Goal: Task Accomplishment & Management: Complete application form

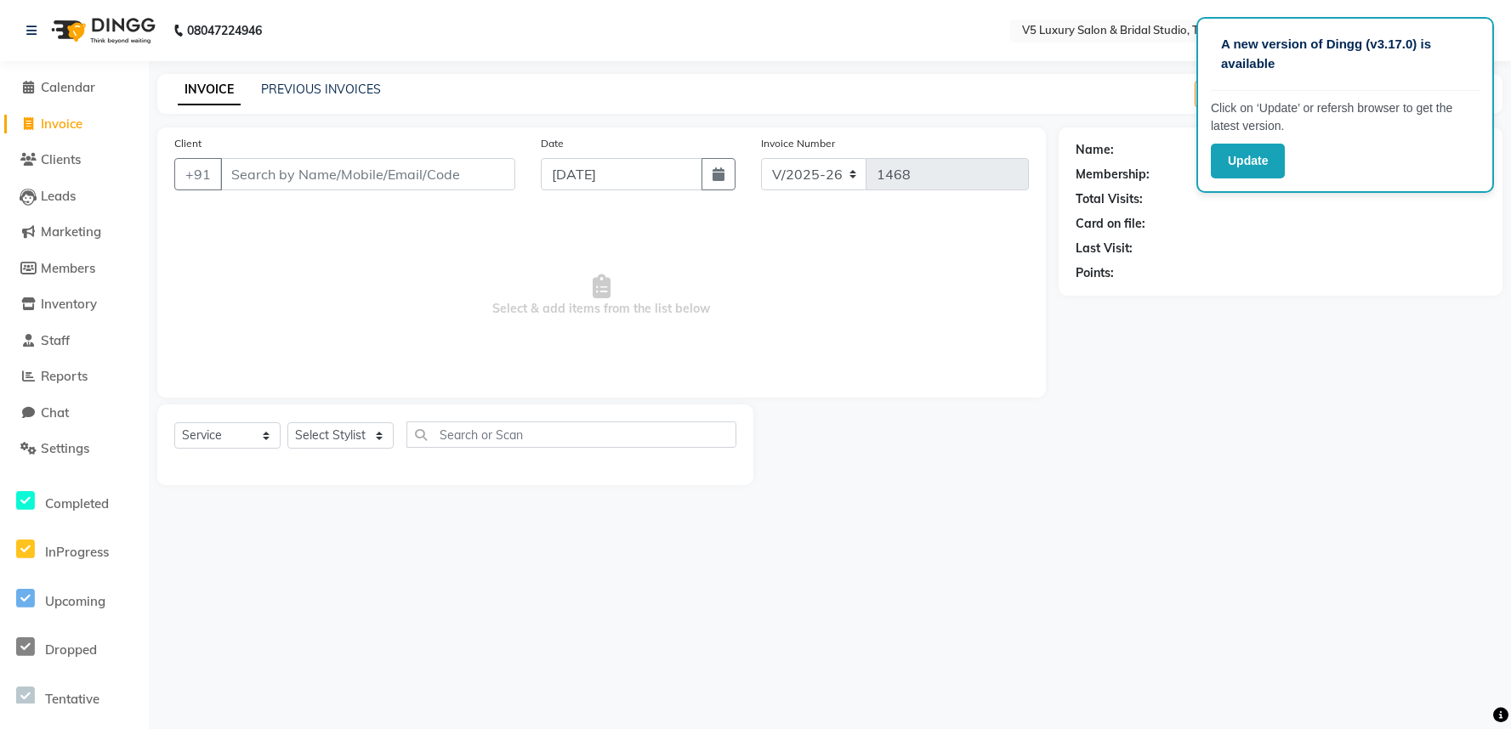
select select "7993"
select select "service"
click at [1244, 156] on button "Update" at bounding box center [1248, 161] width 74 height 35
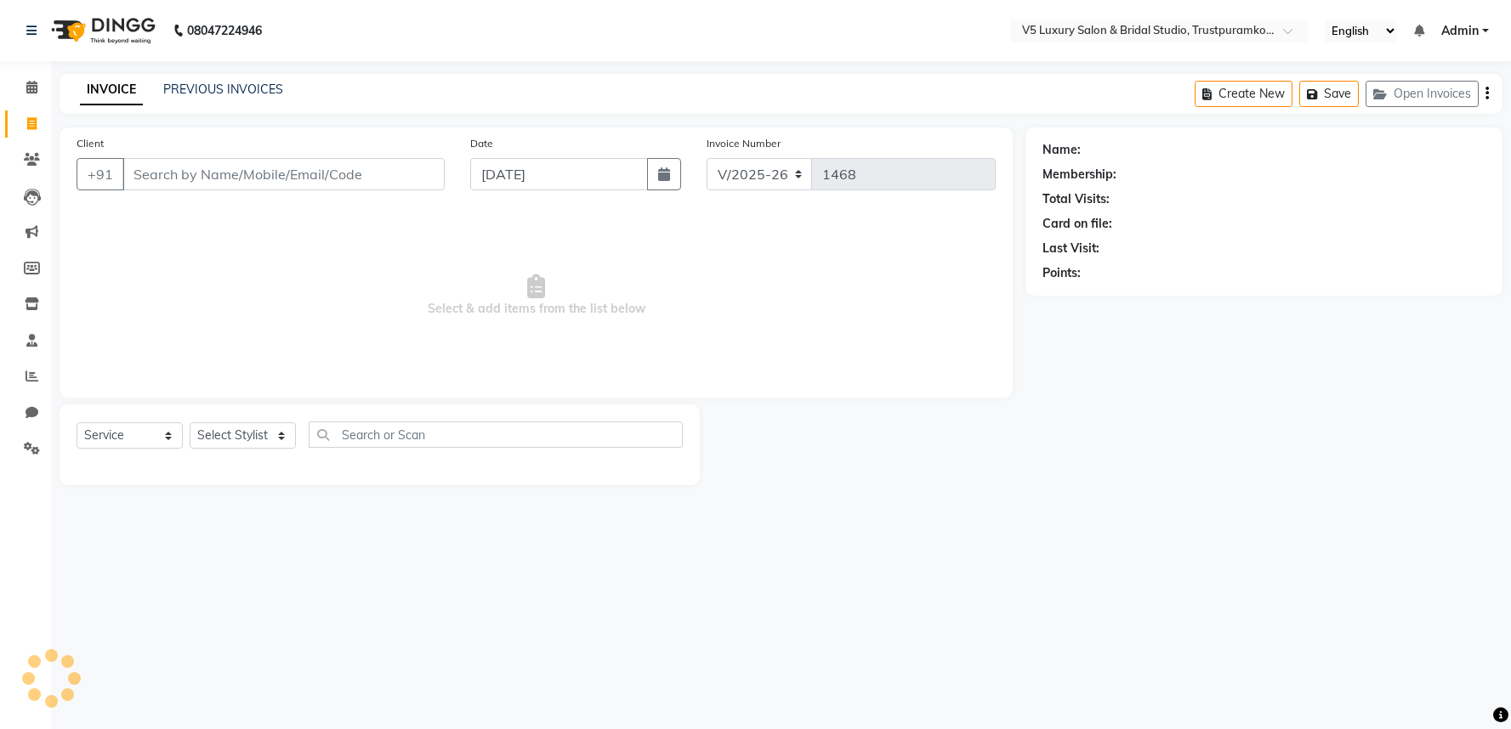
click at [219, 88] on link "PREVIOUS INVOICES" at bounding box center [223, 89] width 120 height 15
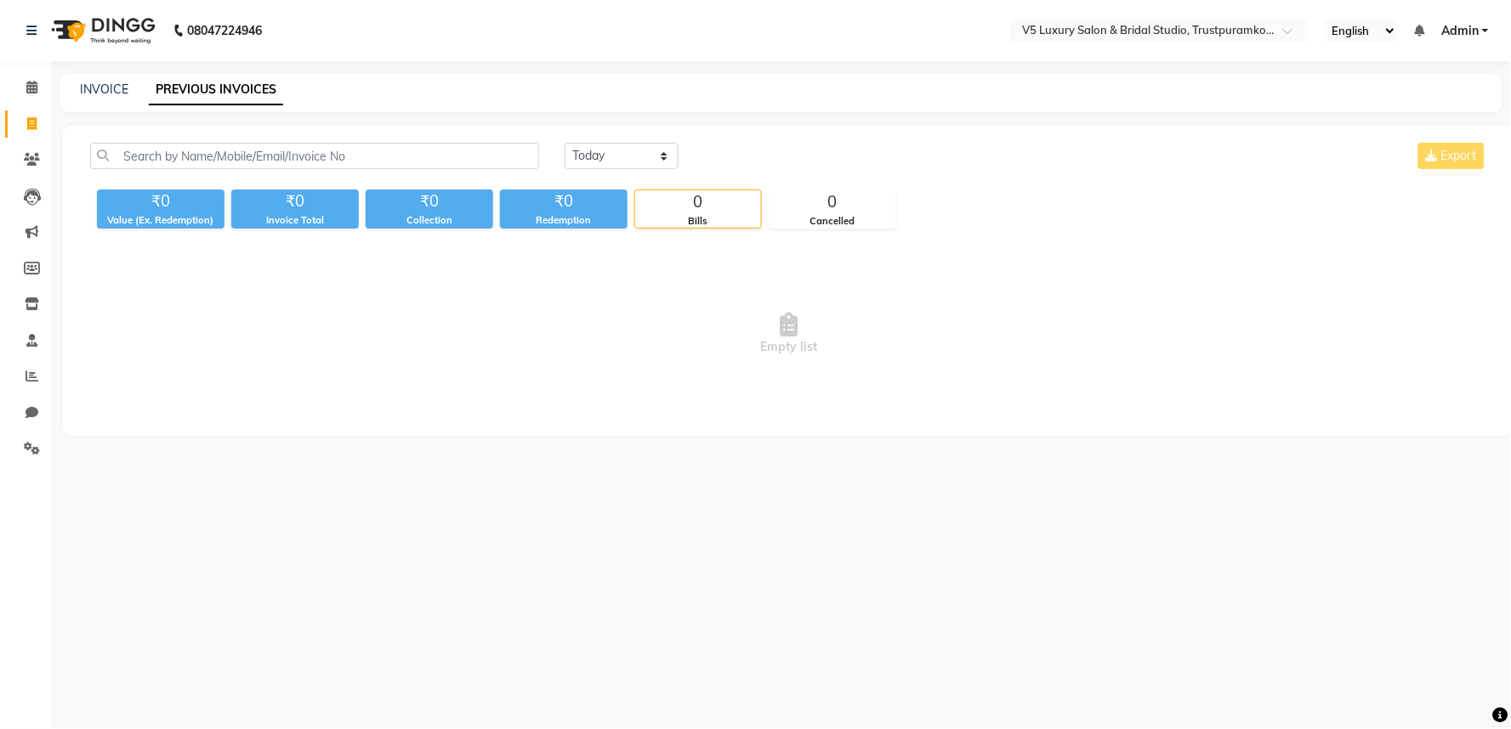
select select "service"
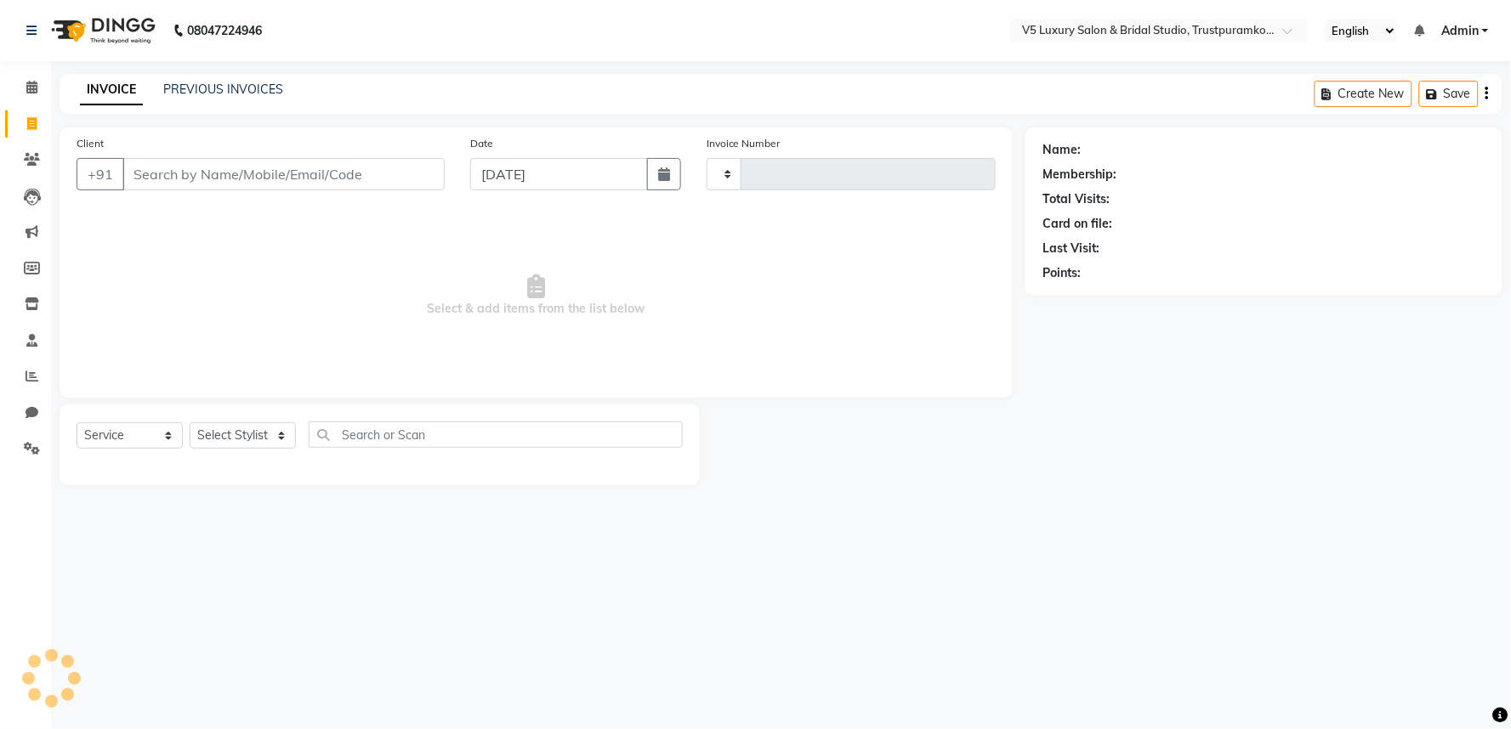
type input "1468"
select select "7993"
click at [36, 374] on icon at bounding box center [32, 376] width 13 height 13
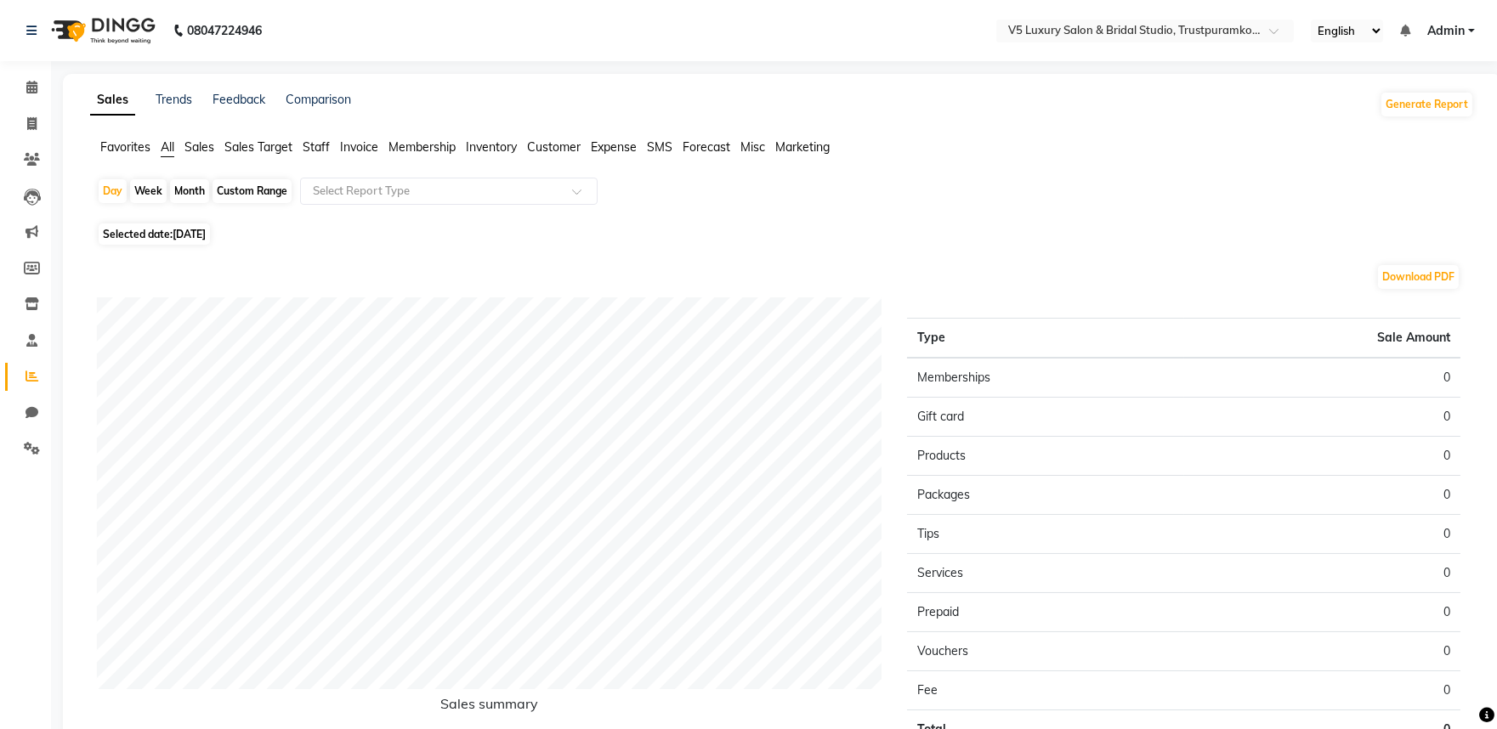
click at [196, 188] on div "Month" at bounding box center [189, 191] width 39 height 24
select select "9"
select select "2025"
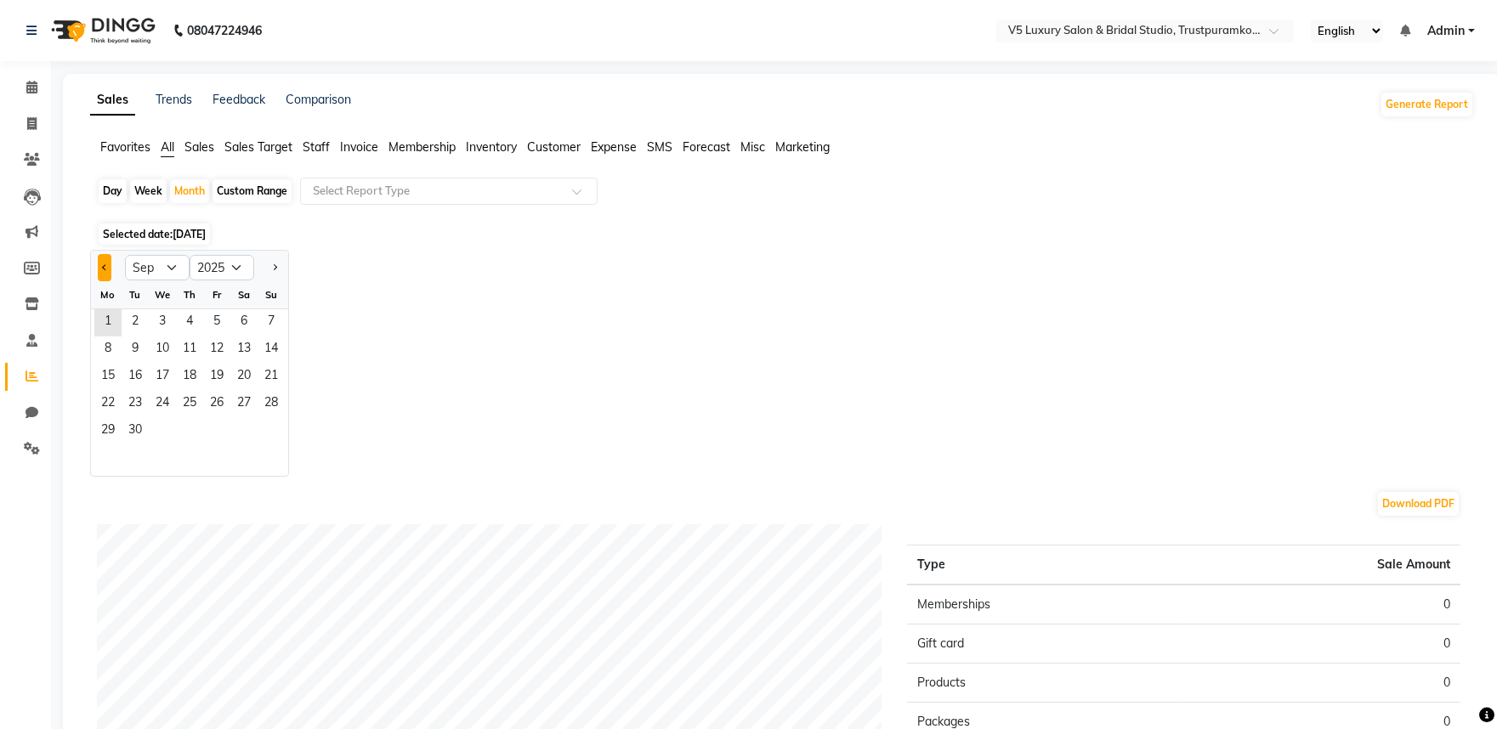
click at [98, 265] on button "Previous month" at bounding box center [105, 267] width 14 height 27
select select "8"
click at [202, 397] on span "21" at bounding box center [189, 404] width 27 height 27
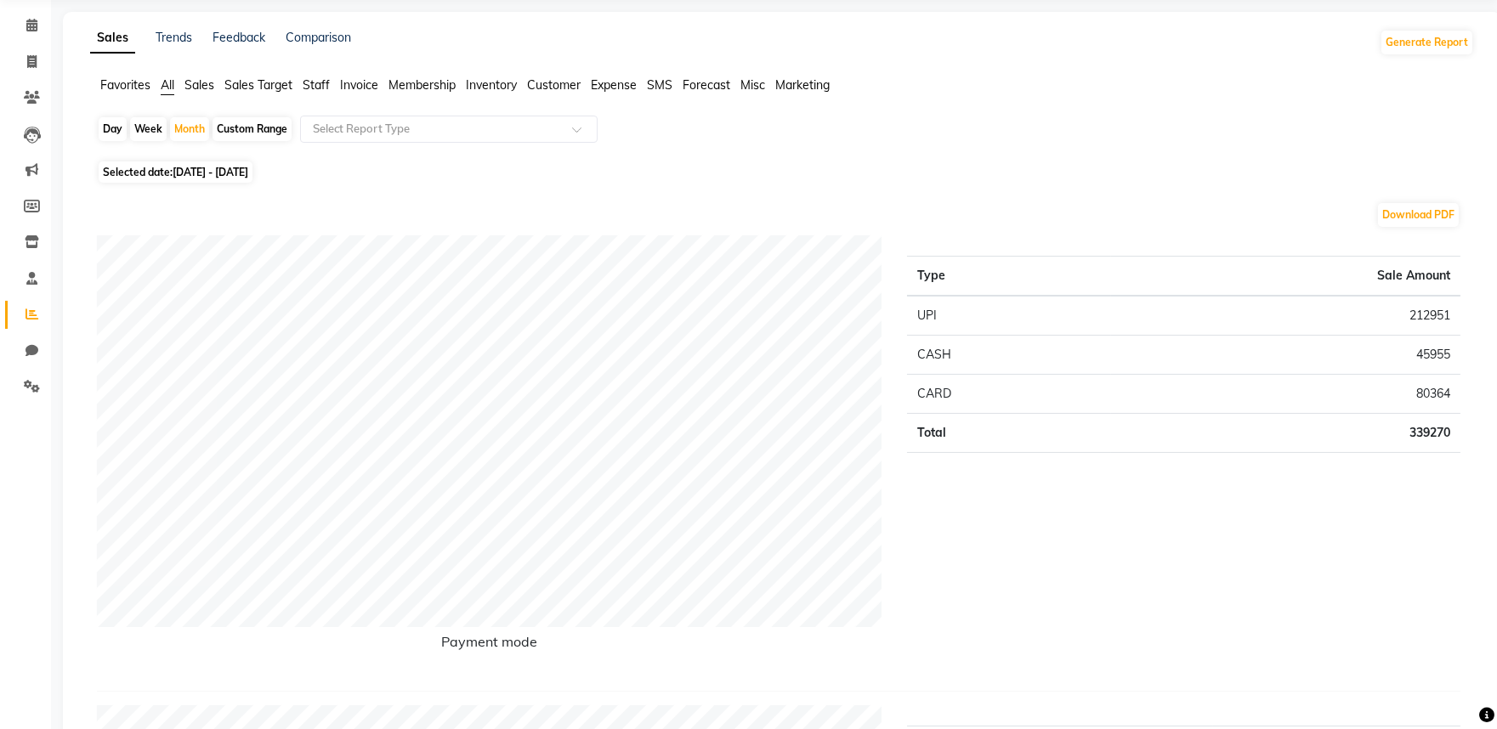
scroll to position [94, 0]
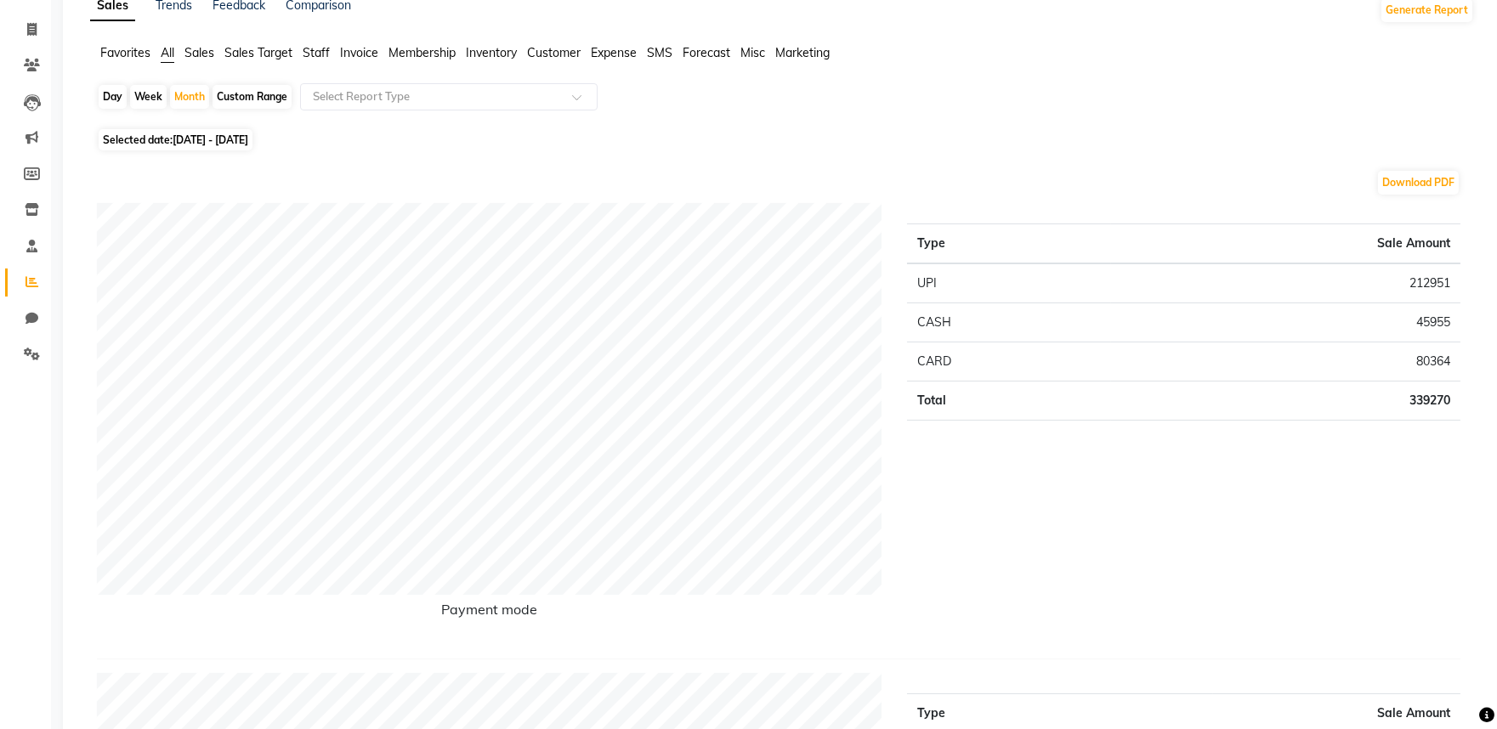
click at [307, 54] on span "Staff" at bounding box center [316, 52] width 27 height 15
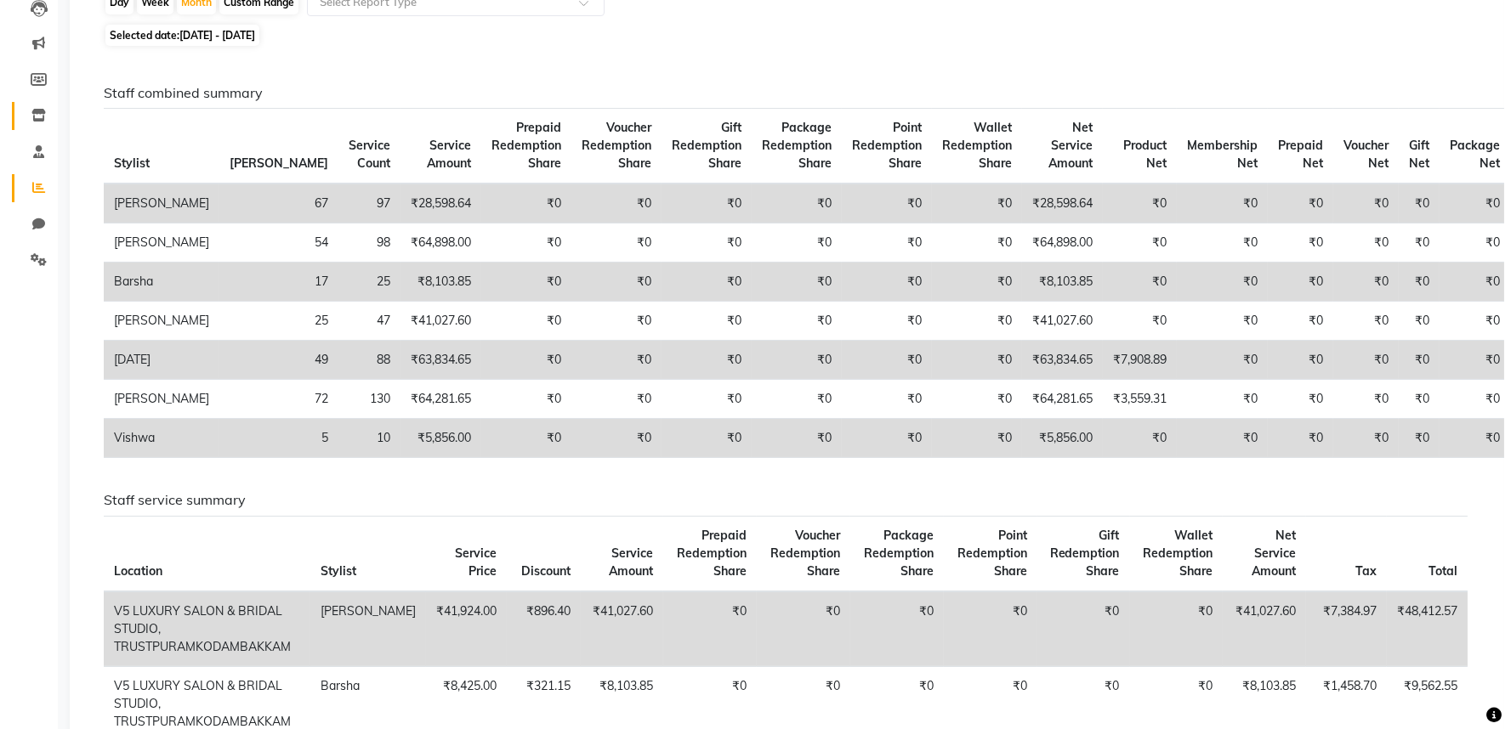
scroll to position [0, 0]
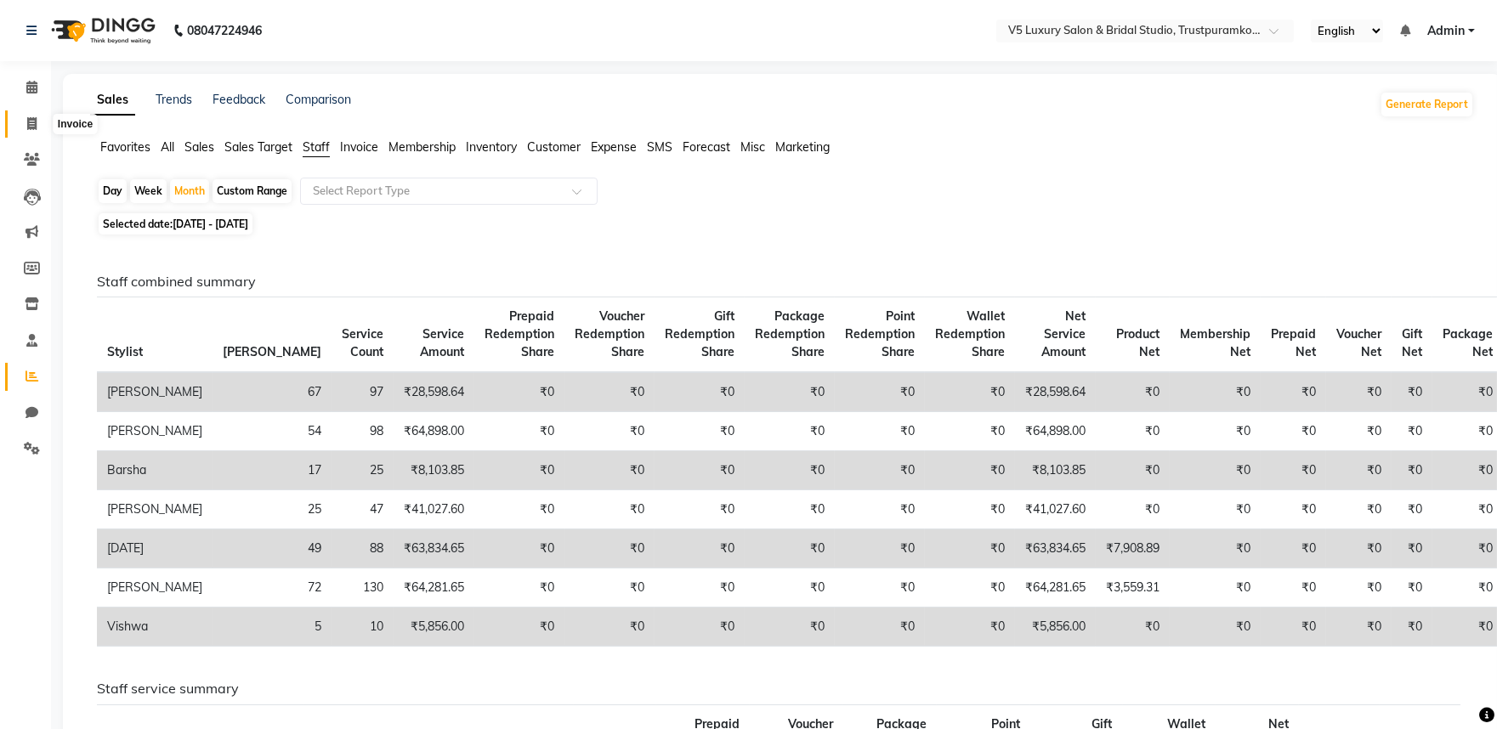
click at [37, 126] on span at bounding box center [32, 125] width 30 height 20
select select "service"
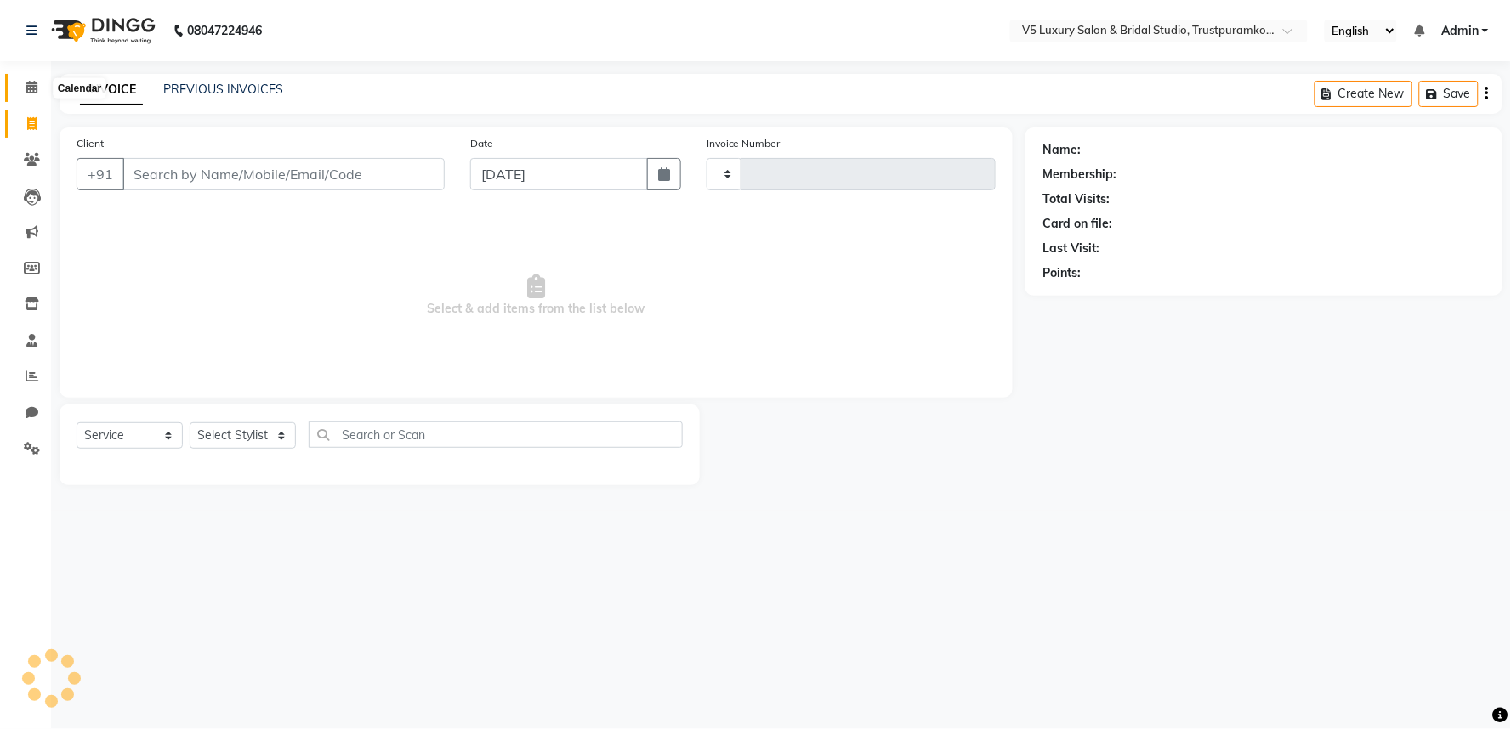
click at [29, 82] on icon at bounding box center [31, 87] width 11 height 13
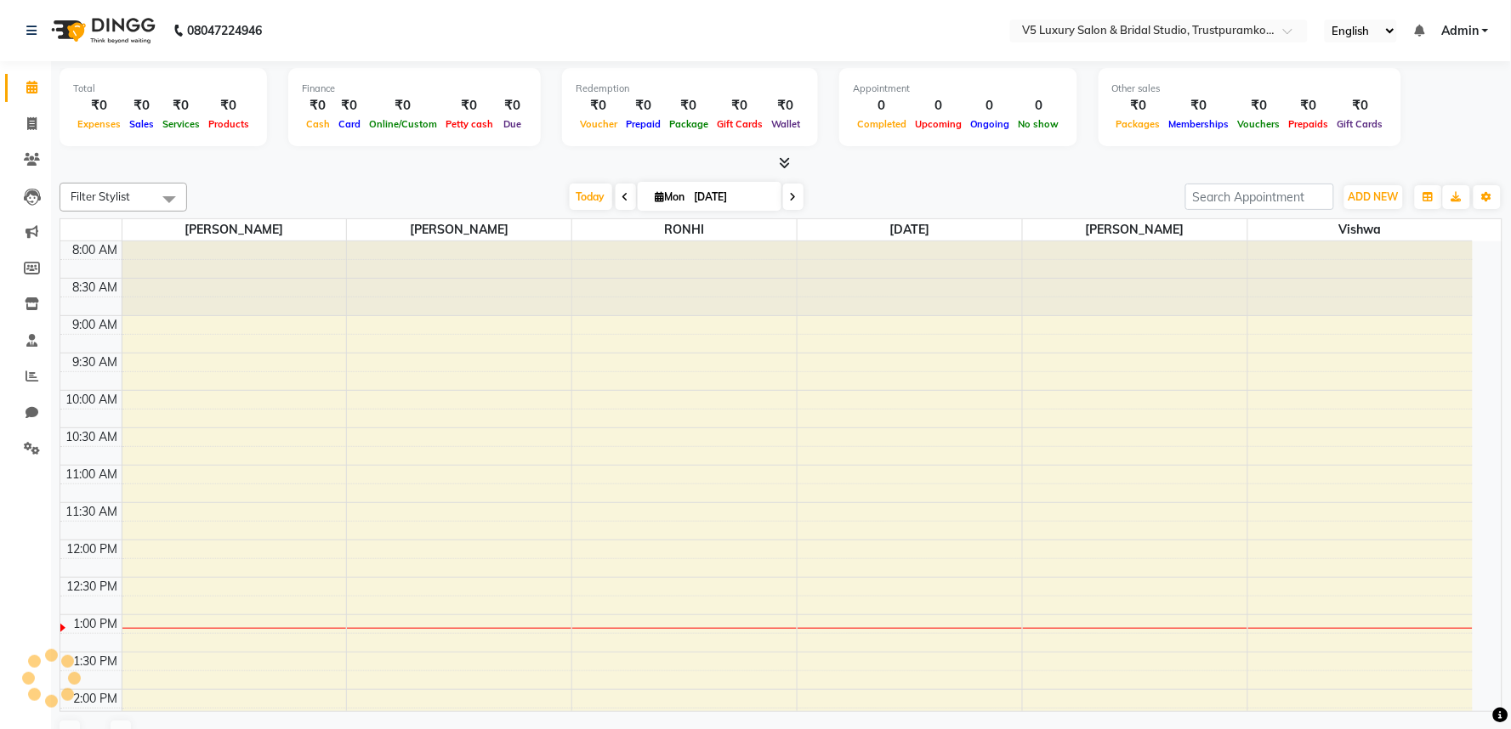
click at [231, 173] on div "Total ₹0 Expenses ₹0 Sales ₹0 Services ₹0 Products Finance ₹0 Cash ₹0 Card ₹0 O…" at bounding box center [781, 411] width 1460 height 701
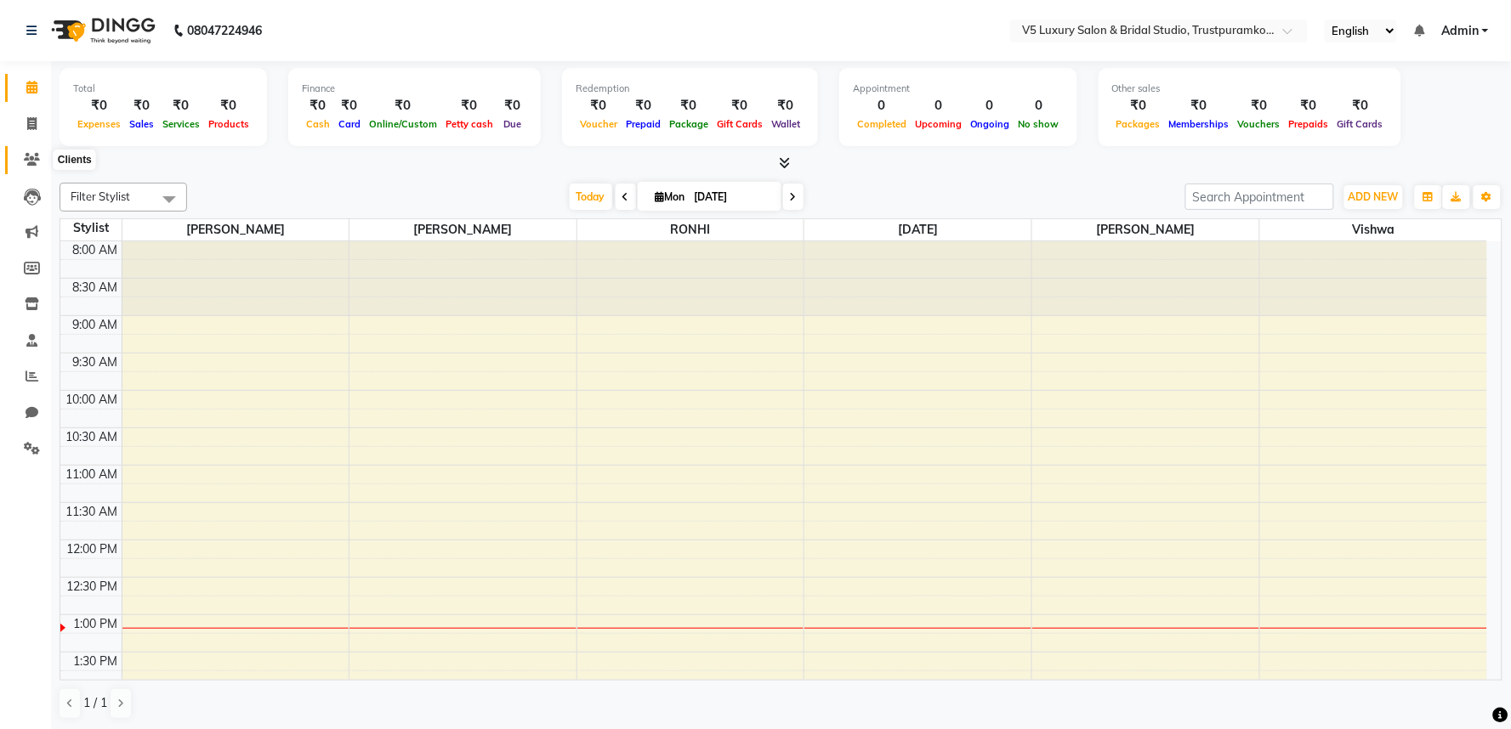
click at [36, 153] on icon at bounding box center [32, 159] width 16 height 13
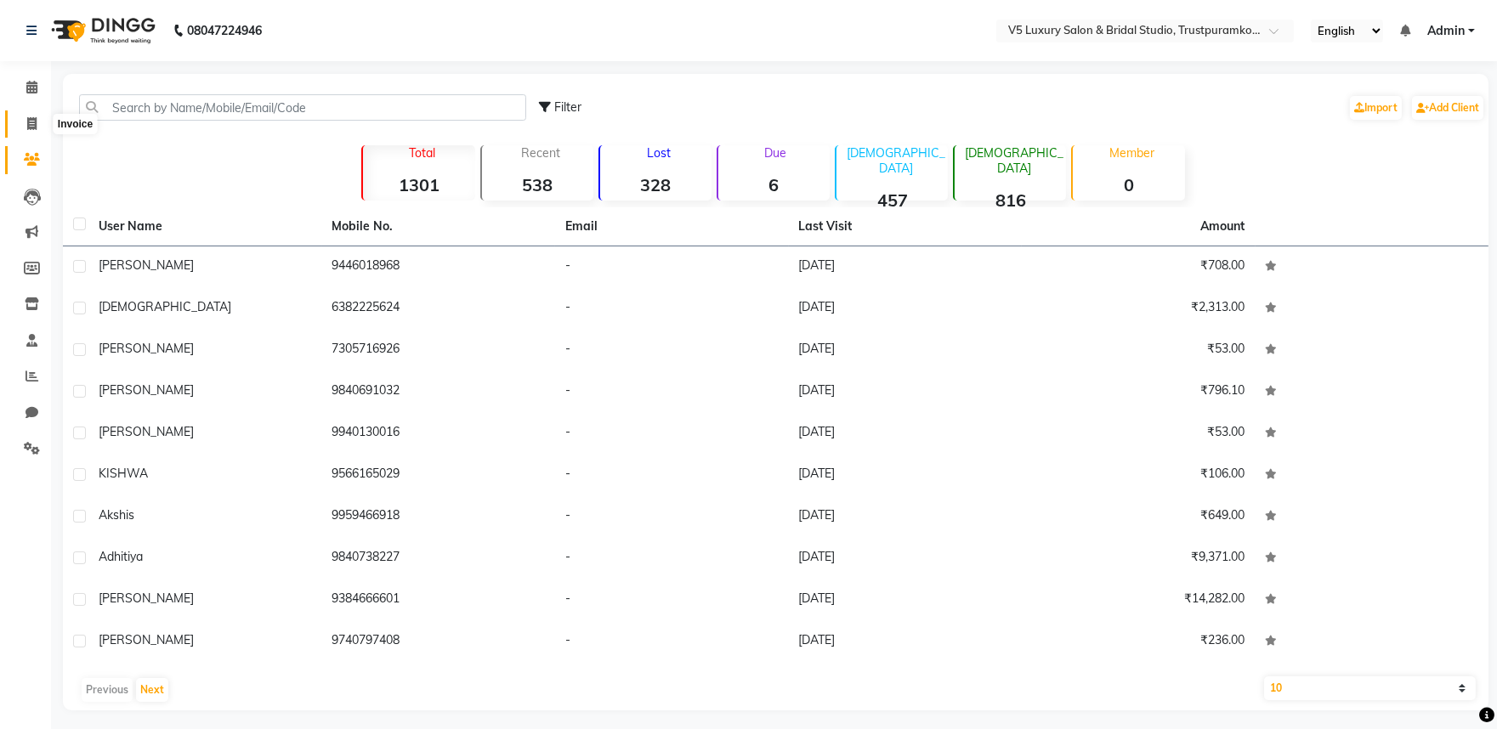
click at [30, 122] on icon at bounding box center [31, 123] width 9 height 13
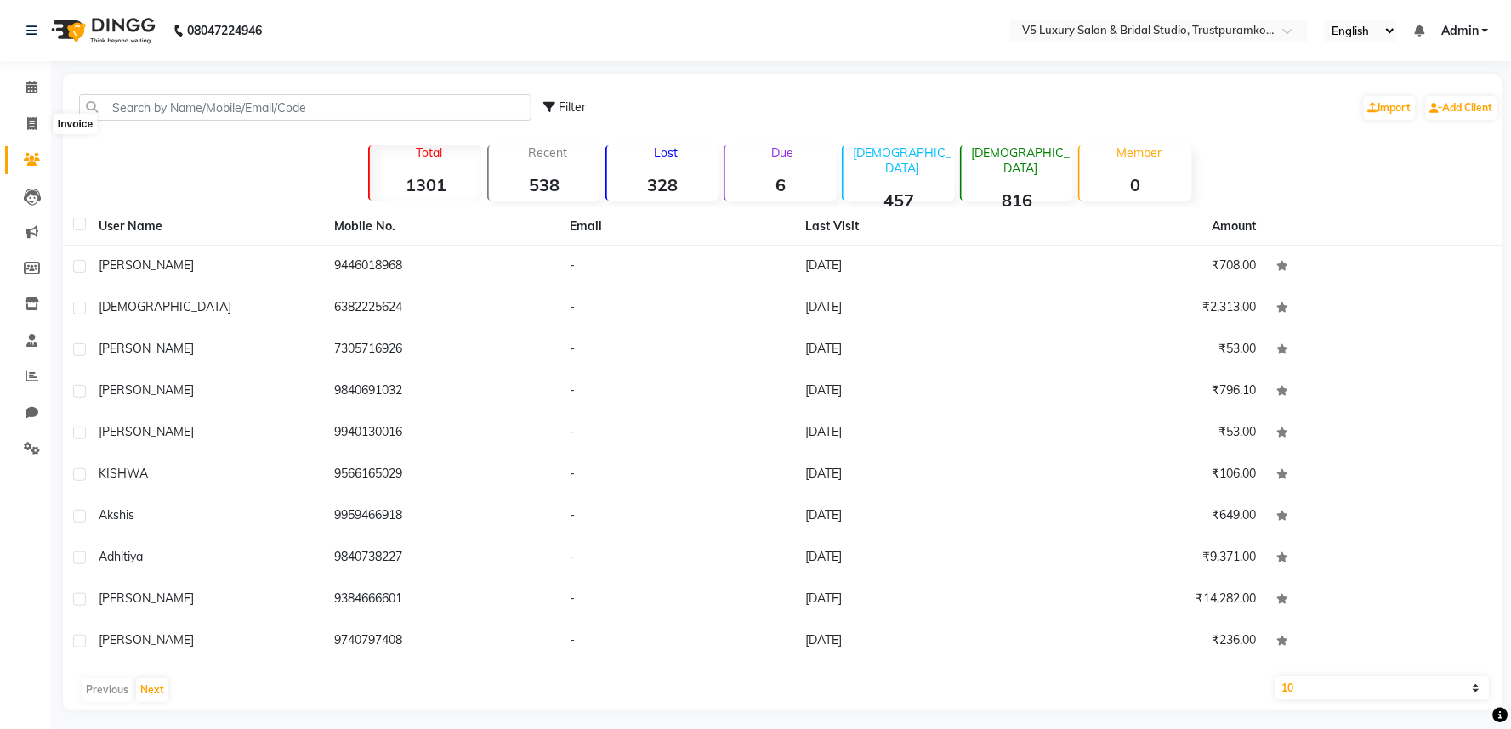
select select "7993"
select select "service"
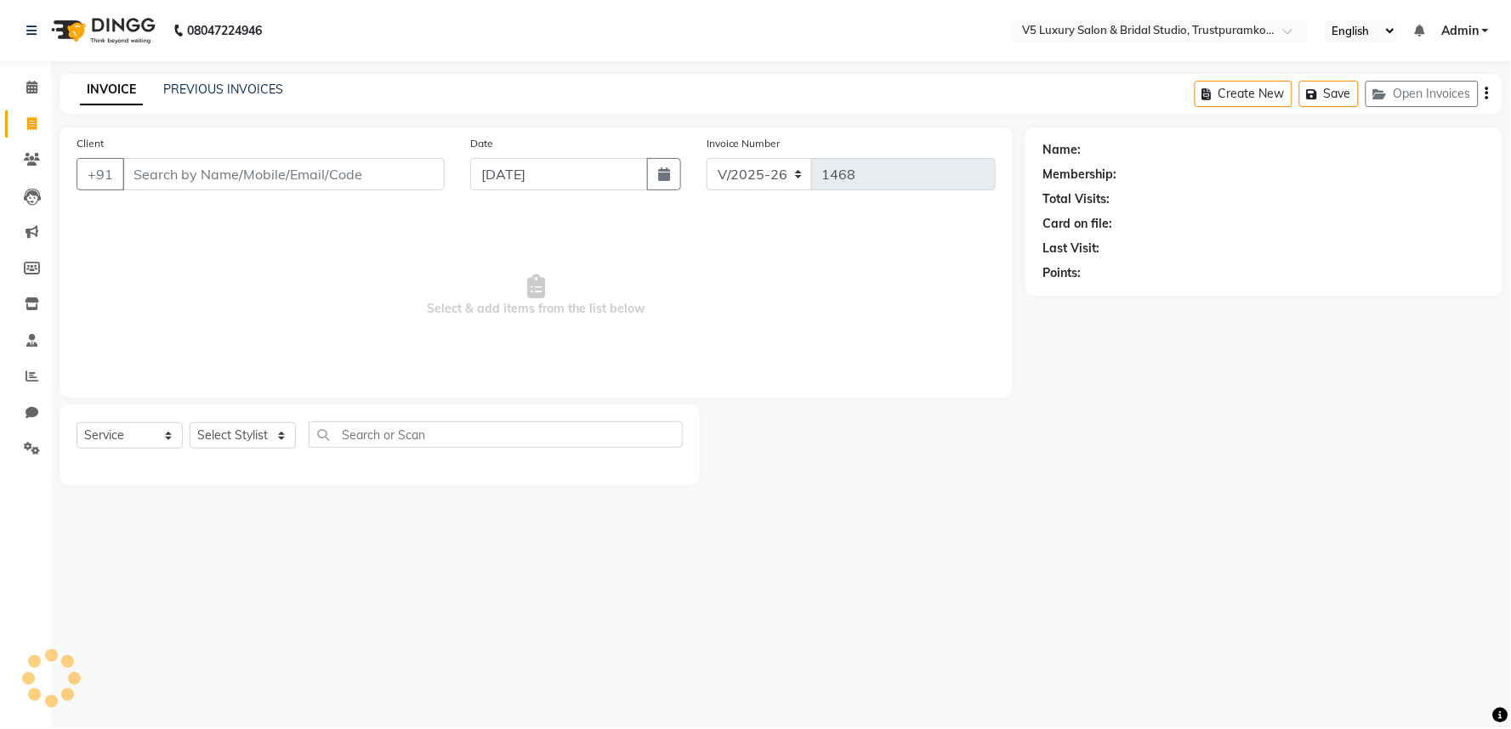
click at [266, 177] on input "Client" at bounding box center [283, 174] width 322 height 32
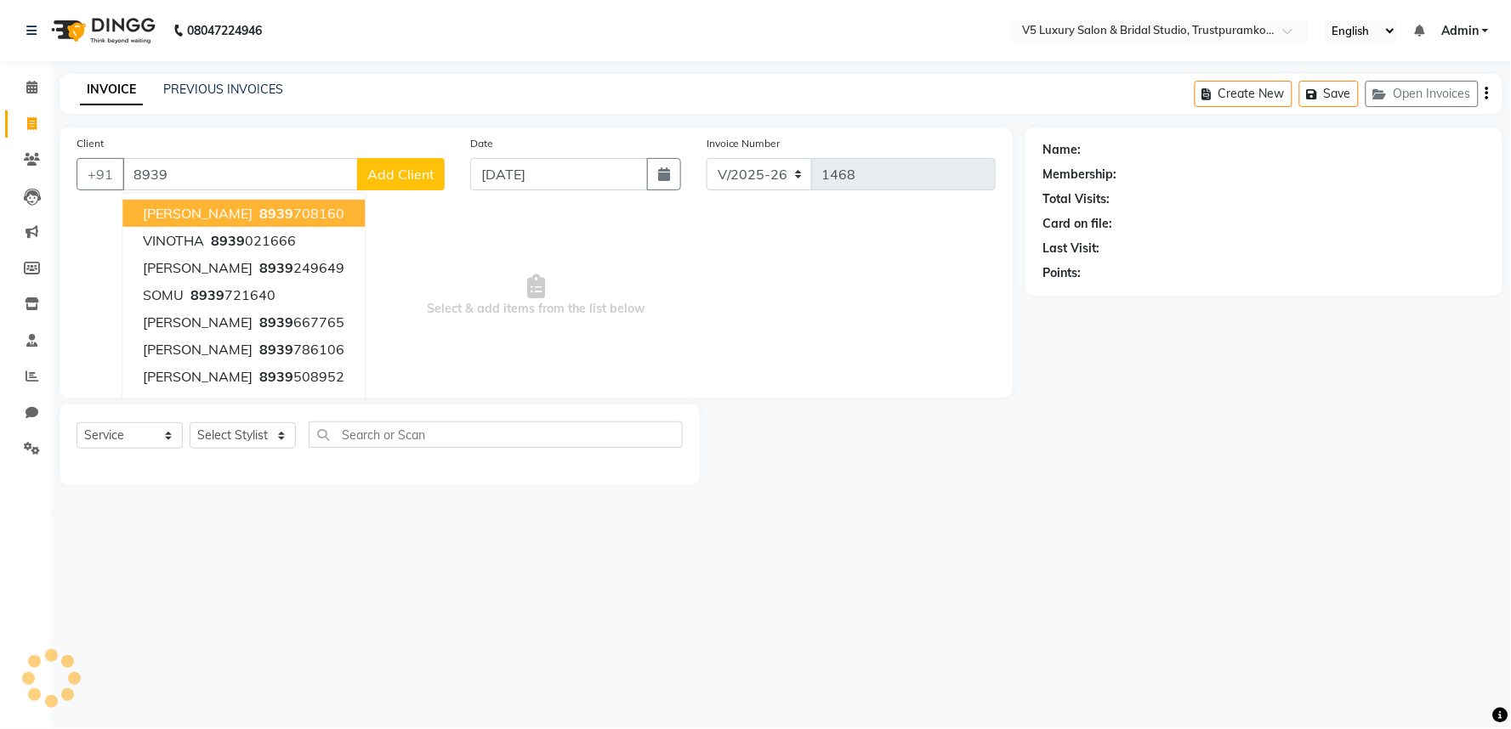
click at [230, 174] on input "8939" at bounding box center [240, 174] width 236 height 32
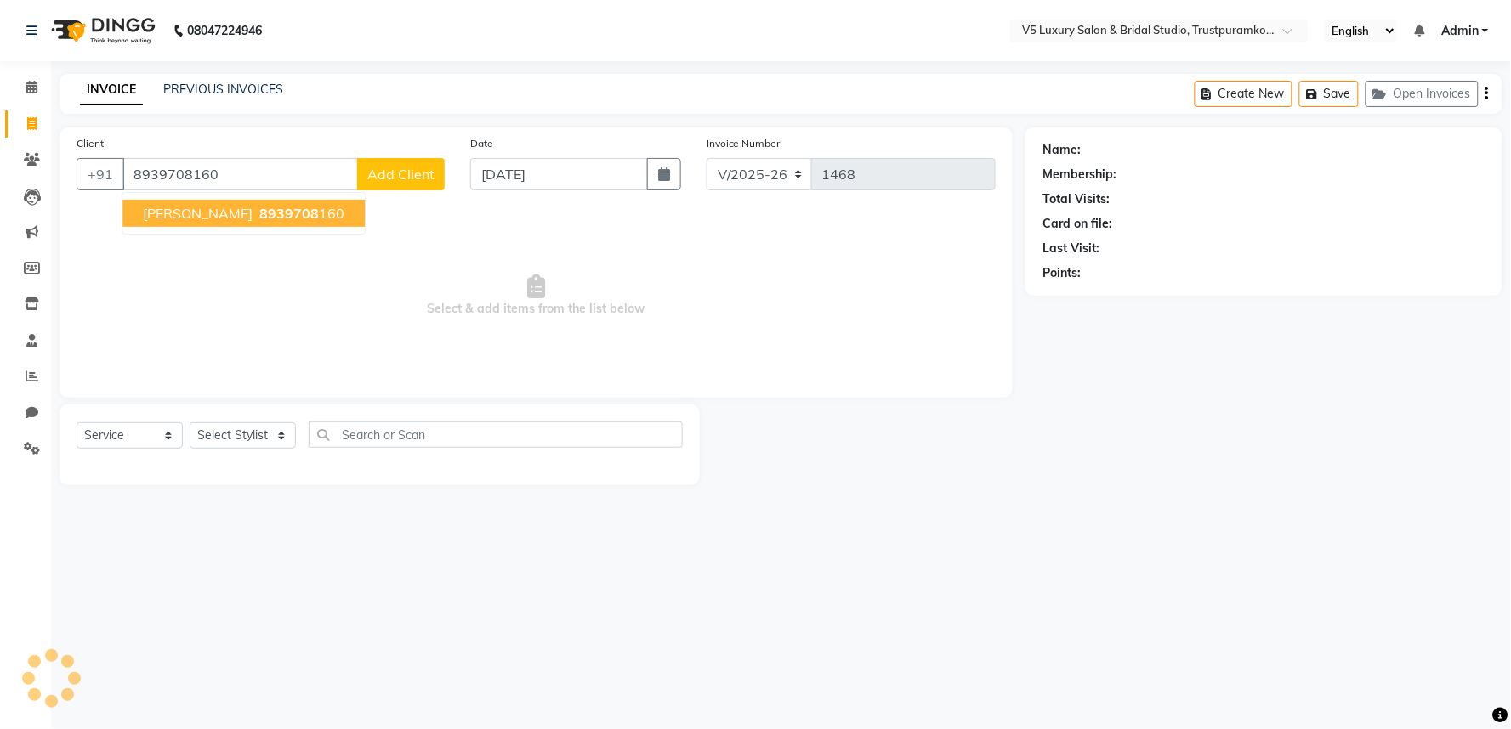
type input "8939708160"
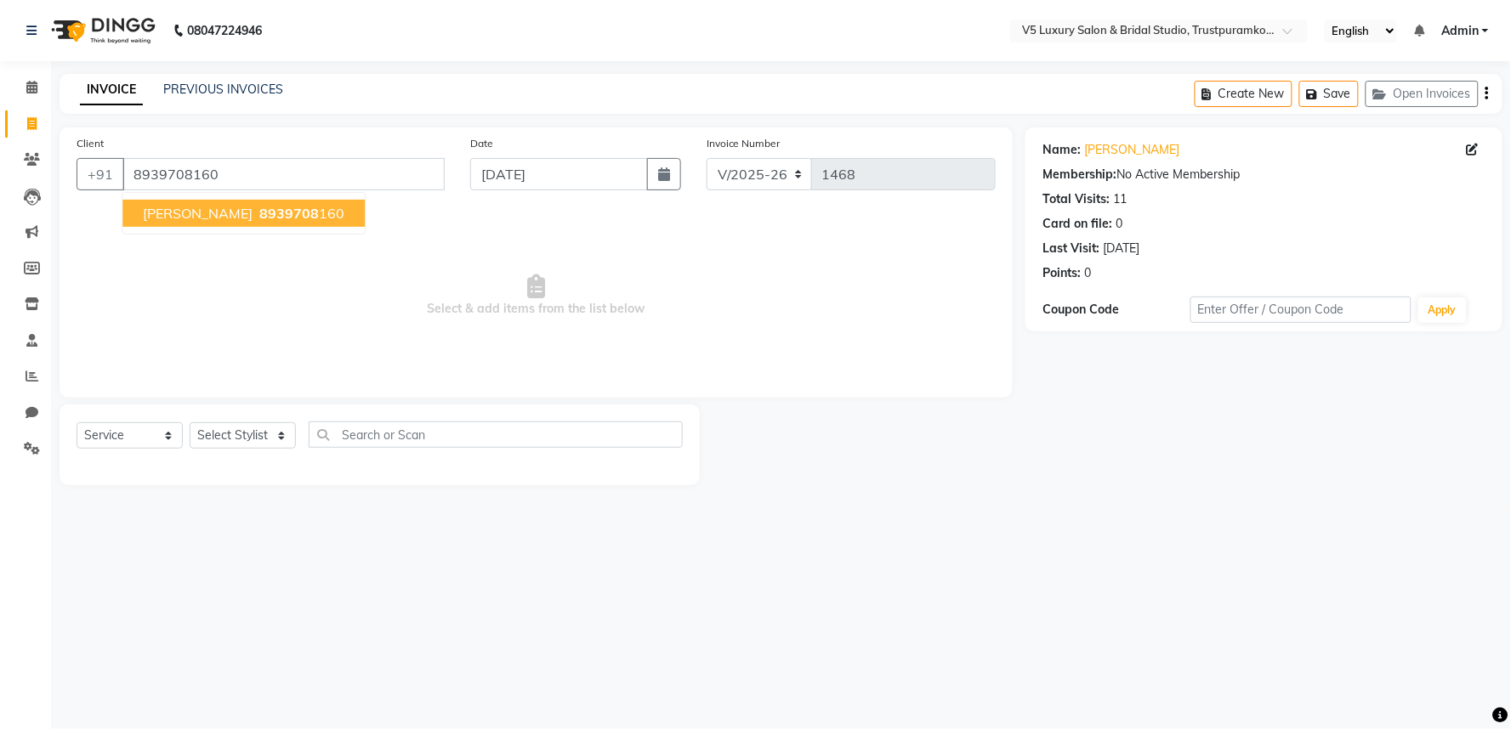
click at [270, 214] on ngb-highlight "8939708 160" at bounding box center [300, 213] width 88 height 17
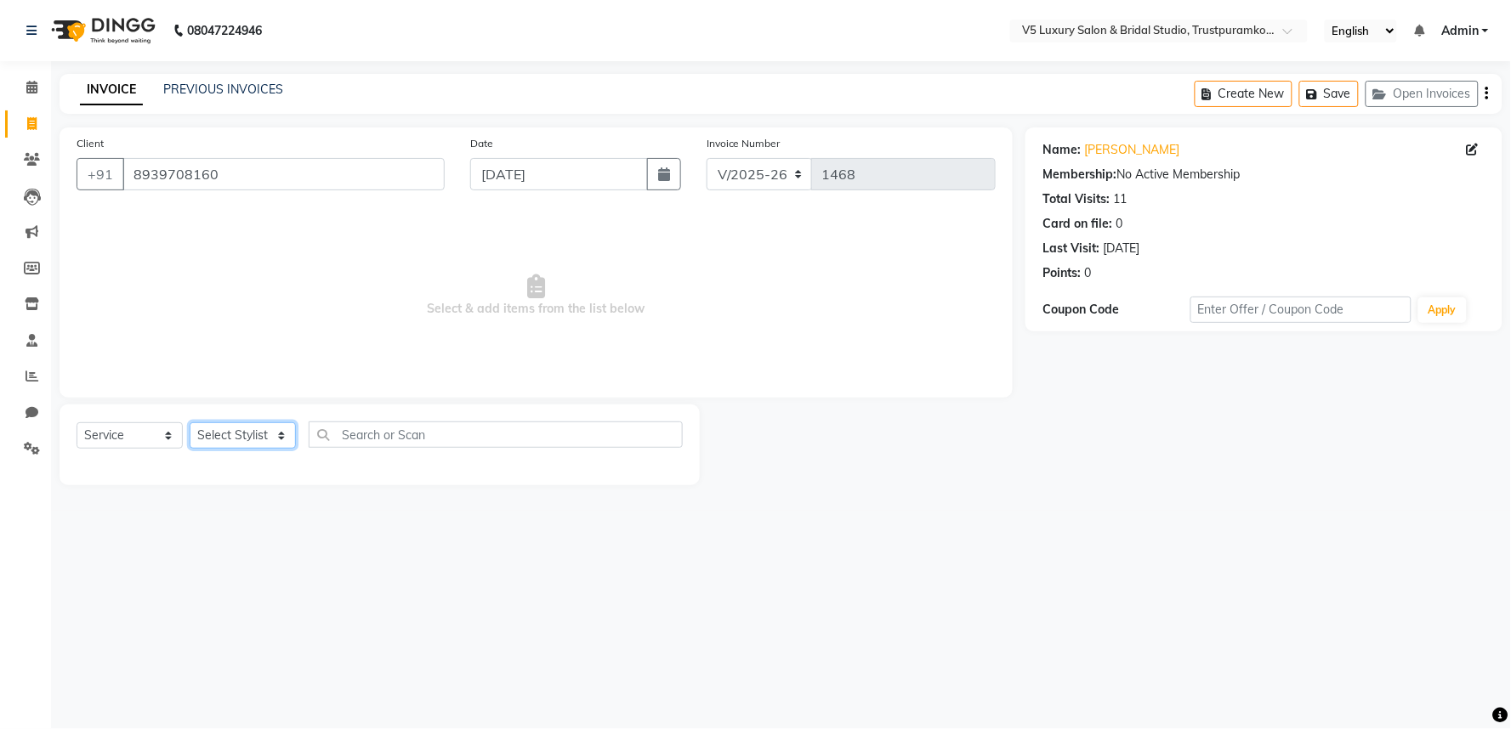
click at [252, 436] on select "Select Stylist Ajith Kumar Anita PREMALATHA RAJA RONHI vishwa" at bounding box center [243, 436] width 106 height 26
select select "72641"
click at [190, 423] on select "Select Stylist Ajith Kumar Anita PREMALATHA RAJA RONHI vishwa" at bounding box center [243, 436] width 106 height 26
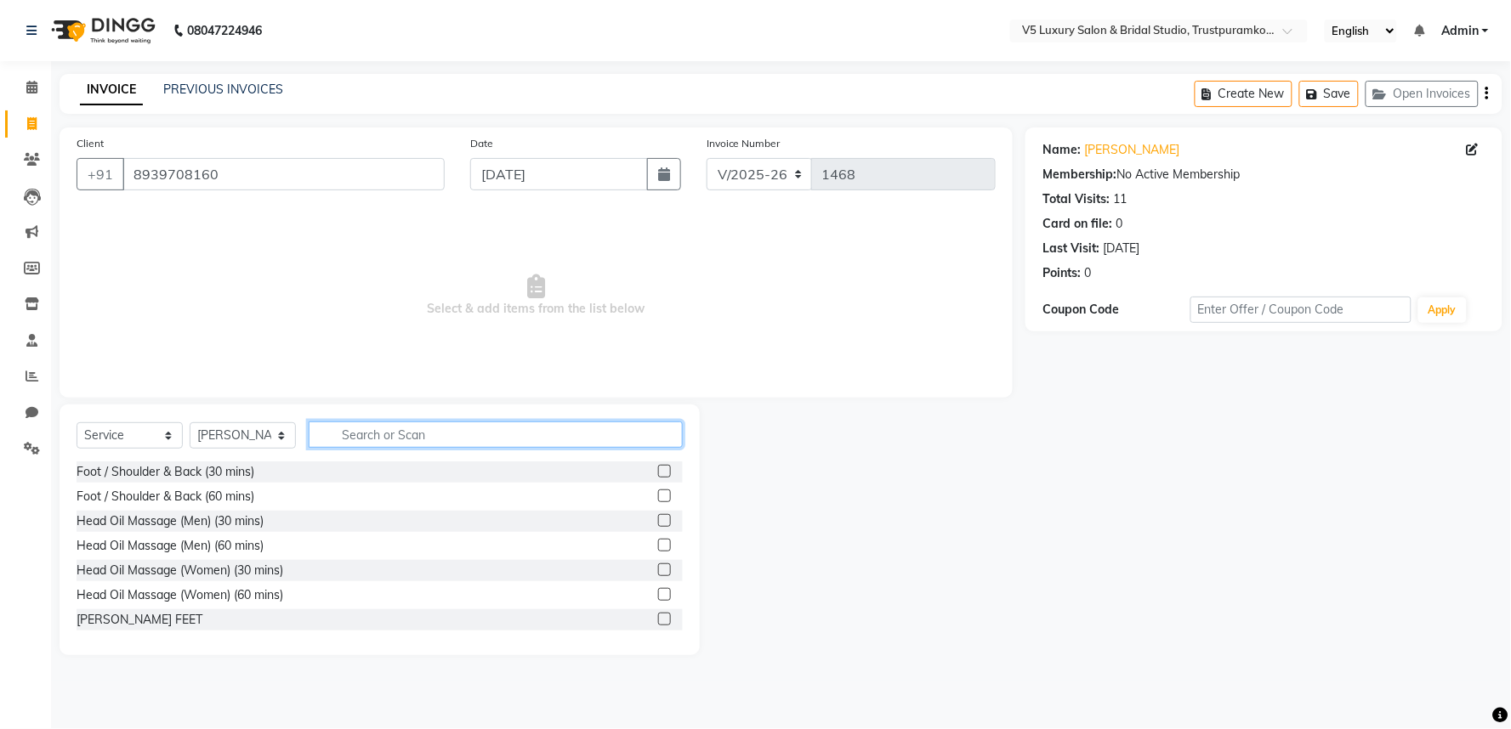
click at [464, 429] on input "text" at bounding box center [496, 435] width 374 height 26
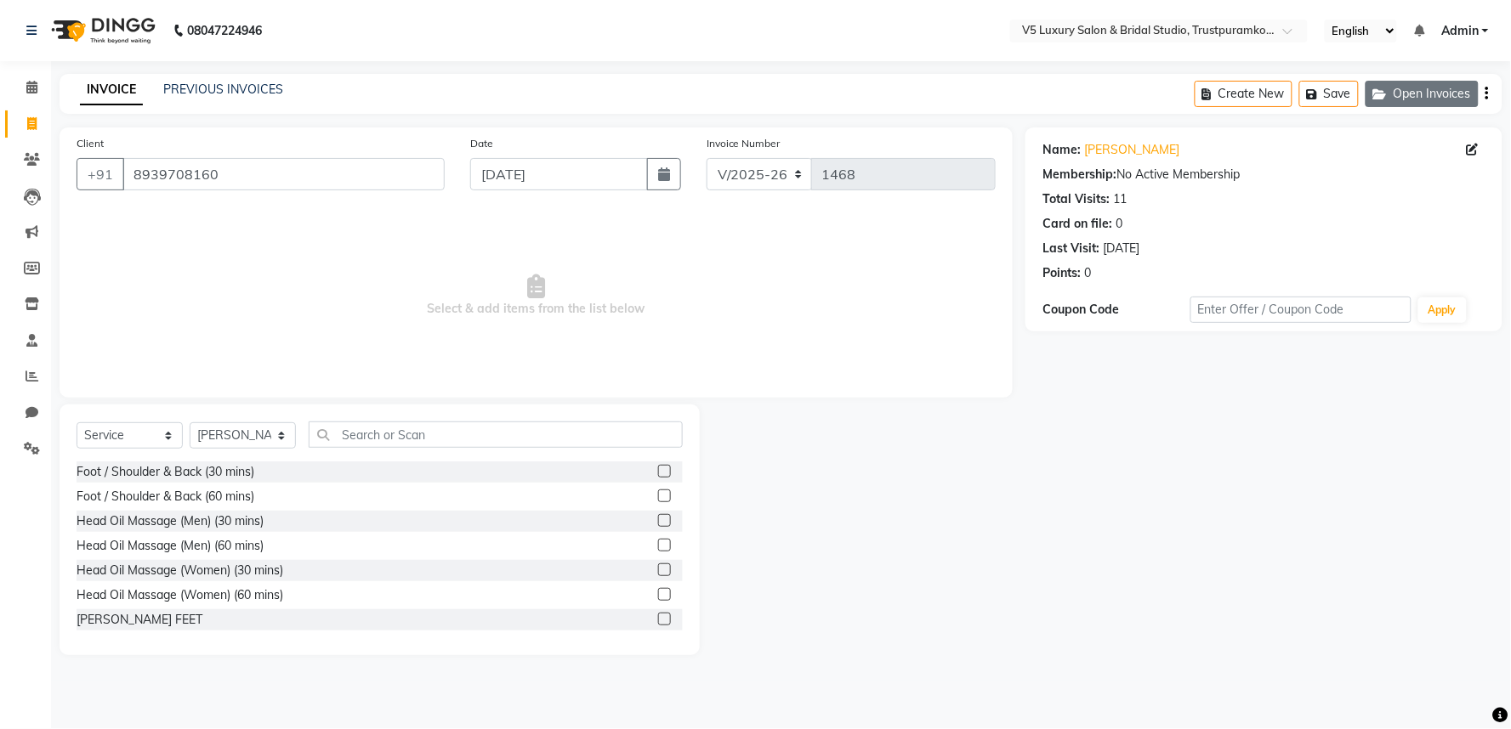
click at [1443, 90] on button "Open Invoices" at bounding box center [1421, 94] width 113 height 26
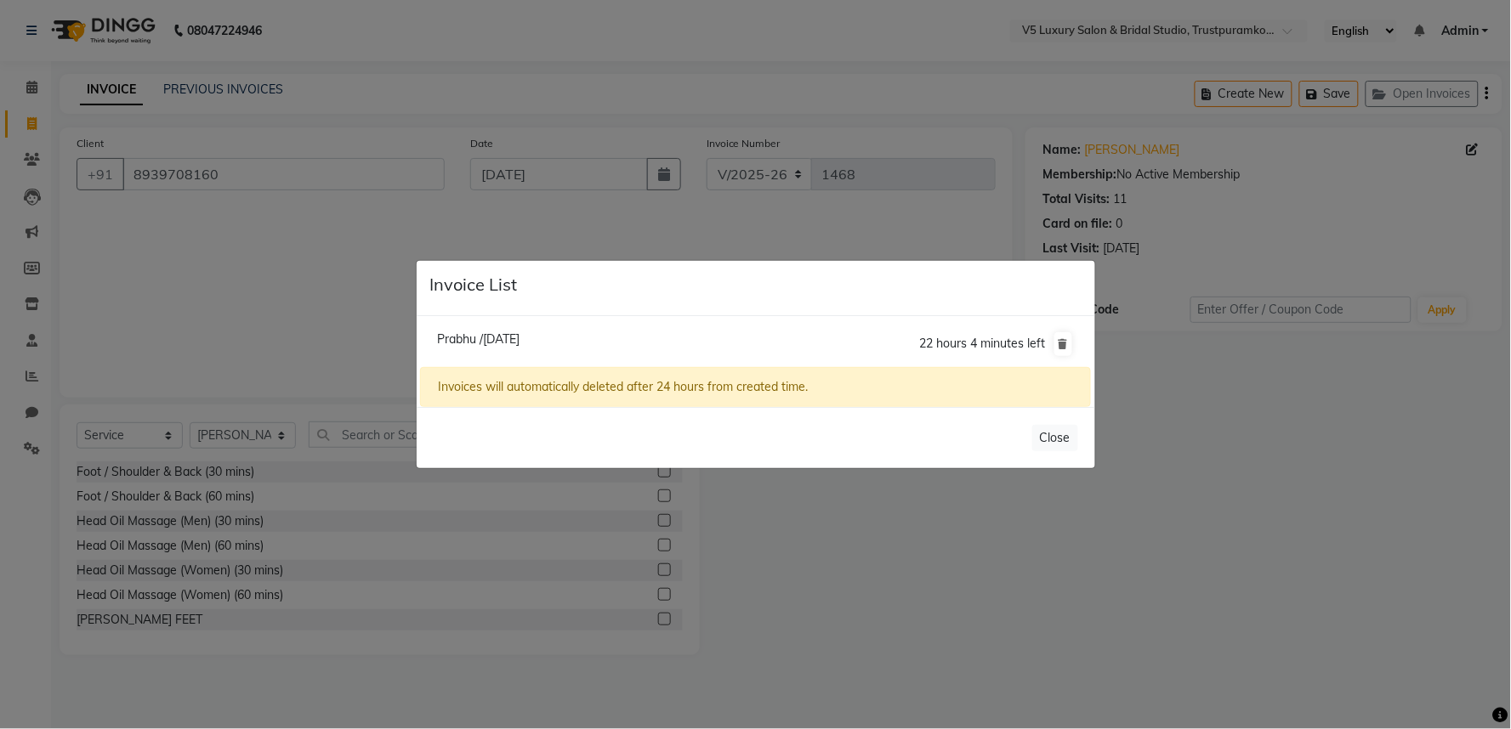
click at [1158, 408] on ngb-modal-window "Invoice List Prabhu /01 September 2025 22 hours 4 minutes left Invoices will au…" at bounding box center [755, 364] width 1511 height 729
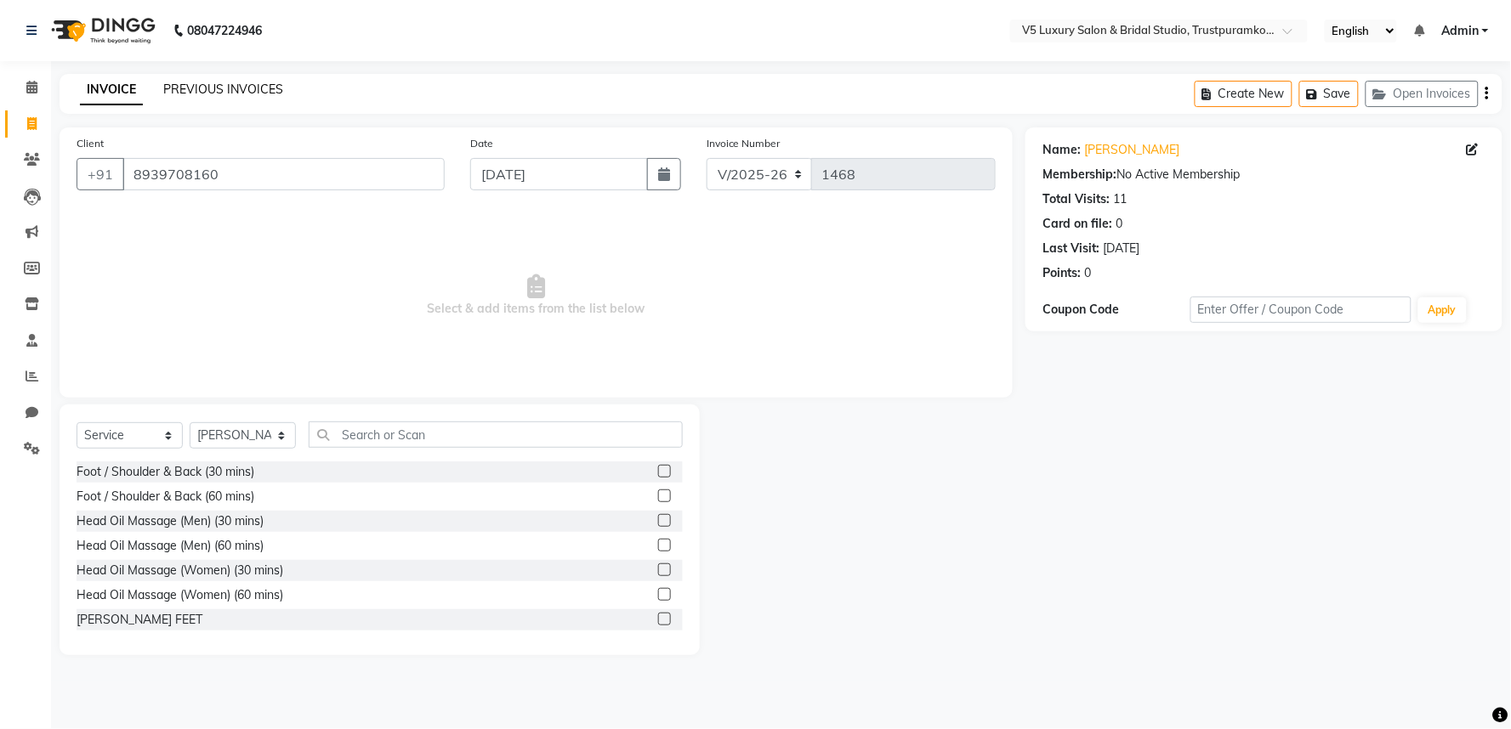
click at [223, 89] on link "PREVIOUS INVOICES" at bounding box center [223, 89] width 120 height 15
click at [453, 436] on input "text" at bounding box center [496, 435] width 374 height 26
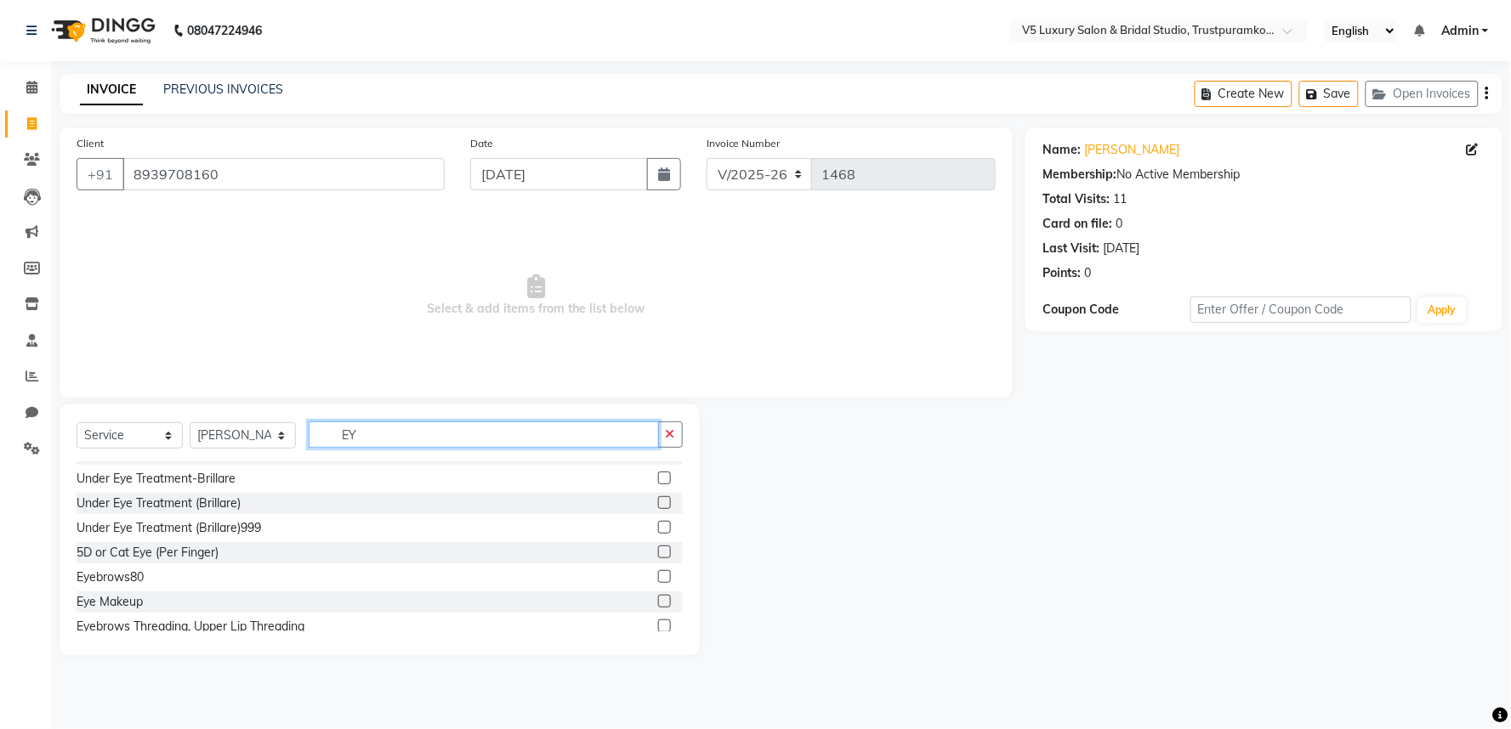
scroll to position [27, 0]
type input "EY"
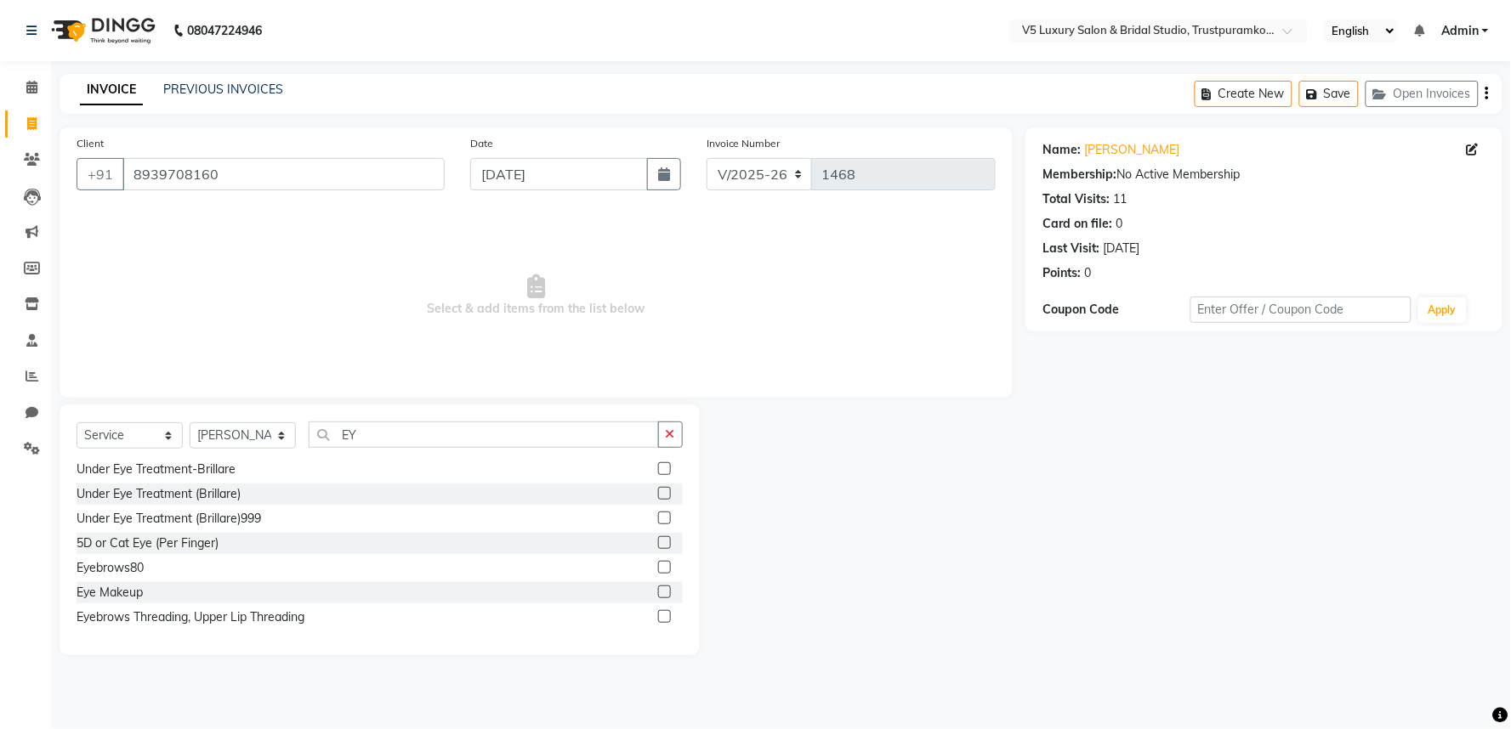
click at [148, 571] on div "Eyebrows80" at bounding box center [380, 568] width 606 height 21
click at [124, 567] on div "Eyebrows80" at bounding box center [110, 568] width 67 height 18
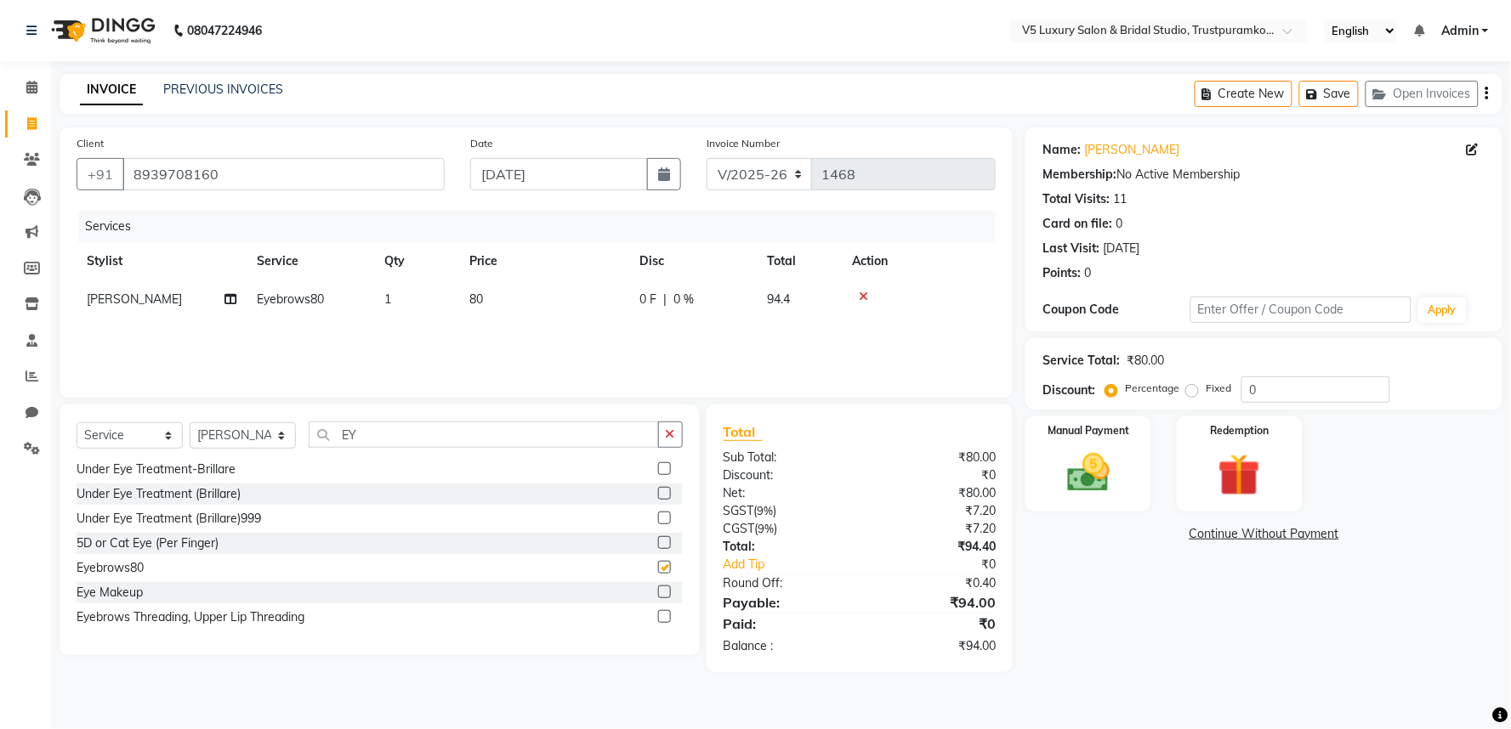
checkbox input "false"
click at [464, 436] on input "EY" at bounding box center [484, 435] width 350 height 26
type input "E"
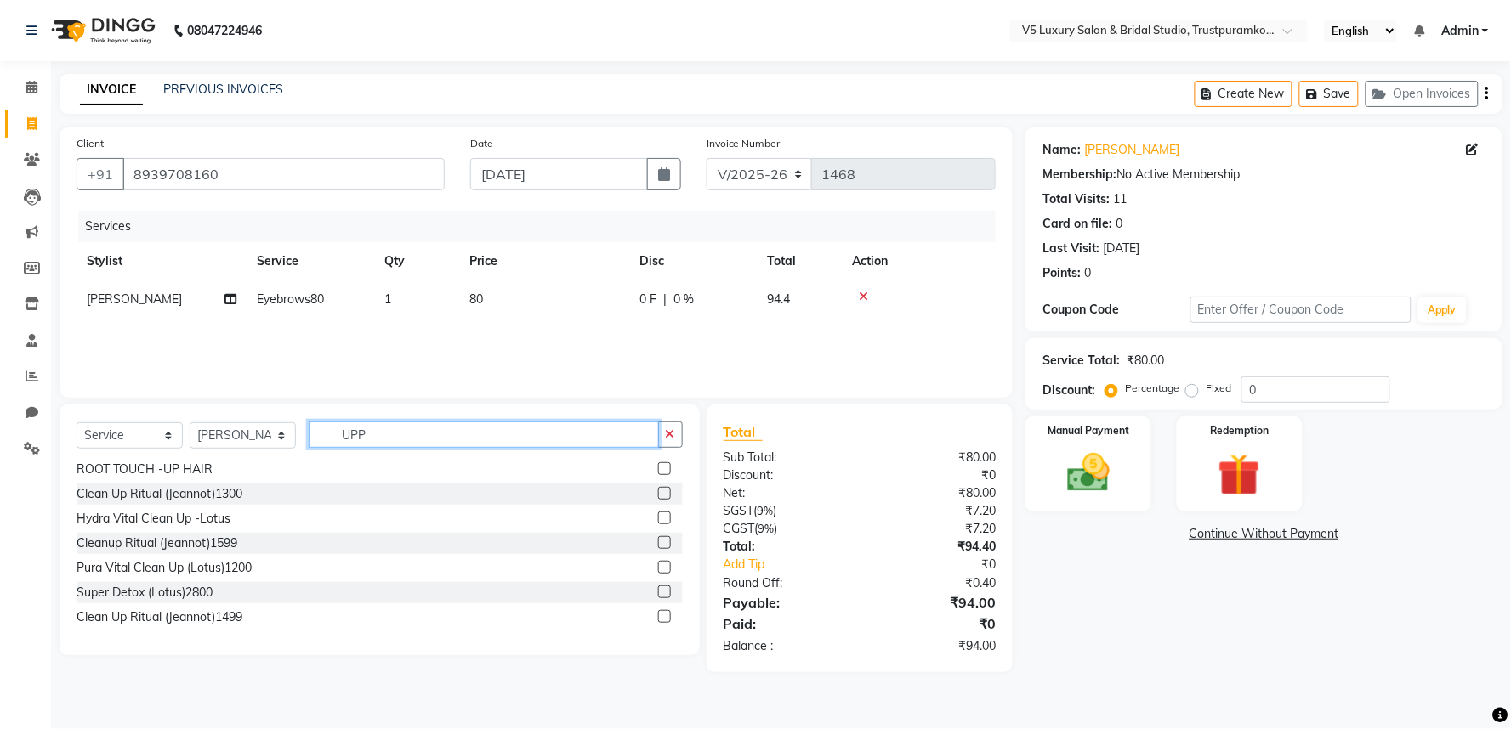
scroll to position [0, 0]
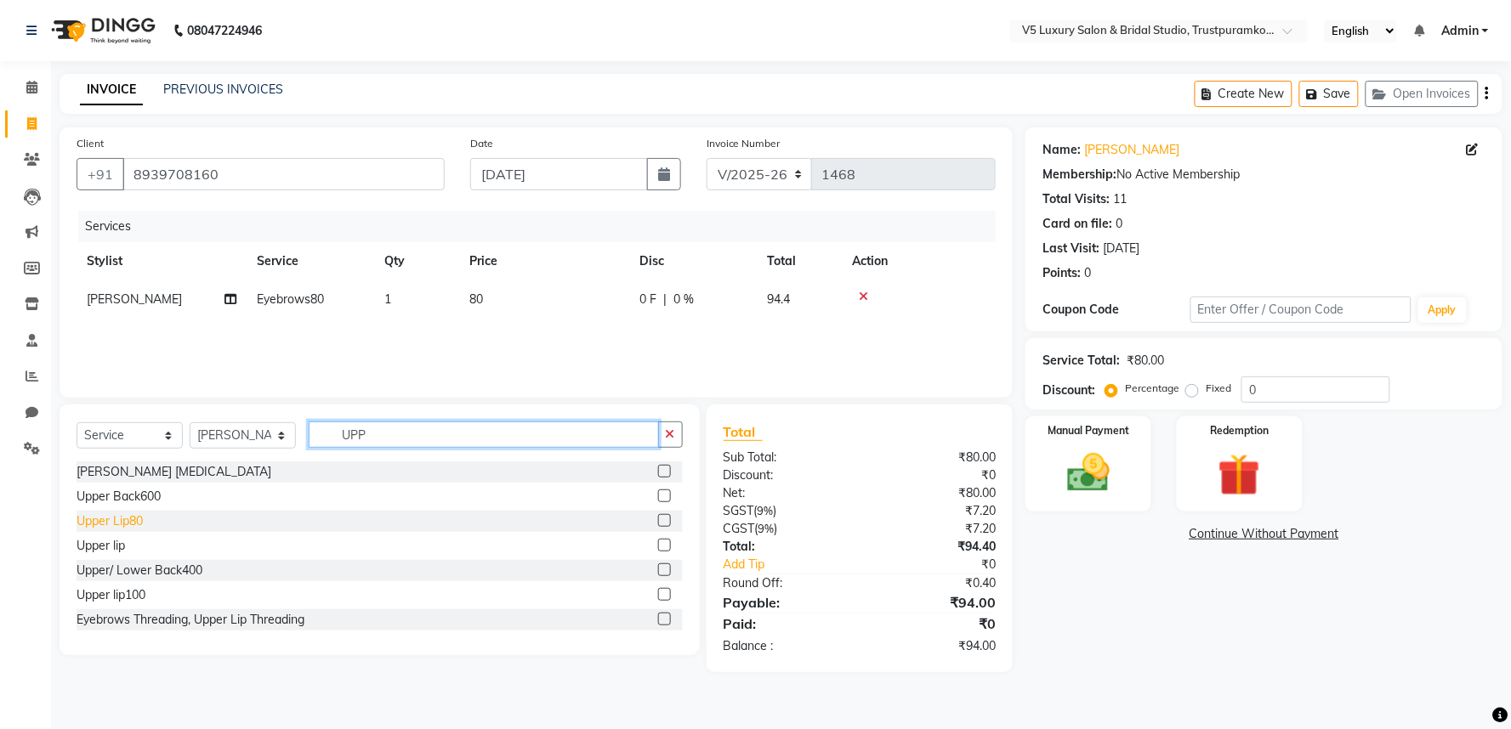
type input "UPP"
click at [104, 524] on div "Upper Lip80" at bounding box center [110, 522] width 66 height 18
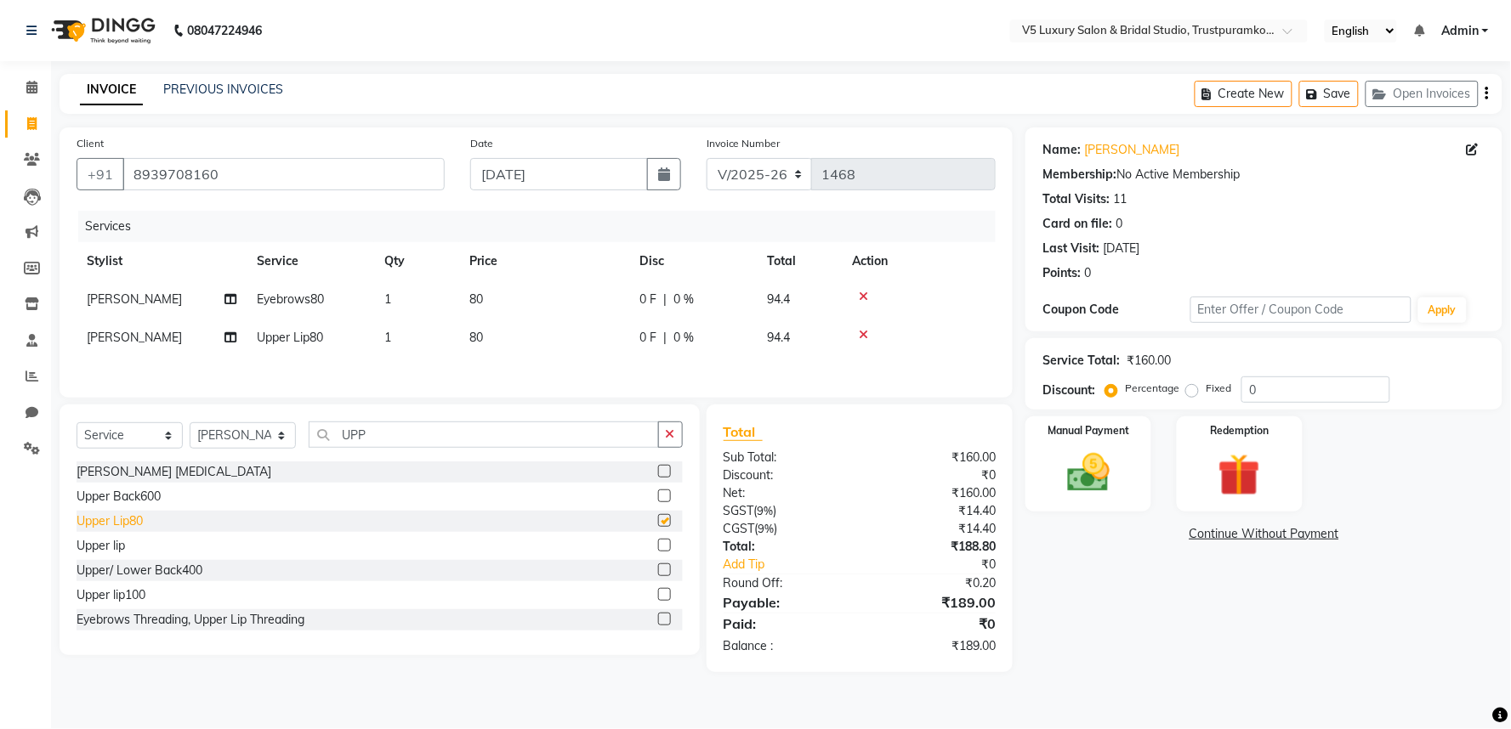
checkbox input "false"
click at [485, 329] on td "80" at bounding box center [544, 338] width 170 height 38
select select "72641"
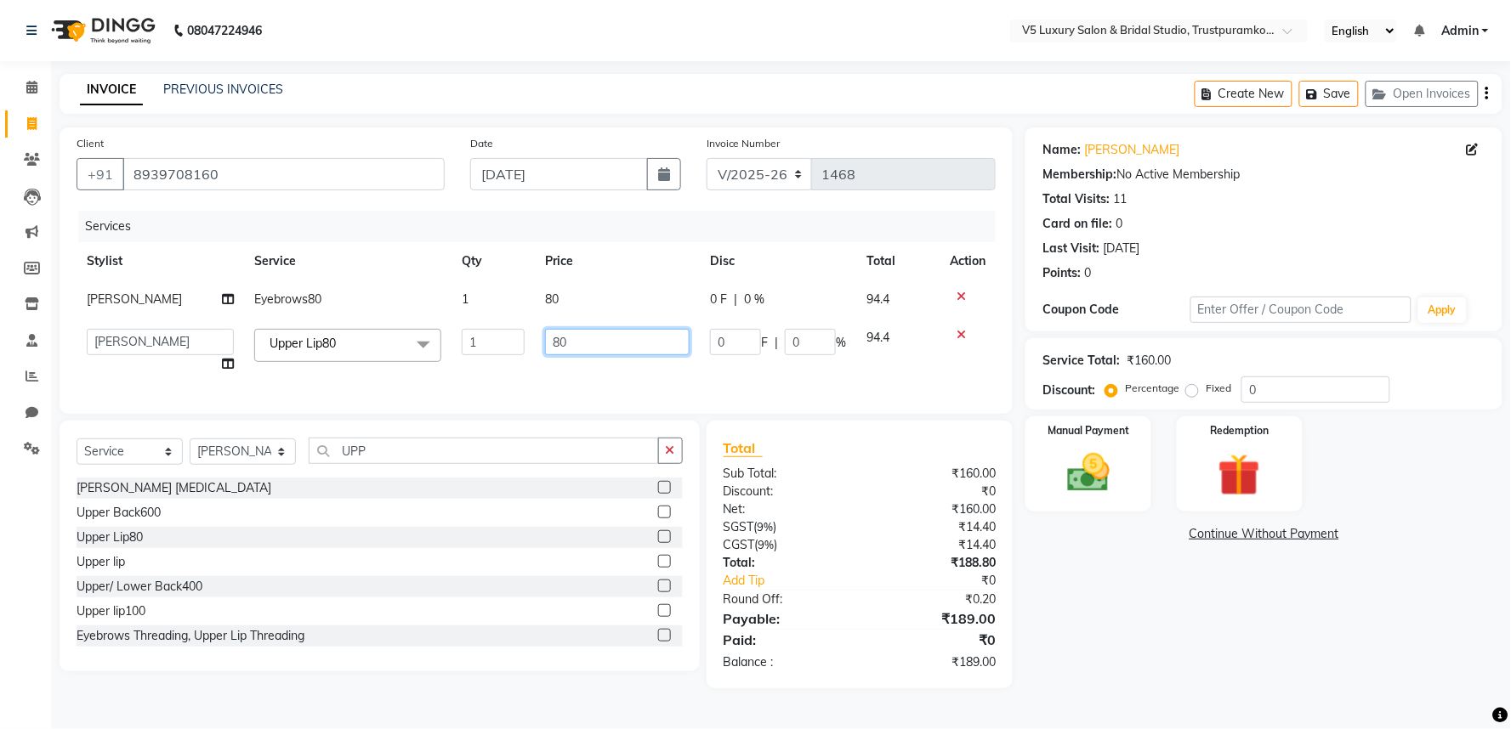
click at [590, 332] on input "80" at bounding box center [617, 342] width 145 height 26
type input "8"
type input "45"
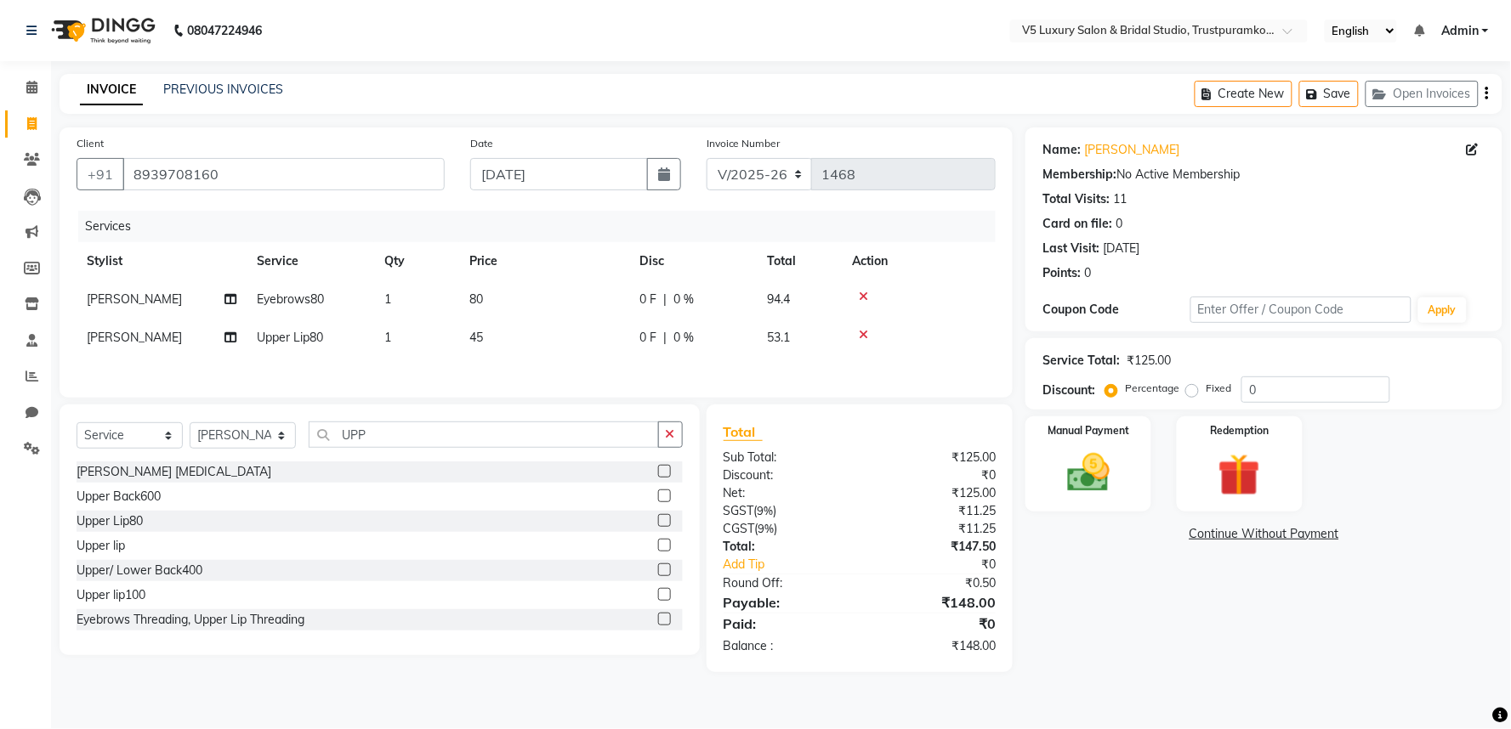
click at [570, 289] on td "80" at bounding box center [544, 300] width 170 height 38
select select "72641"
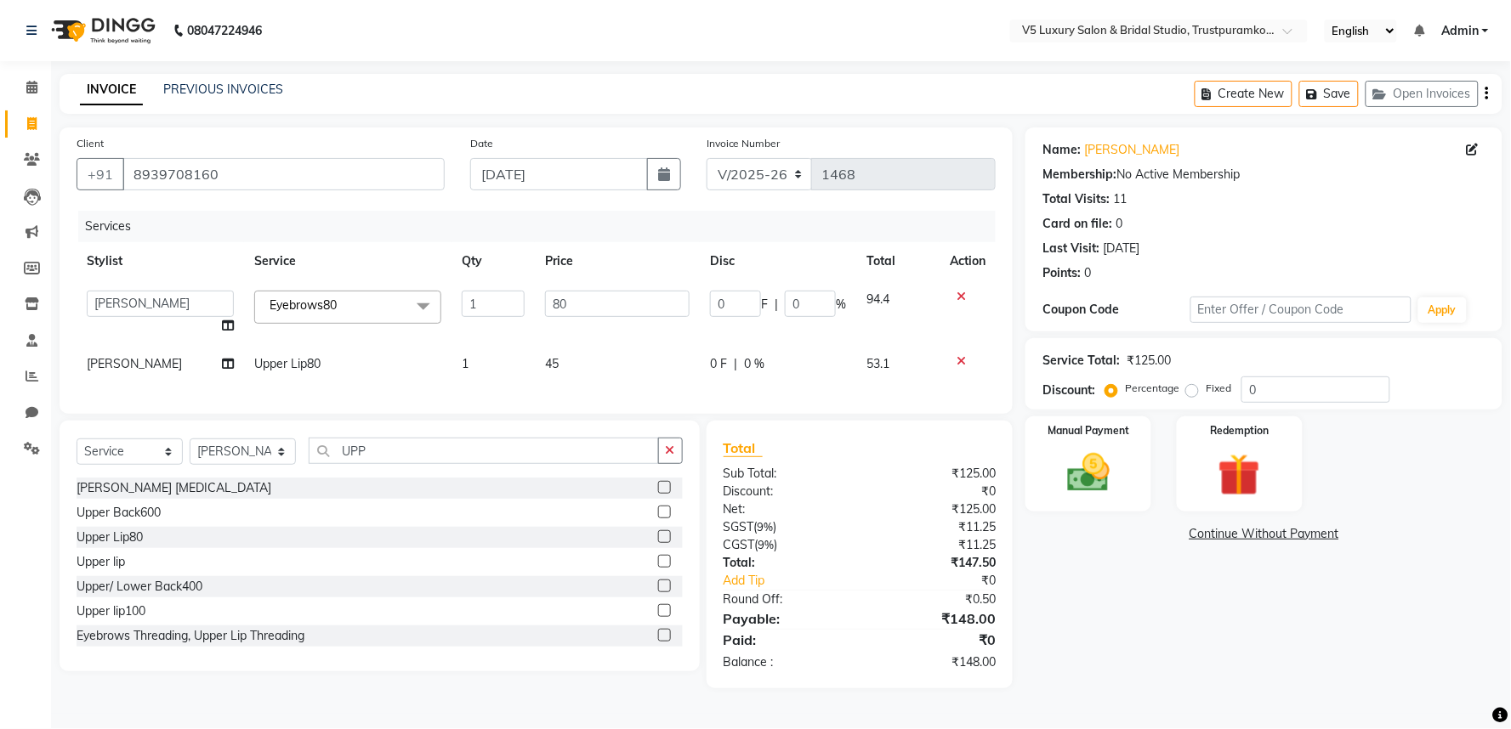
click at [650, 325] on td "80" at bounding box center [617, 313] width 165 height 65
click at [649, 309] on input "80" at bounding box center [617, 304] width 145 height 26
type input "8"
type input "45"
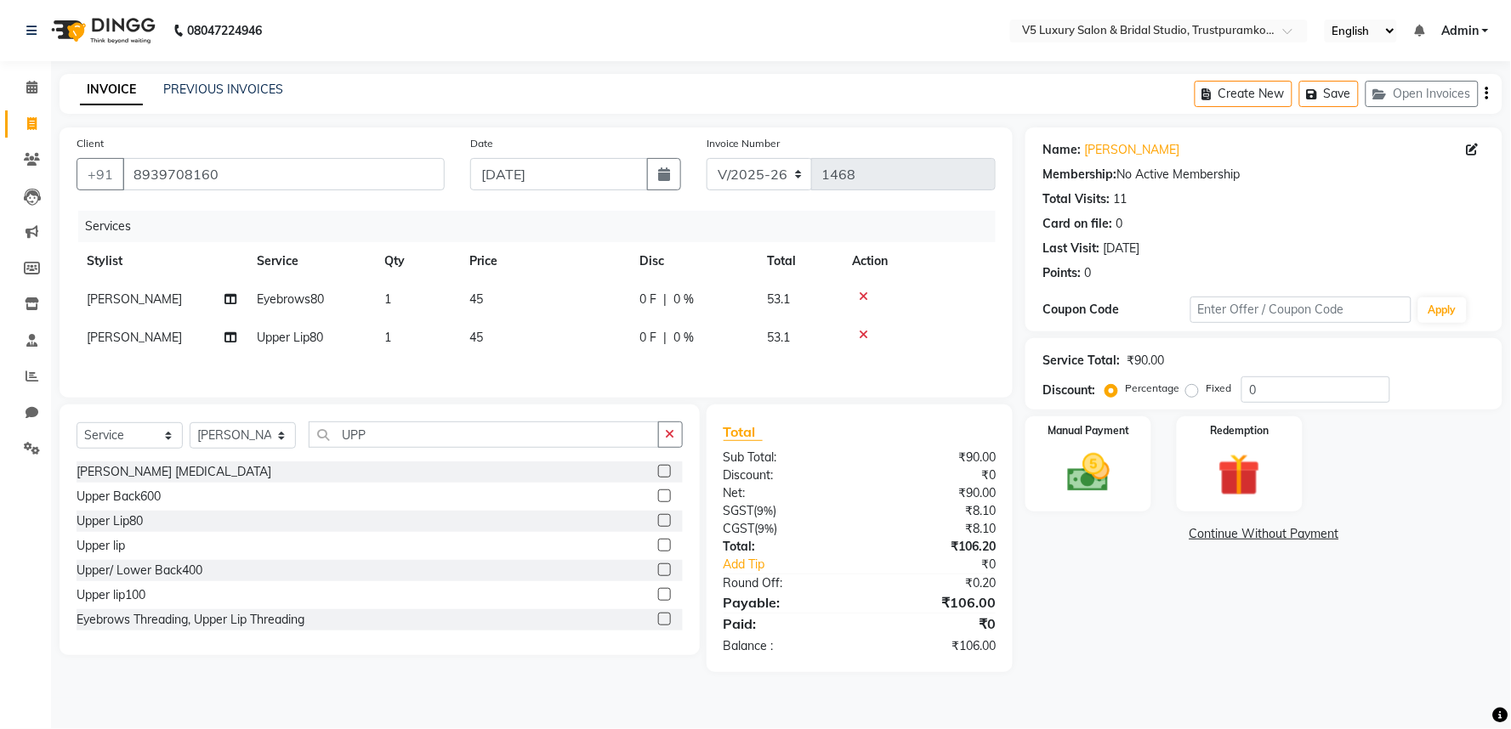
click at [607, 394] on div "Client +91 8939708160 Date 01-09-2025 Invoice Number V/2025 V/2025-26 1468 Serv…" at bounding box center [536, 263] width 953 height 270
click at [1347, 87] on button "Save" at bounding box center [1329, 94] width 60 height 26
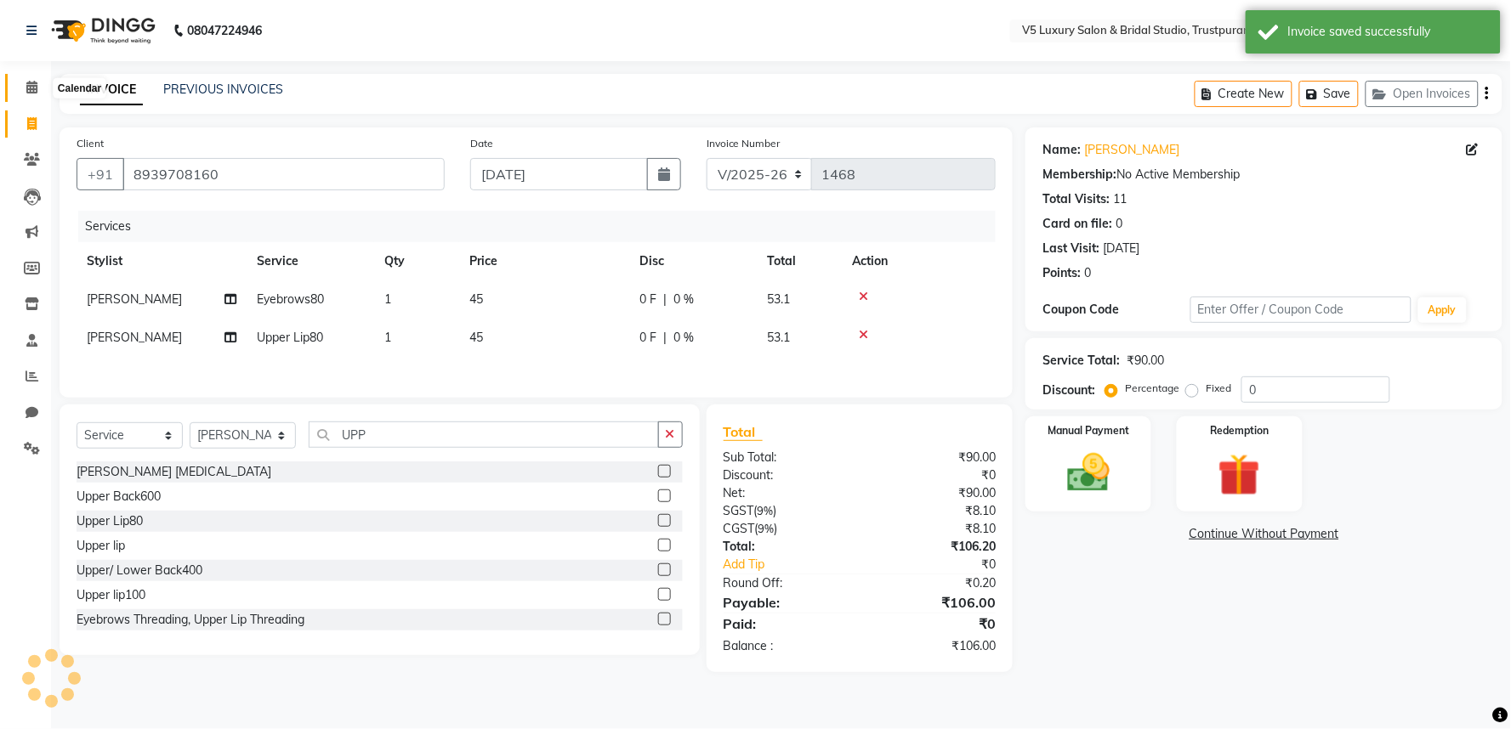
click at [28, 87] on icon at bounding box center [31, 87] width 11 height 13
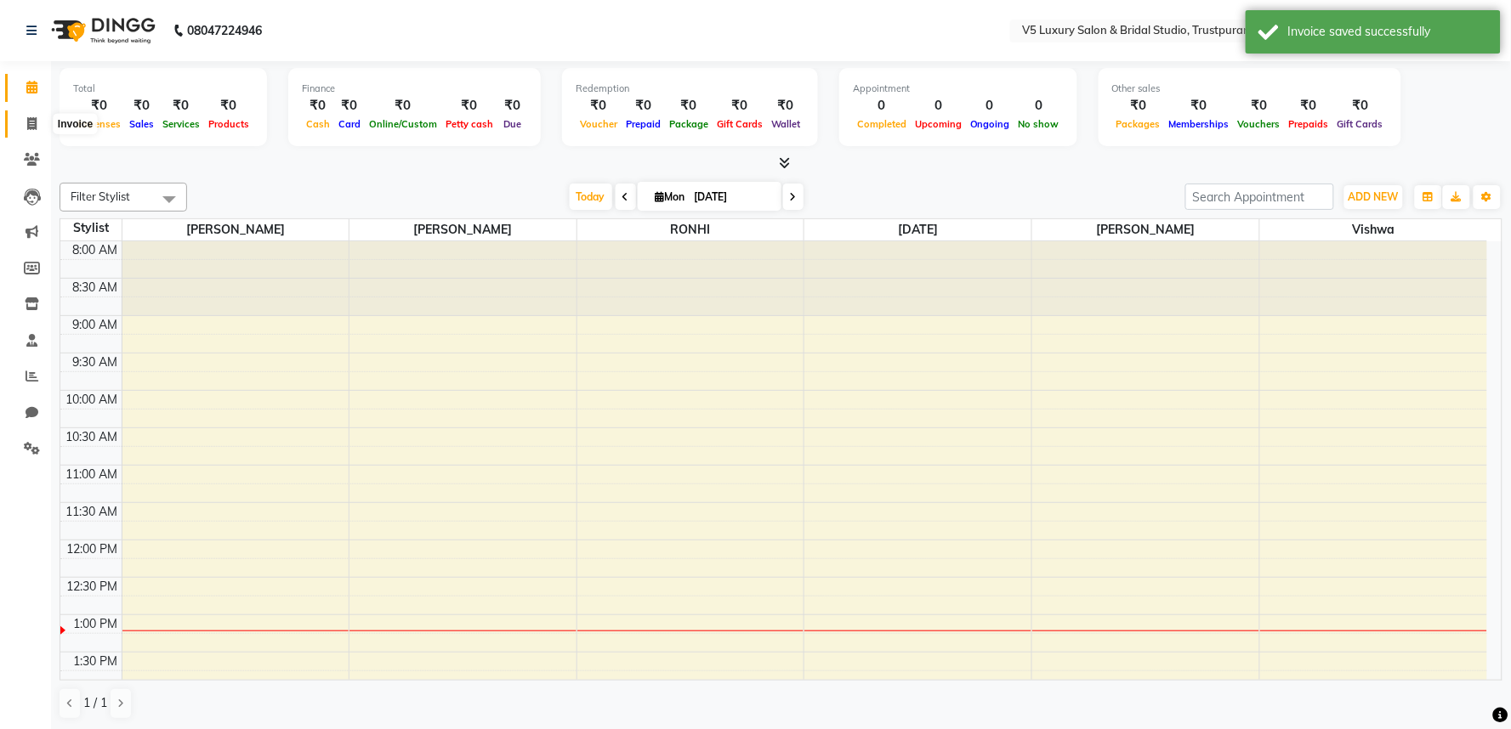
click at [27, 126] on icon at bounding box center [31, 123] width 9 height 13
select select "service"
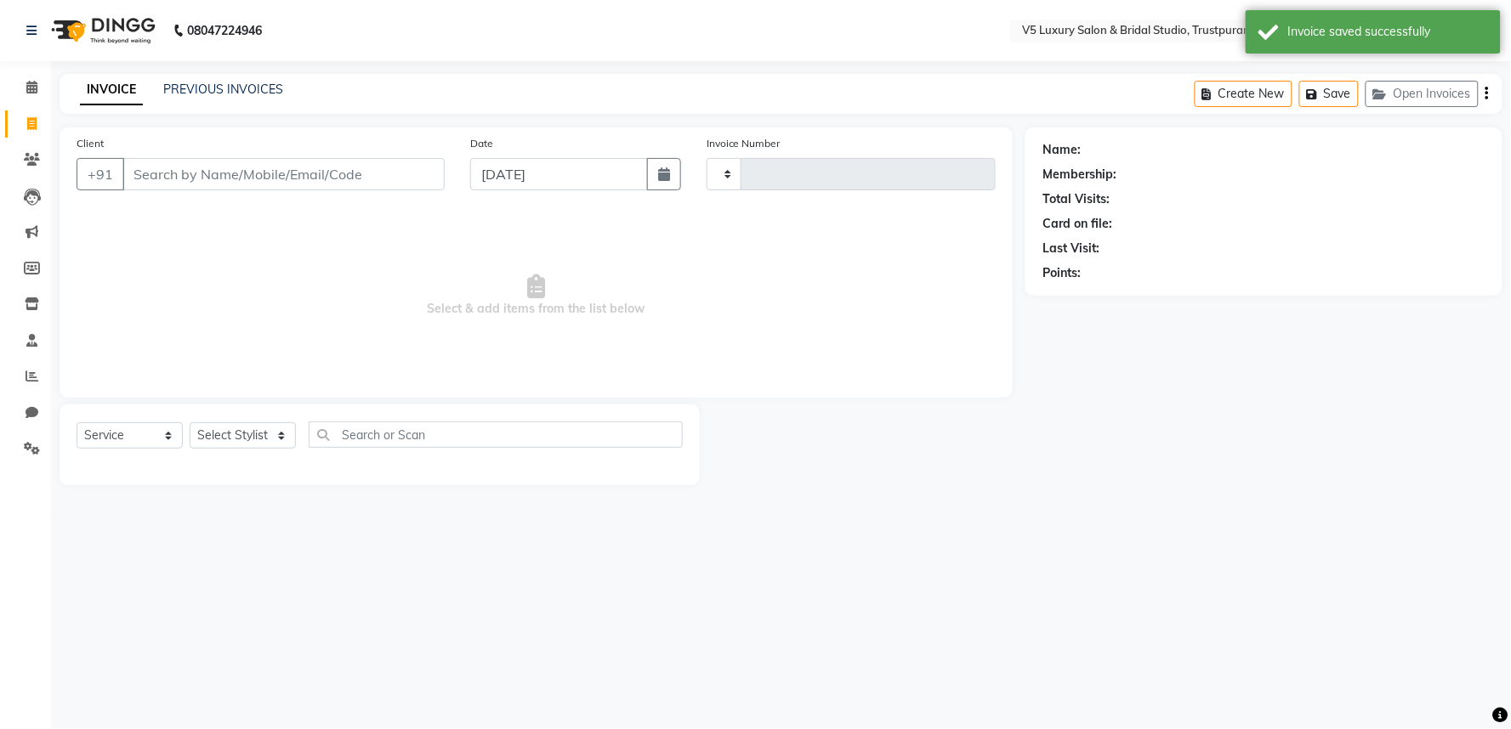
type input "1468"
select select "7993"
click at [310, 179] on input "Client" at bounding box center [283, 174] width 322 height 32
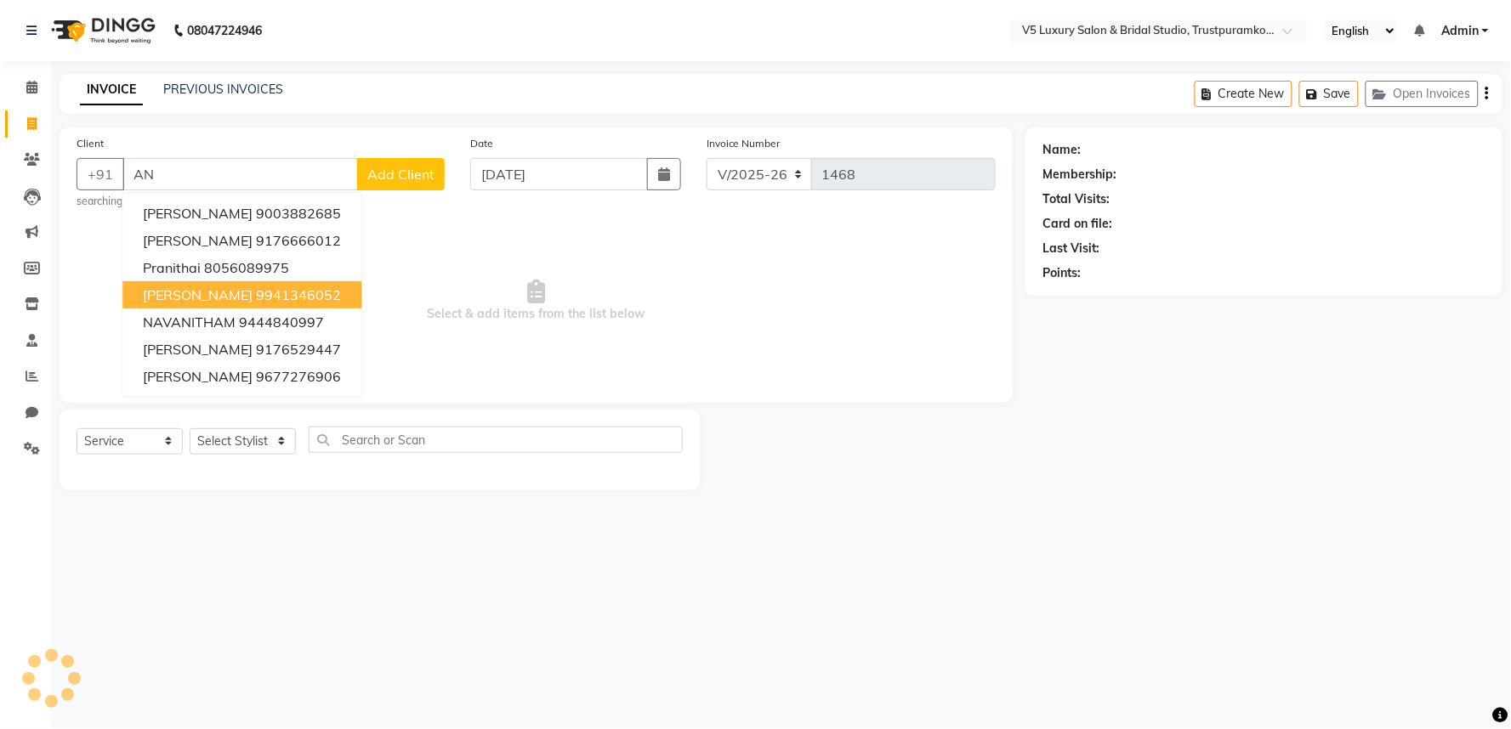
type input "A"
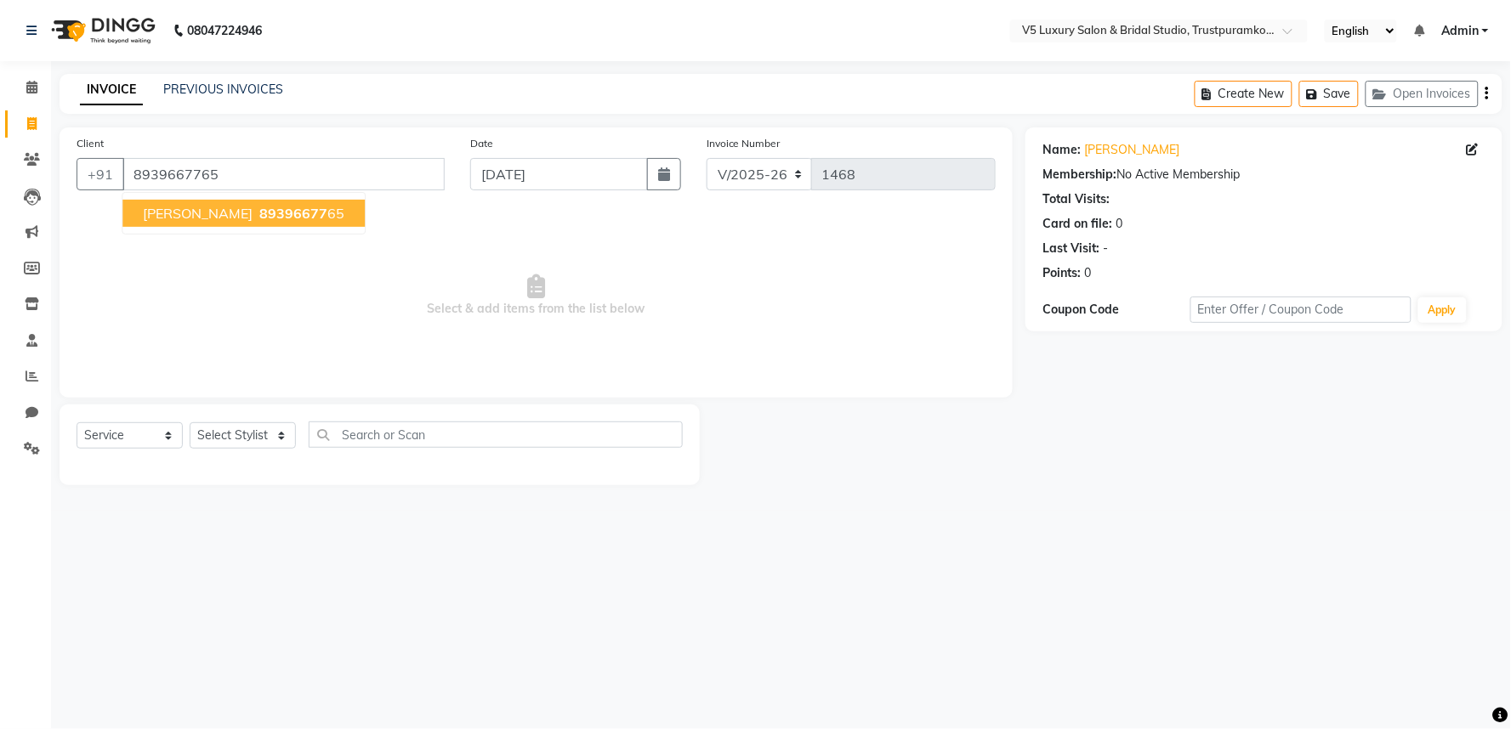
click at [259, 216] on span "89396677" at bounding box center [293, 213] width 68 height 17
click at [1093, 145] on link "[PERSON_NAME]" at bounding box center [1131, 150] width 95 height 18
click at [289, 167] on input "8939667765" at bounding box center [283, 174] width 322 height 32
type input "8"
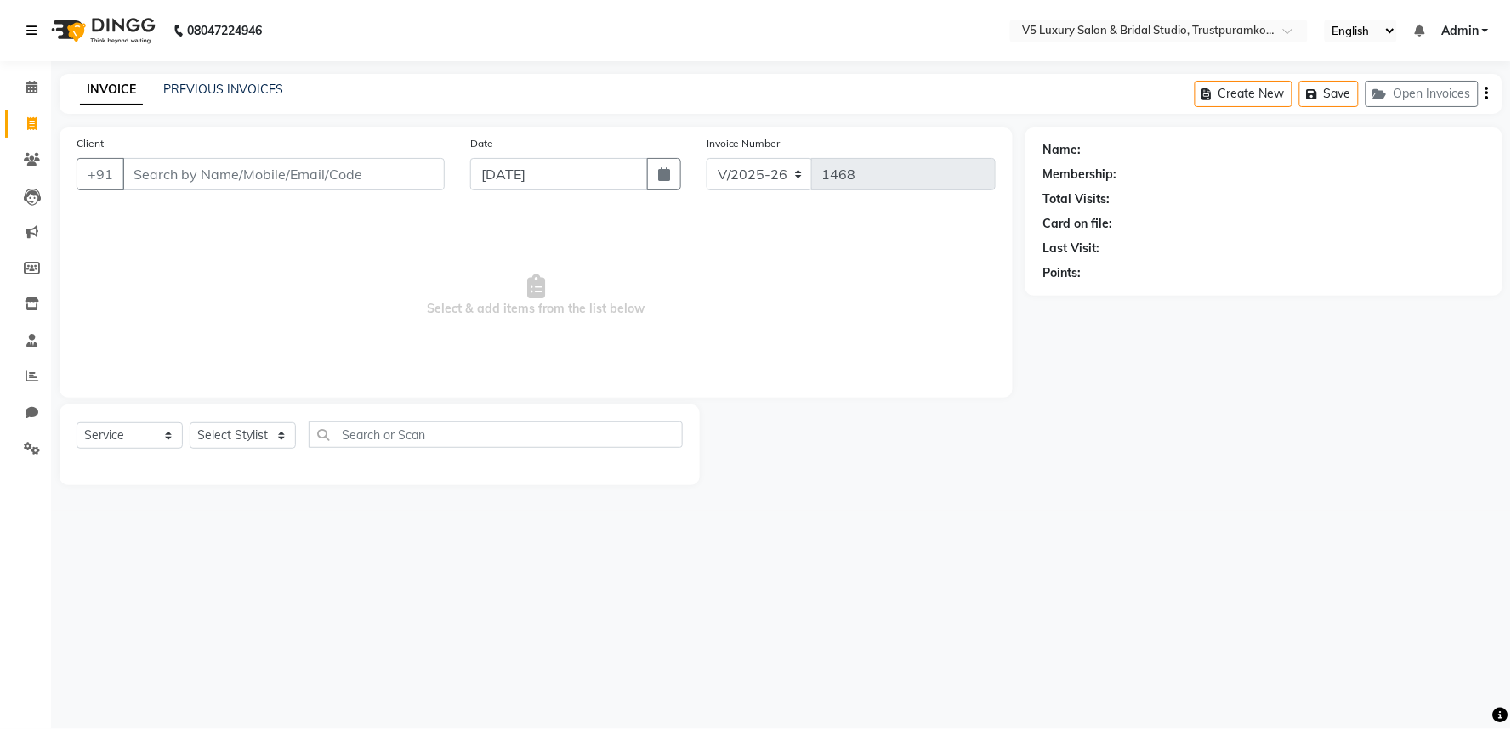
click at [32, 30] on icon at bounding box center [31, 31] width 10 height 12
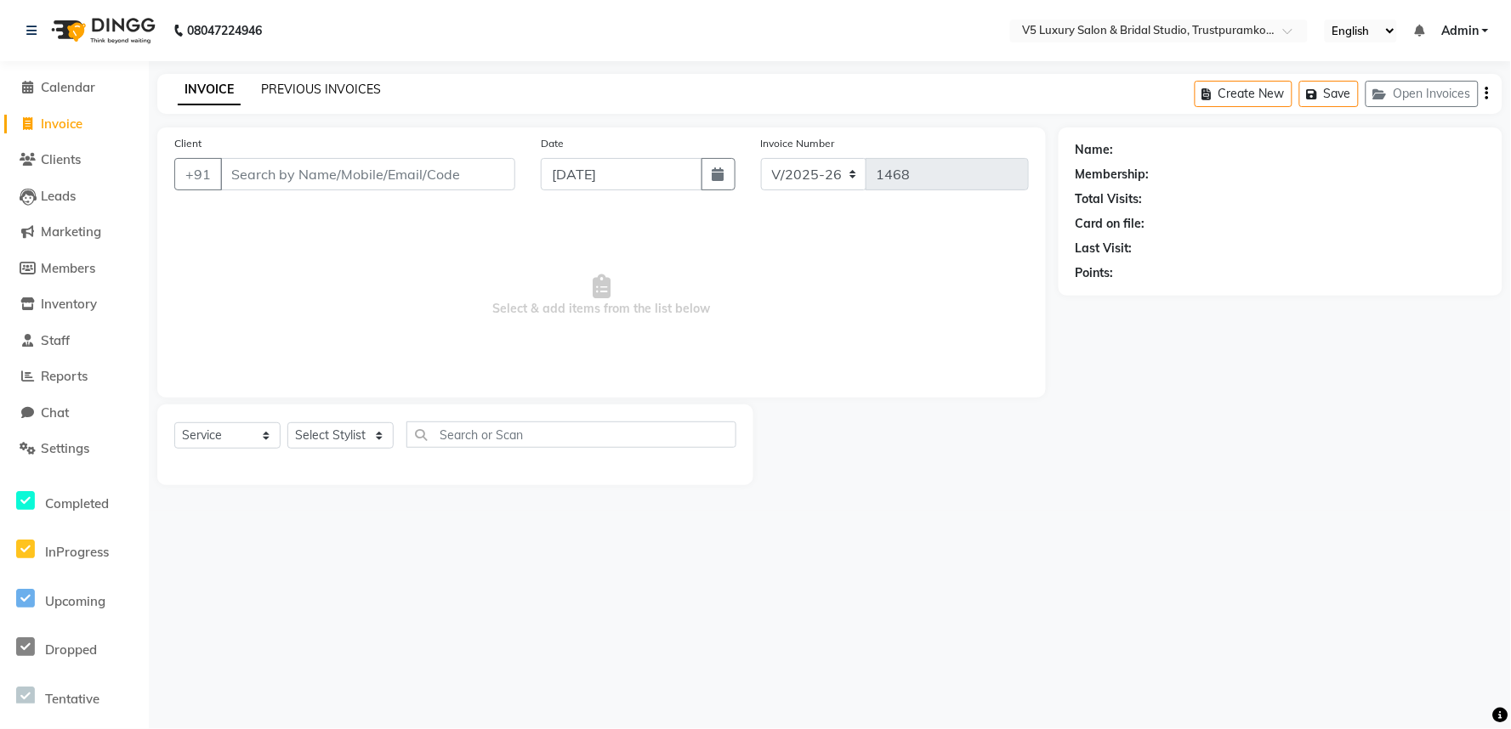
click at [317, 83] on link "PREVIOUS INVOICES" at bounding box center [321, 89] width 120 height 15
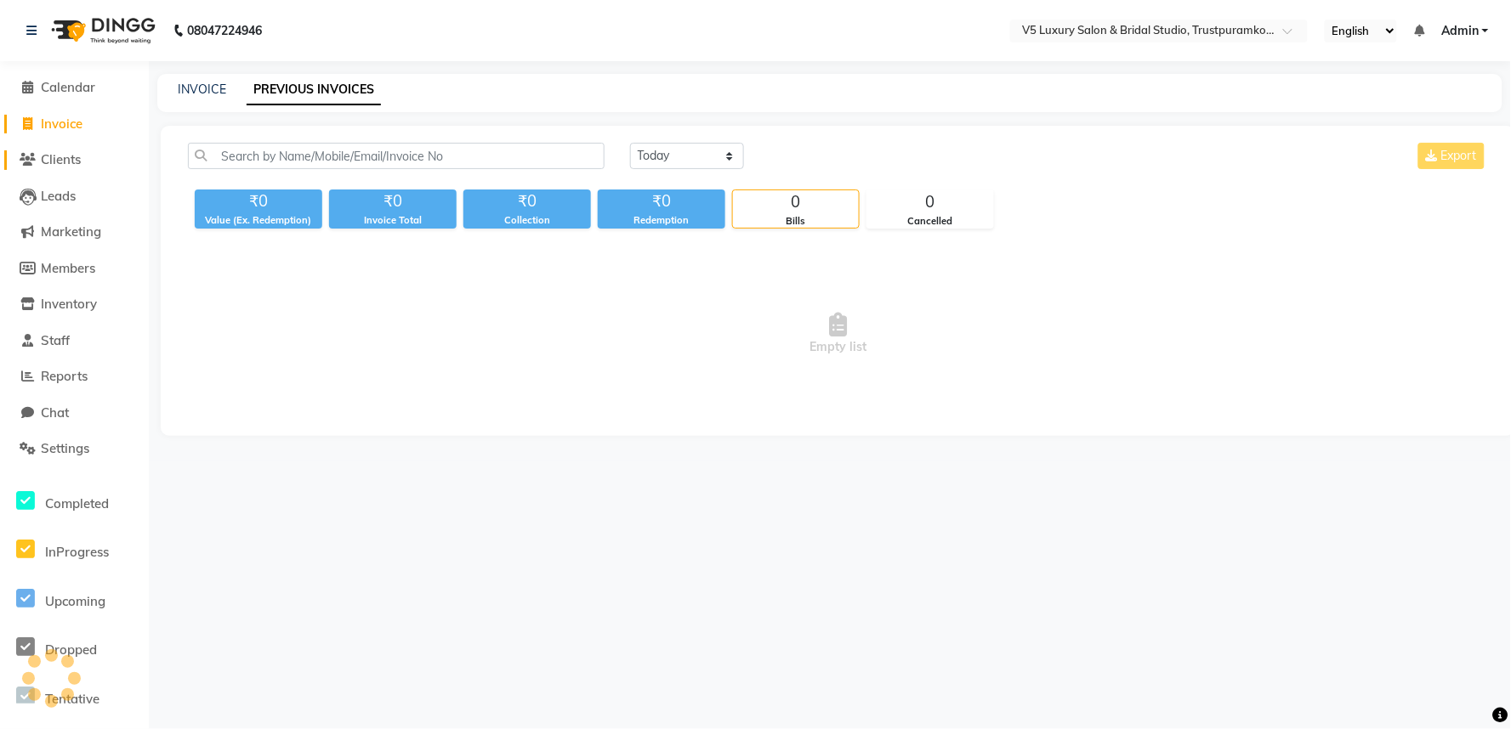
click at [62, 166] on span "Clients" at bounding box center [61, 159] width 40 height 16
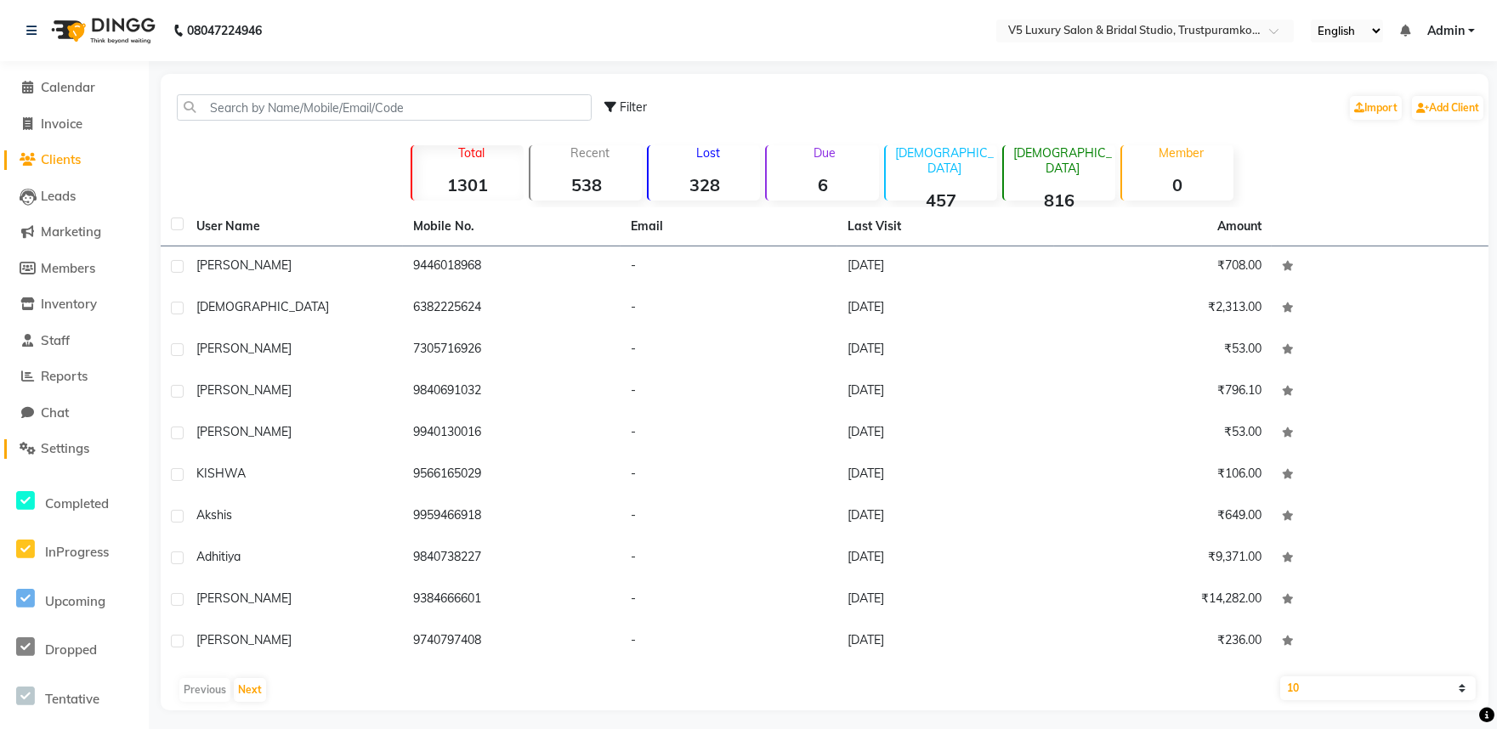
click at [65, 449] on span "Settings" at bounding box center [65, 448] width 48 height 16
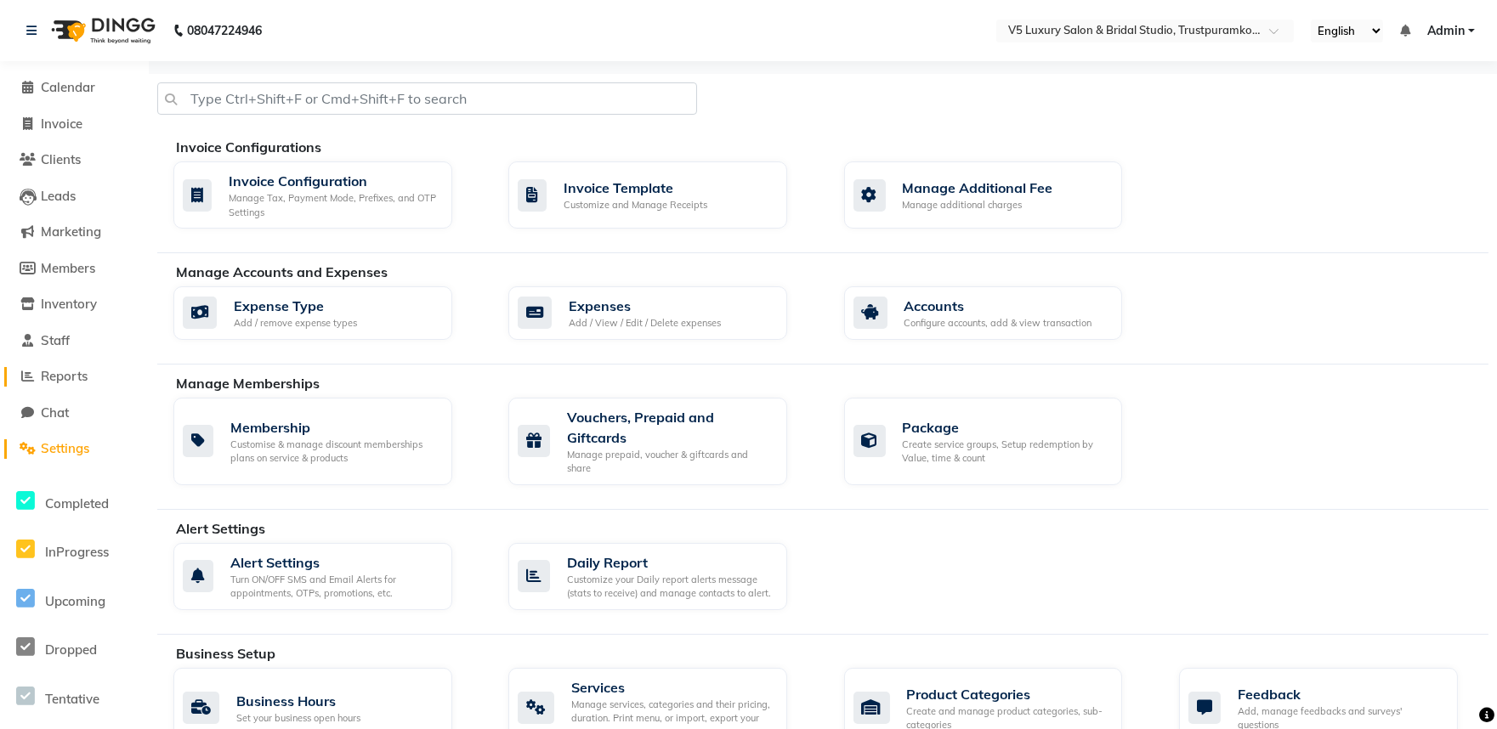
click at [64, 377] on span "Reports" at bounding box center [64, 376] width 47 height 16
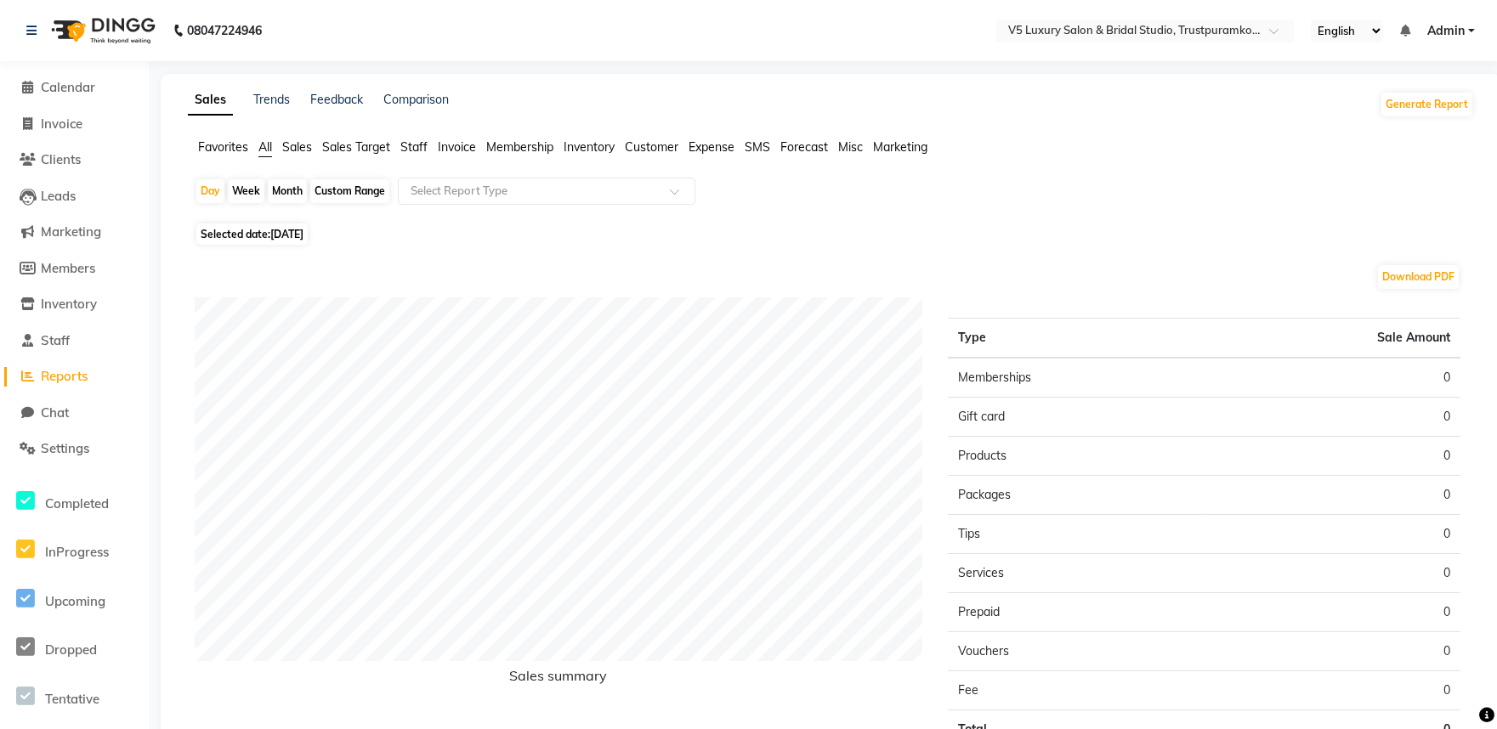
click at [290, 187] on div "Month" at bounding box center [287, 191] width 39 height 24
select select "9"
select select "2025"
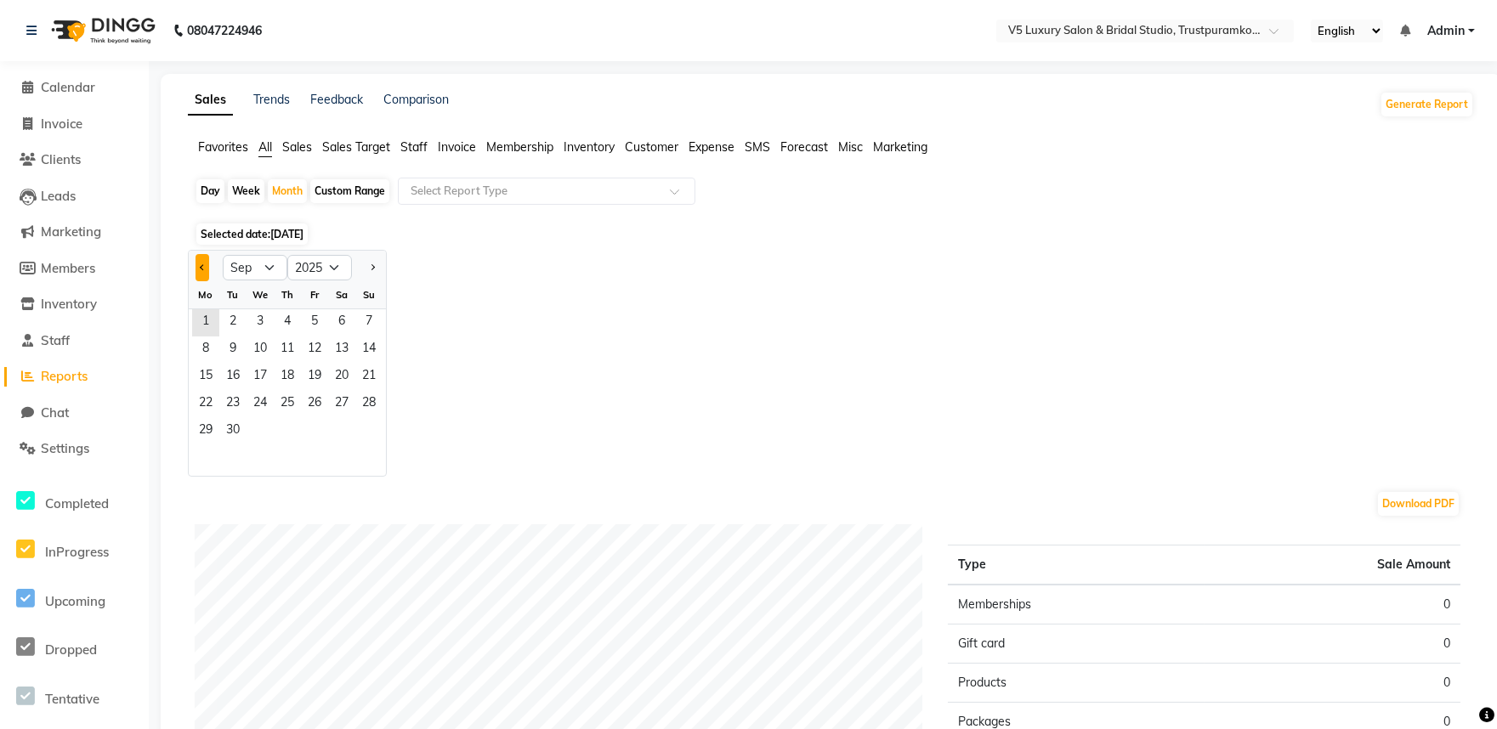
click at [202, 259] on button "Previous month" at bounding box center [203, 267] width 14 height 27
select select "8"
click at [317, 315] on span "1" at bounding box center [314, 322] width 27 height 27
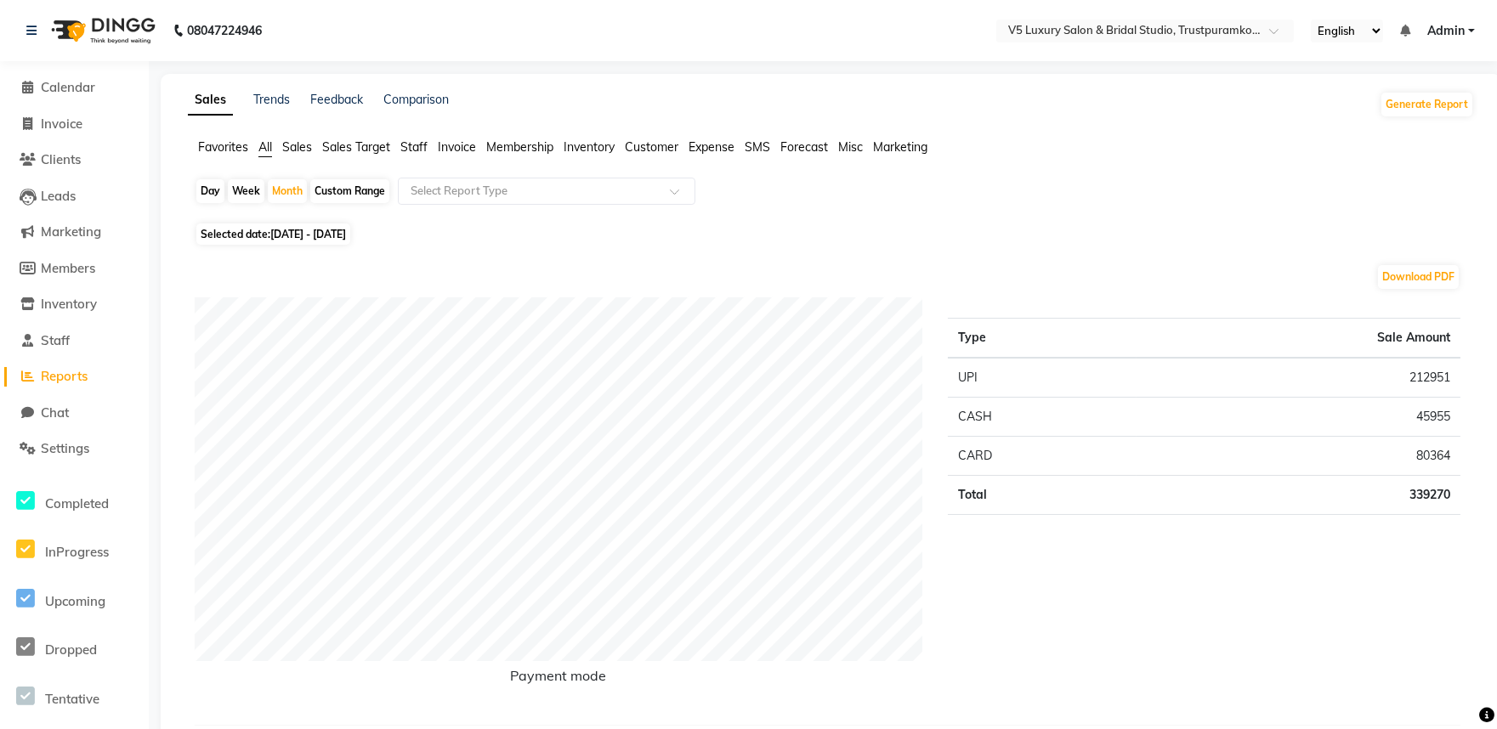
click at [248, 184] on div "Week" at bounding box center [246, 191] width 37 height 24
select select "8"
select select "2025"
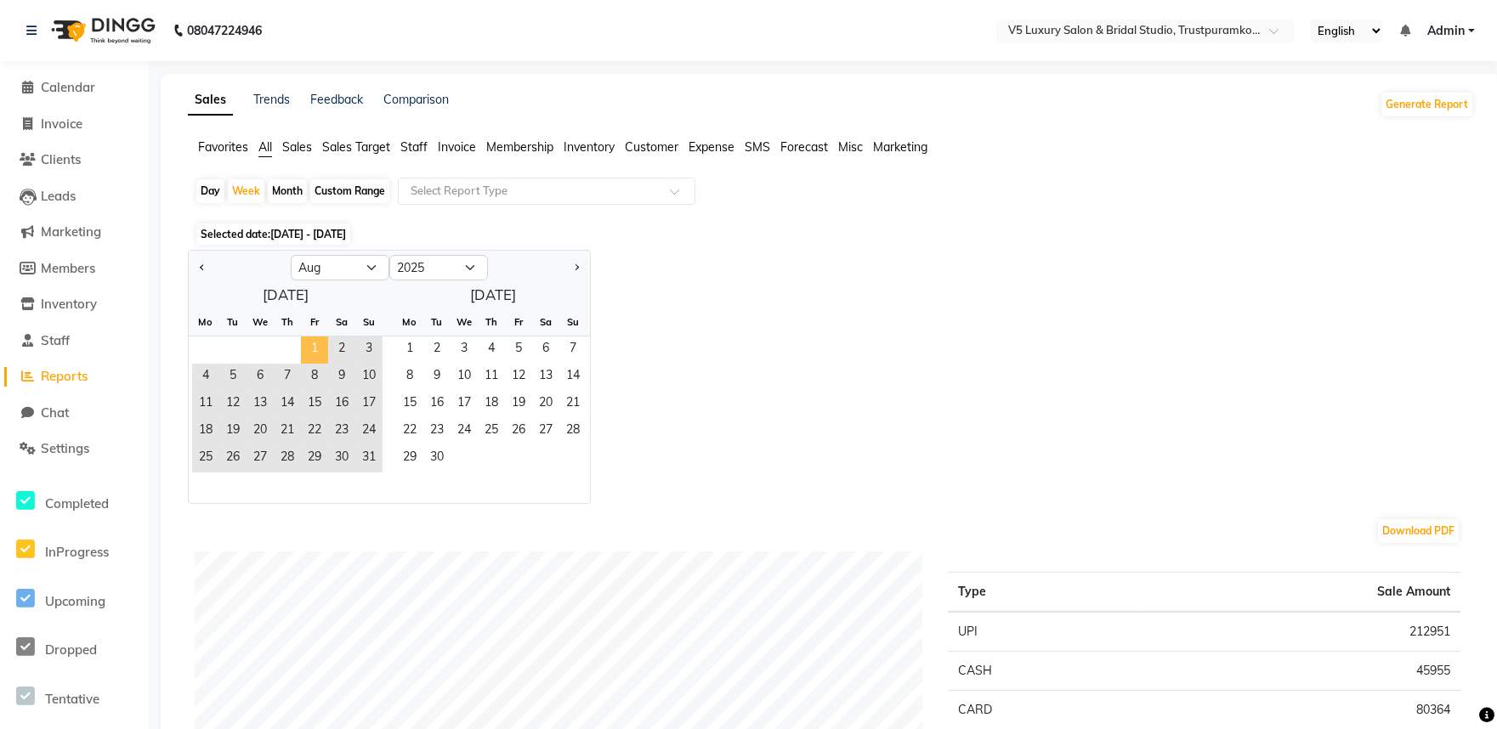
click at [316, 353] on span "1" at bounding box center [314, 350] width 27 height 27
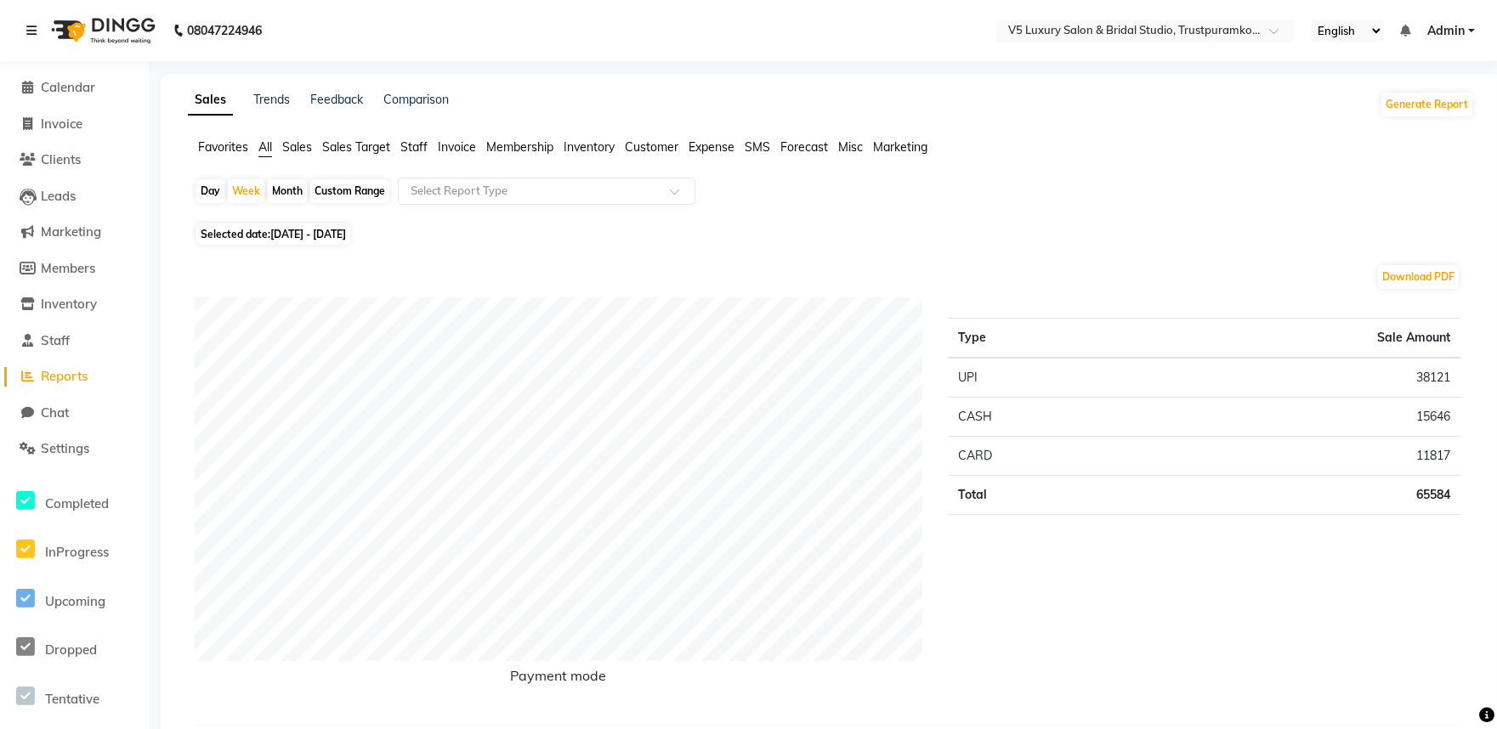
click at [292, 190] on div "Month" at bounding box center [287, 191] width 39 height 24
select select "8"
select select "2025"
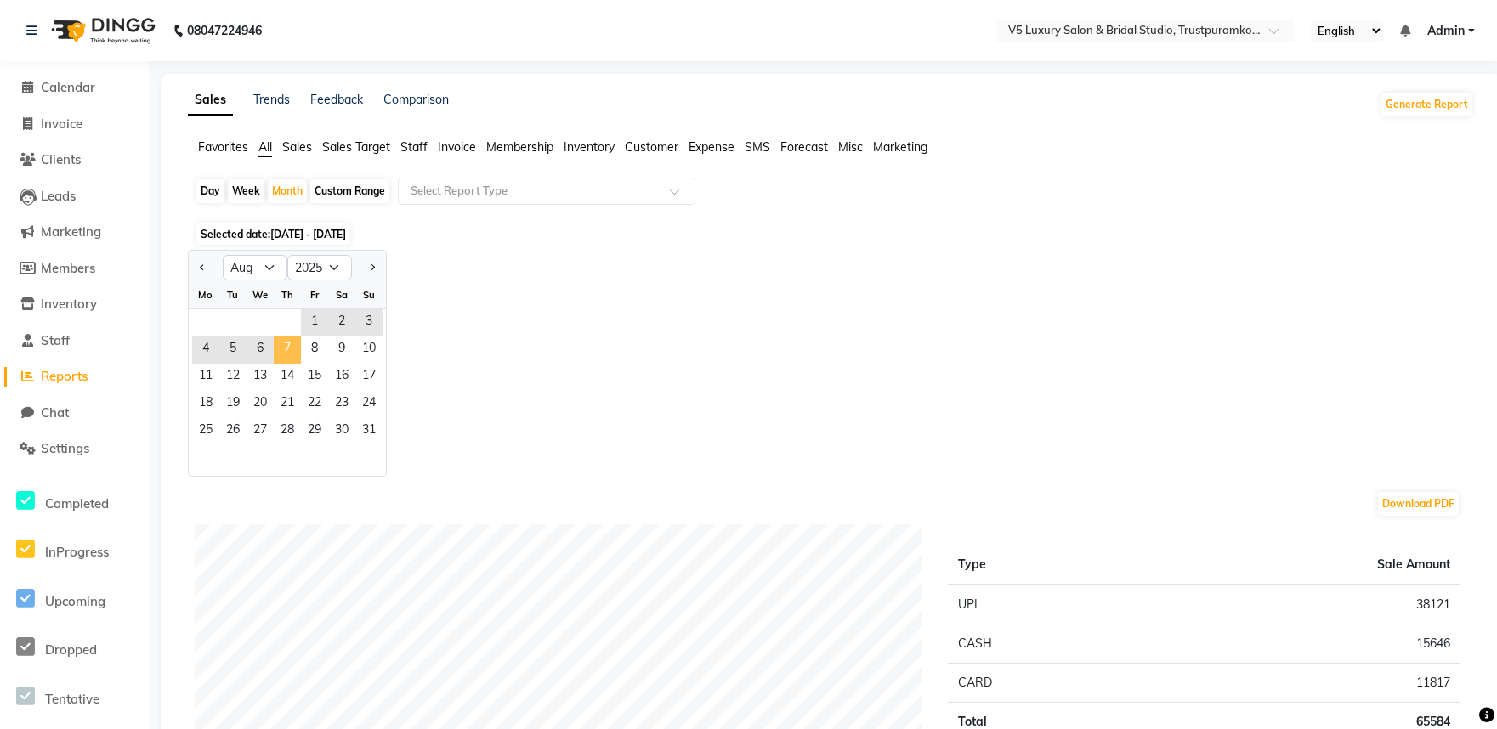
click at [294, 343] on span "7" at bounding box center [287, 350] width 27 height 27
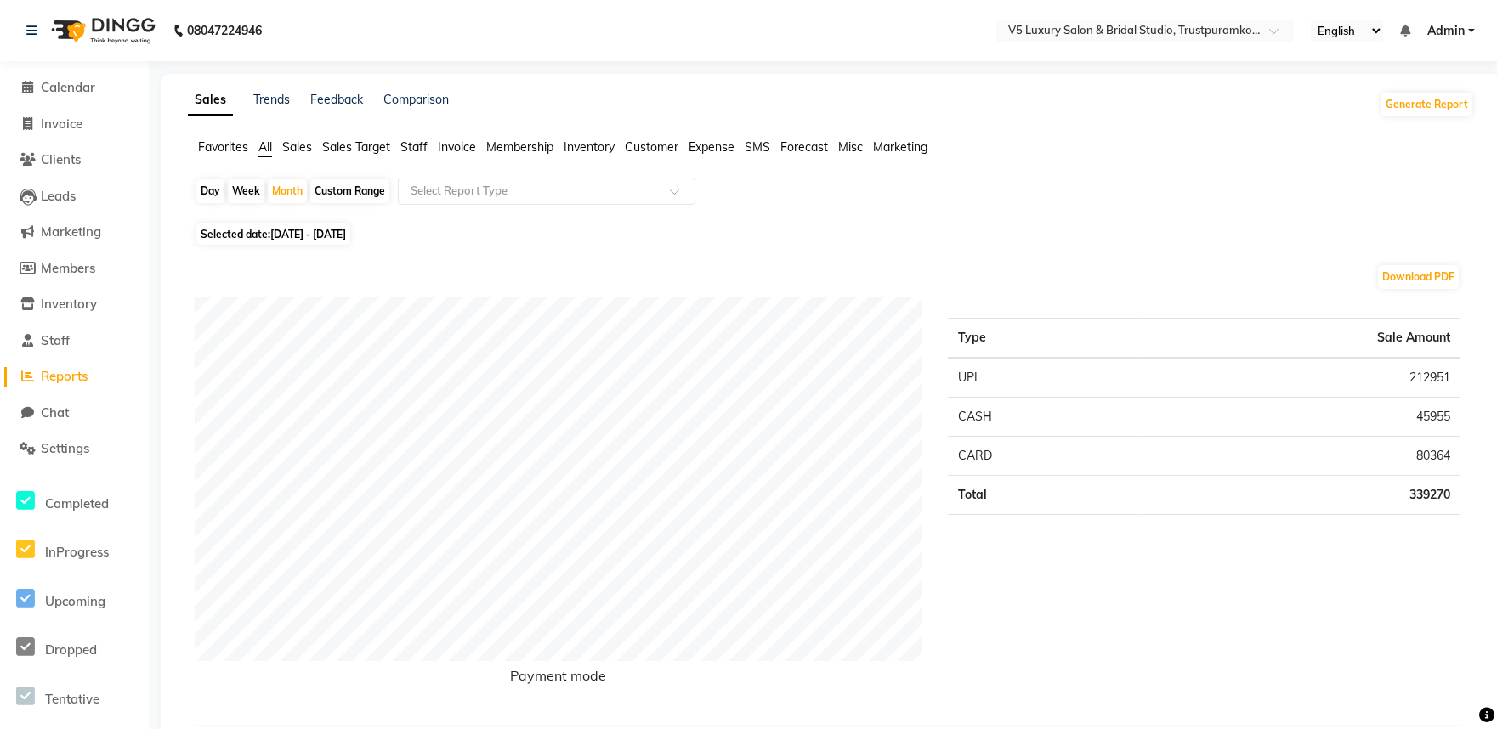
click at [249, 190] on div "Week" at bounding box center [246, 191] width 37 height 24
select select "8"
select select "2025"
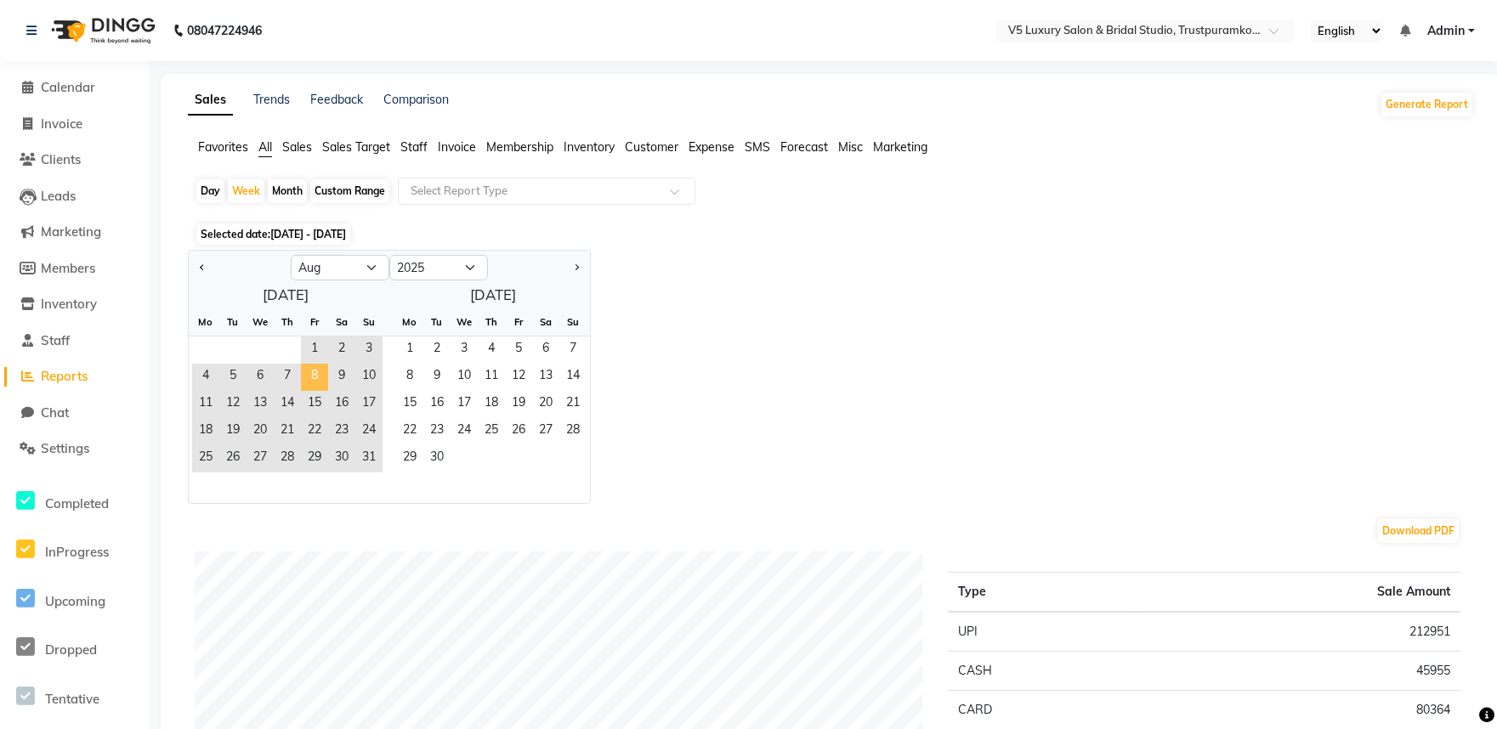
click at [323, 377] on span "8" at bounding box center [314, 377] width 27 height 27
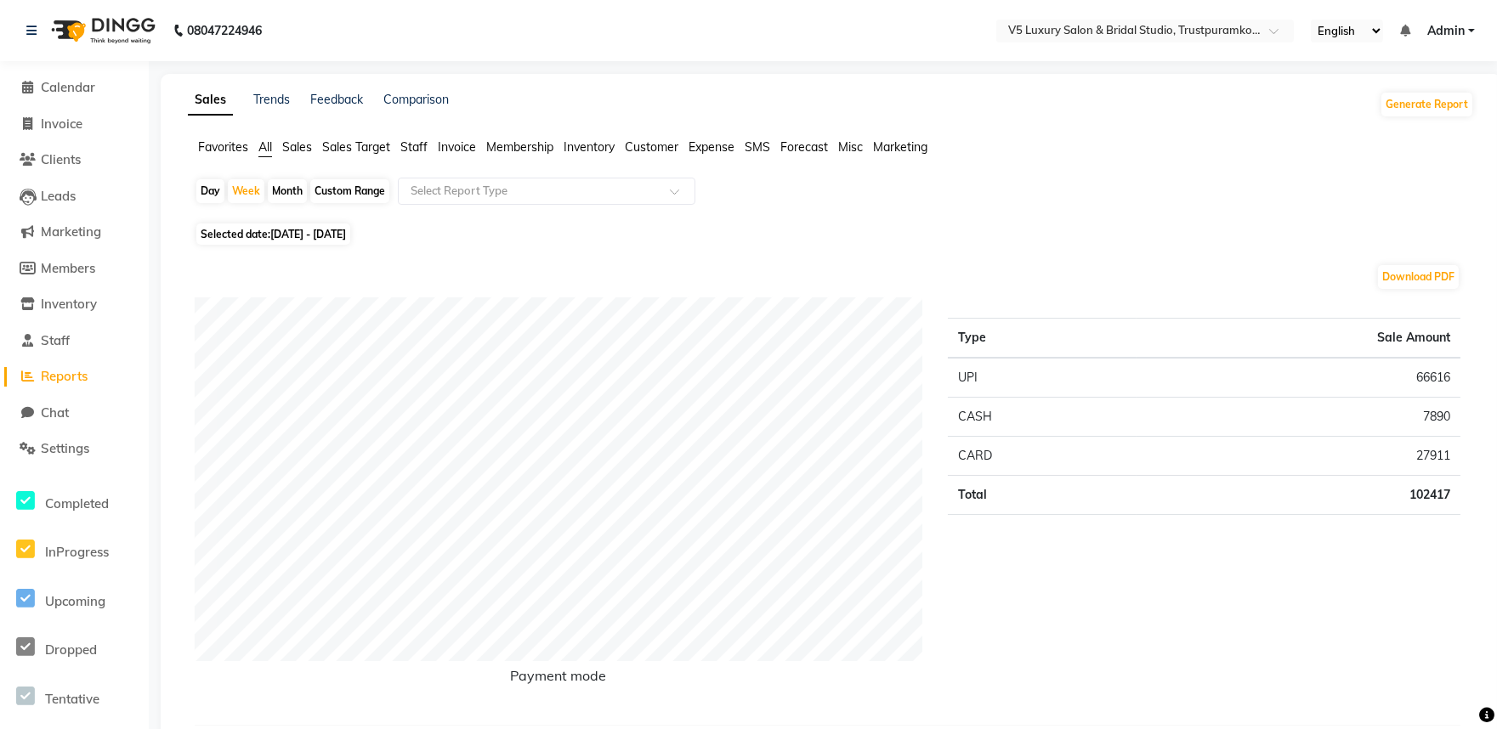
click at [285, 193] on div "Month" at bounding box center [287, 191] width 39 height 24
select select "8"
select select "2025"
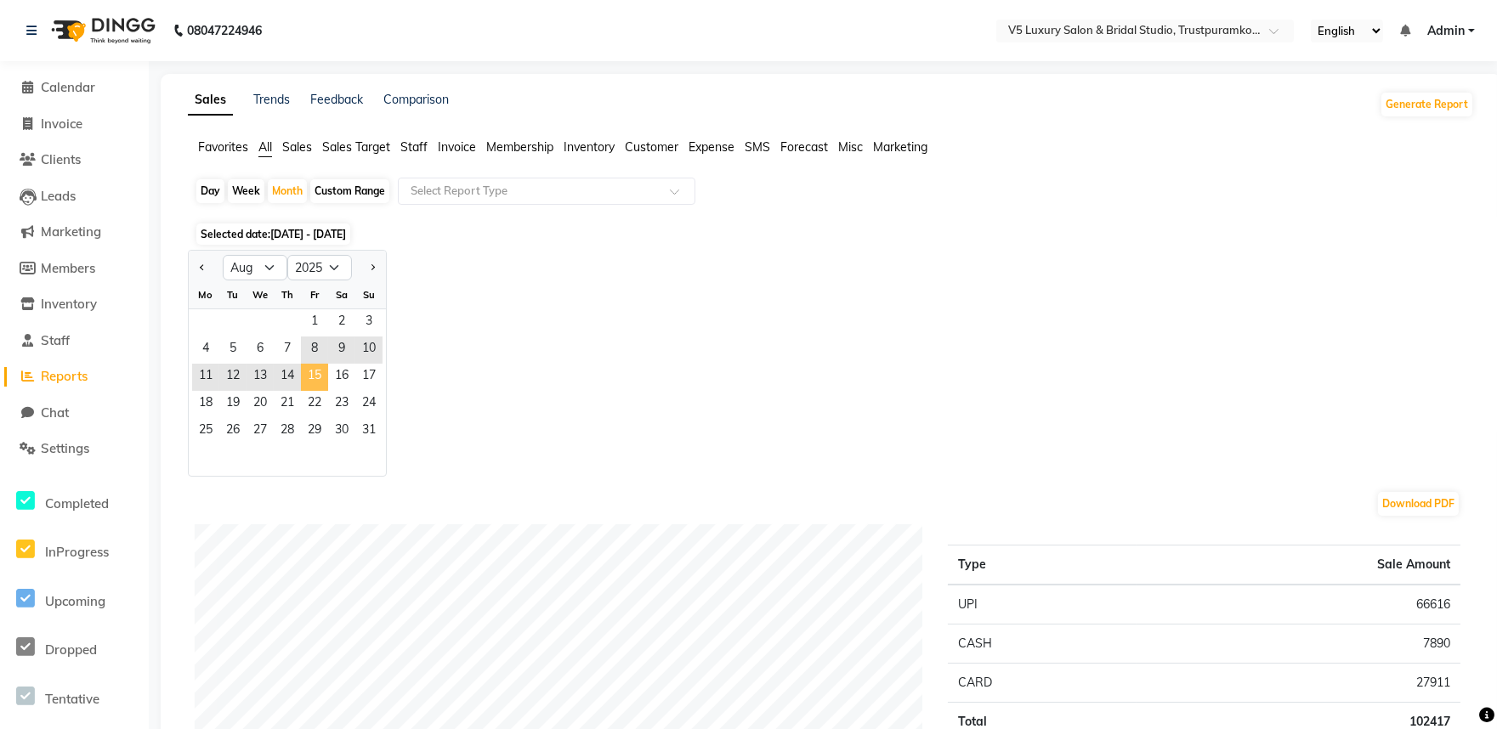
click at [315, 375] on span "15" at bounding box center [314, 377] width 27 height 27
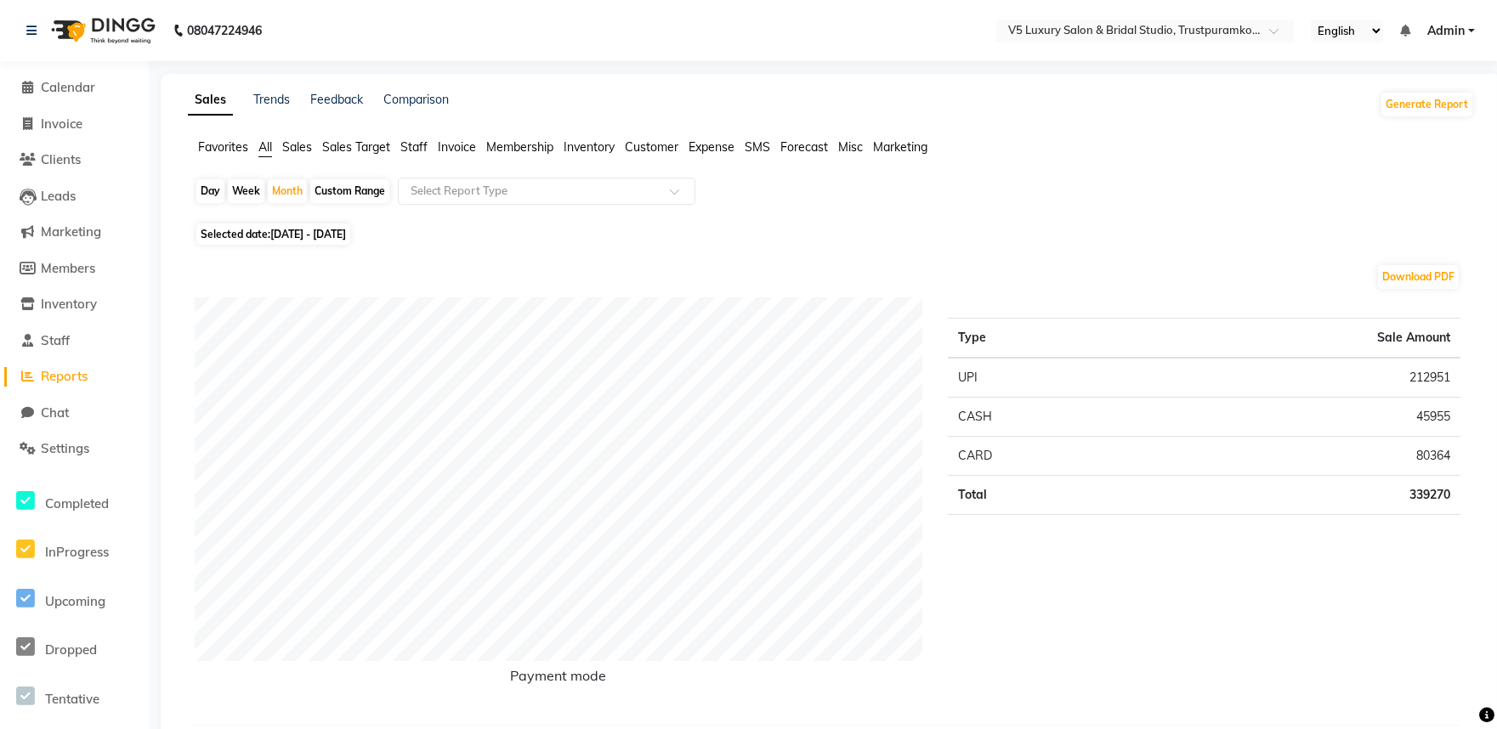
click at [247, 190] on div "Week" at bounding box center [246, 191] width 37 height 24
select select "8"
select select "2025"
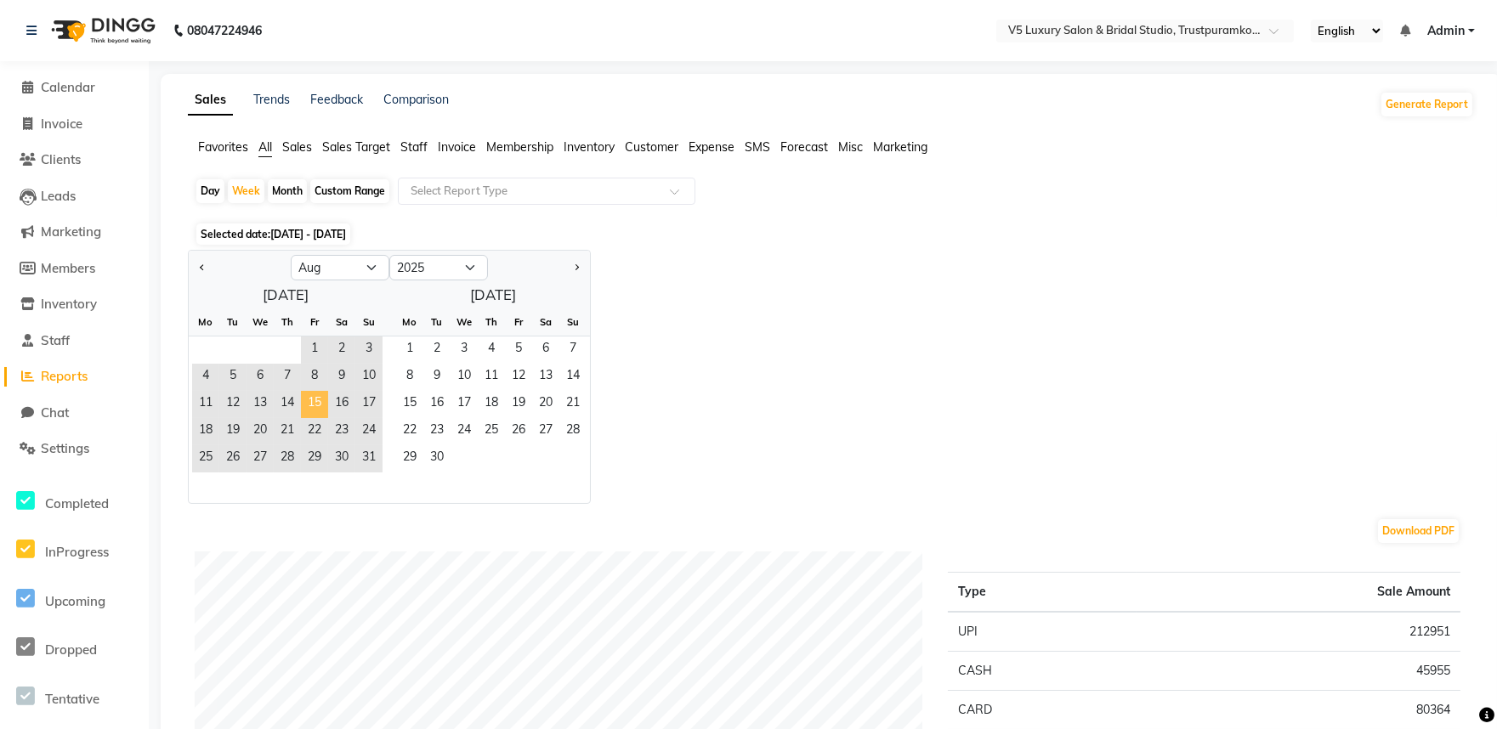
click at [323, 395] on span "15" at bounding box center [314, 404] width 27 height 27
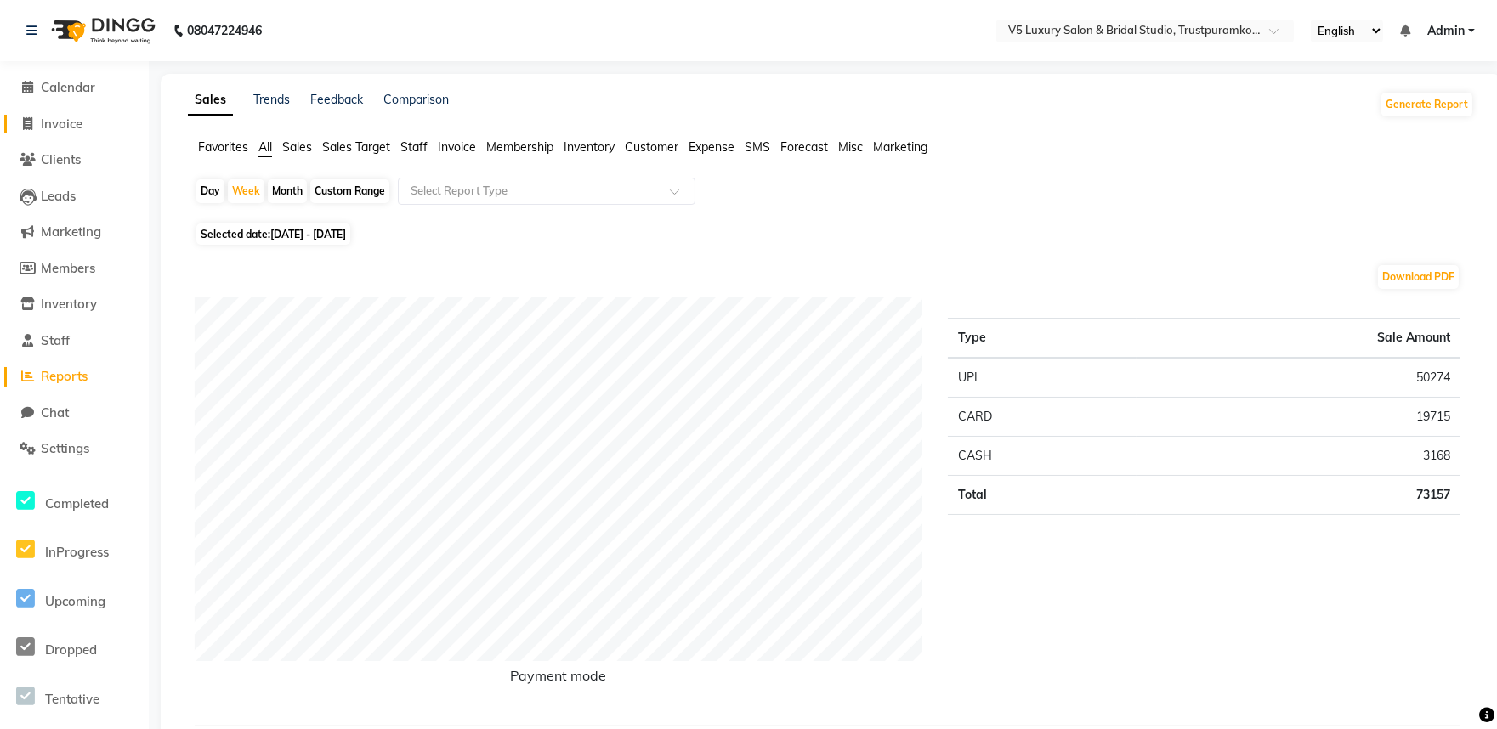
click at [62, 125] on span "Invoice" at bounding box center [62, 124] width 42 height 16
select select "service"
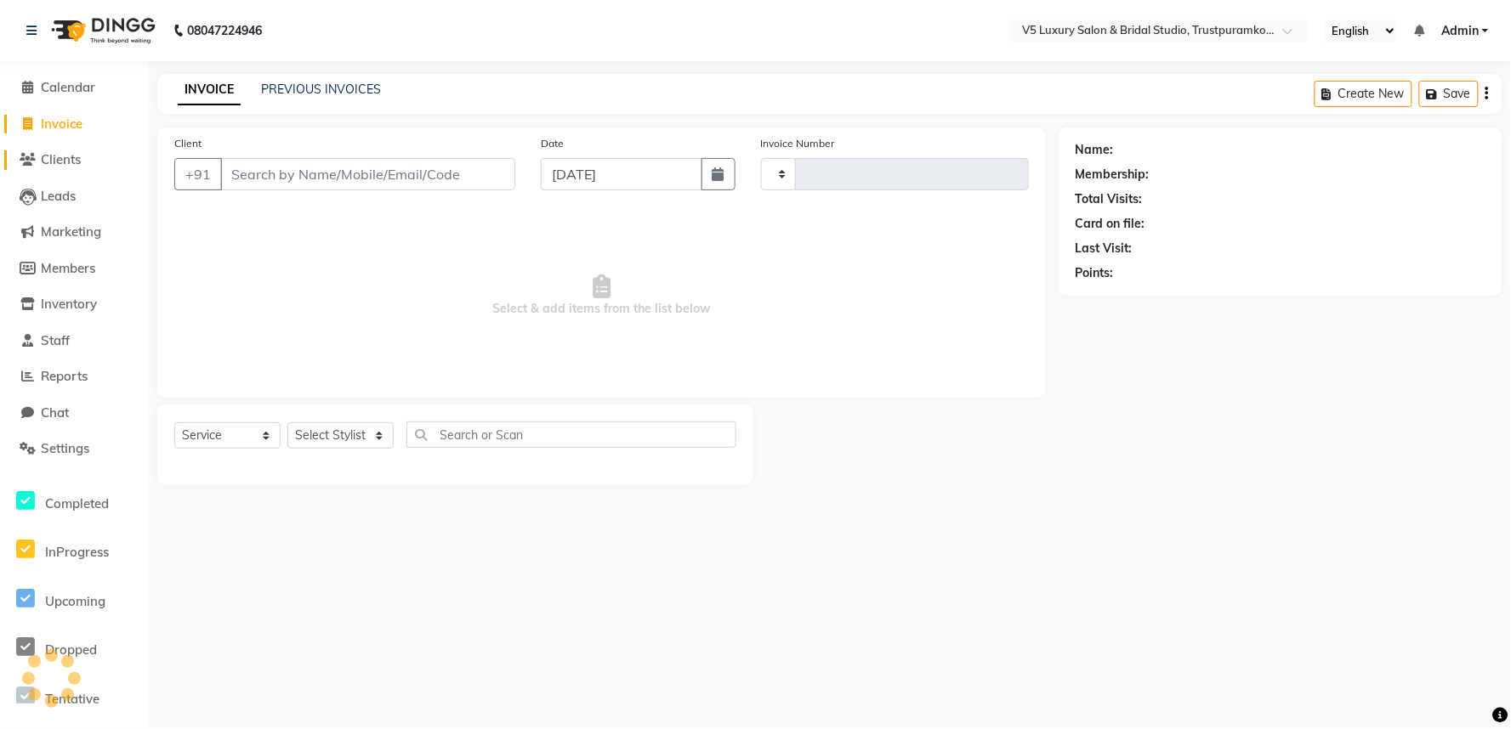
type input "1468"
click at [57, 162] on span "Clients" at bounding box center [61, 159] width 40 height 16
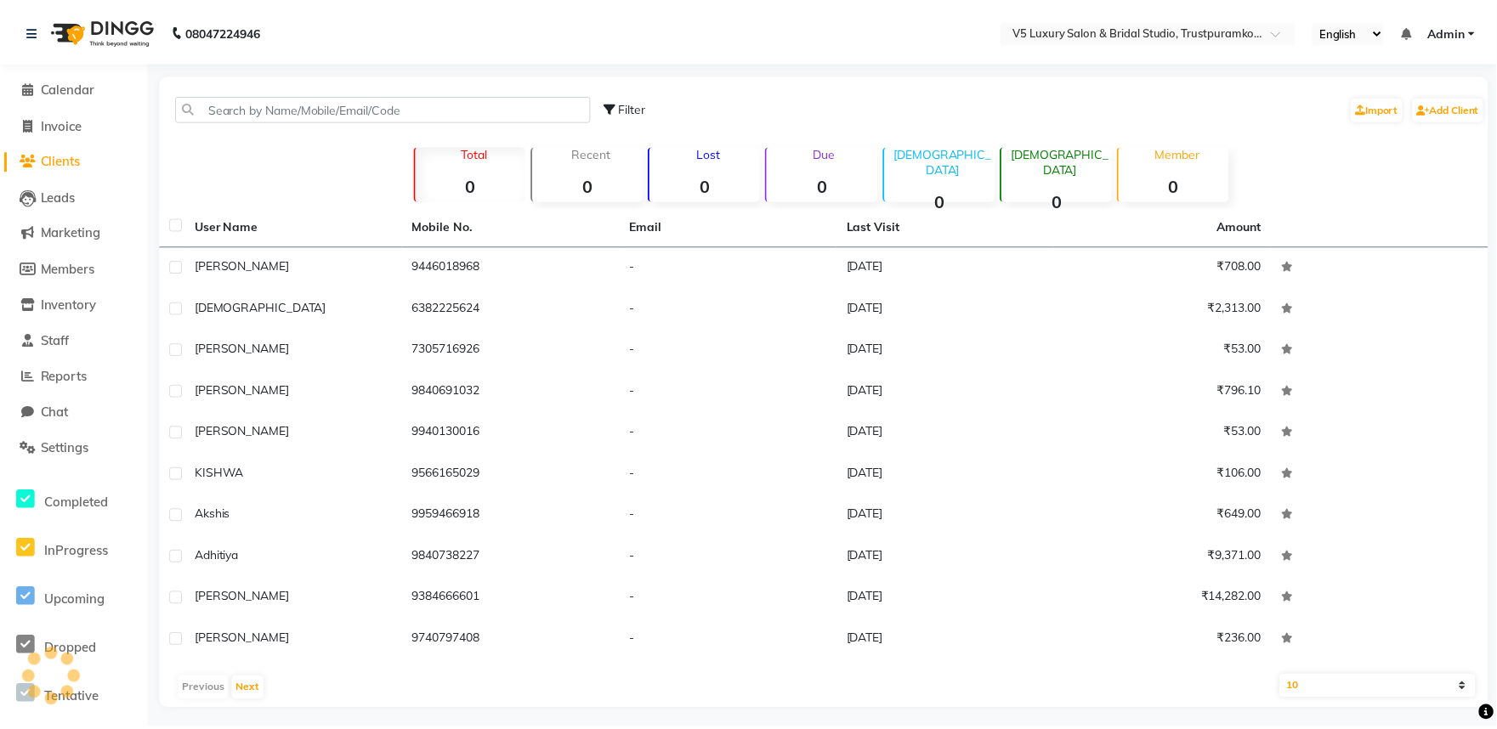
scroll to position [5, 0]
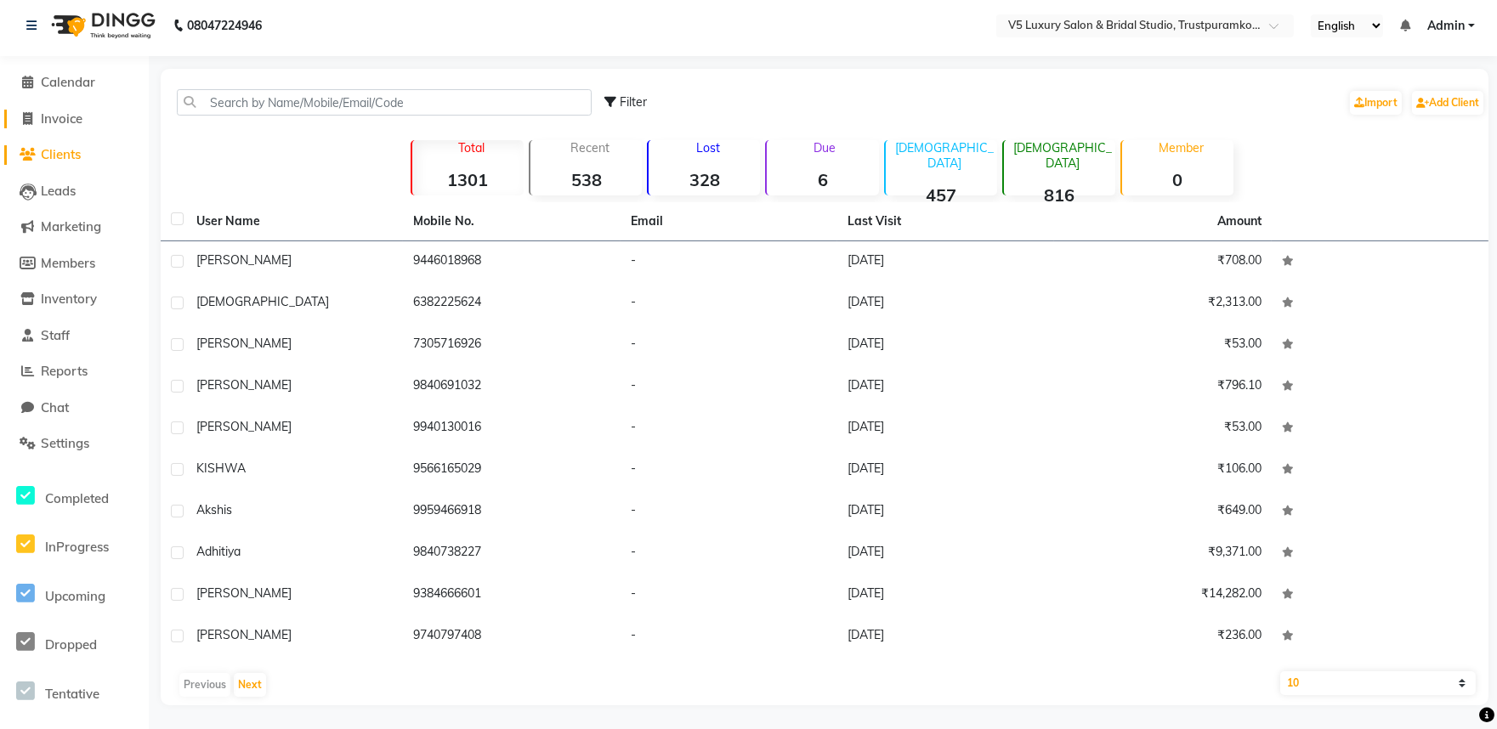
click at [70, 114] on span "Invoice" at bounding box center [62, 119] width 42 height 16
select select "service"
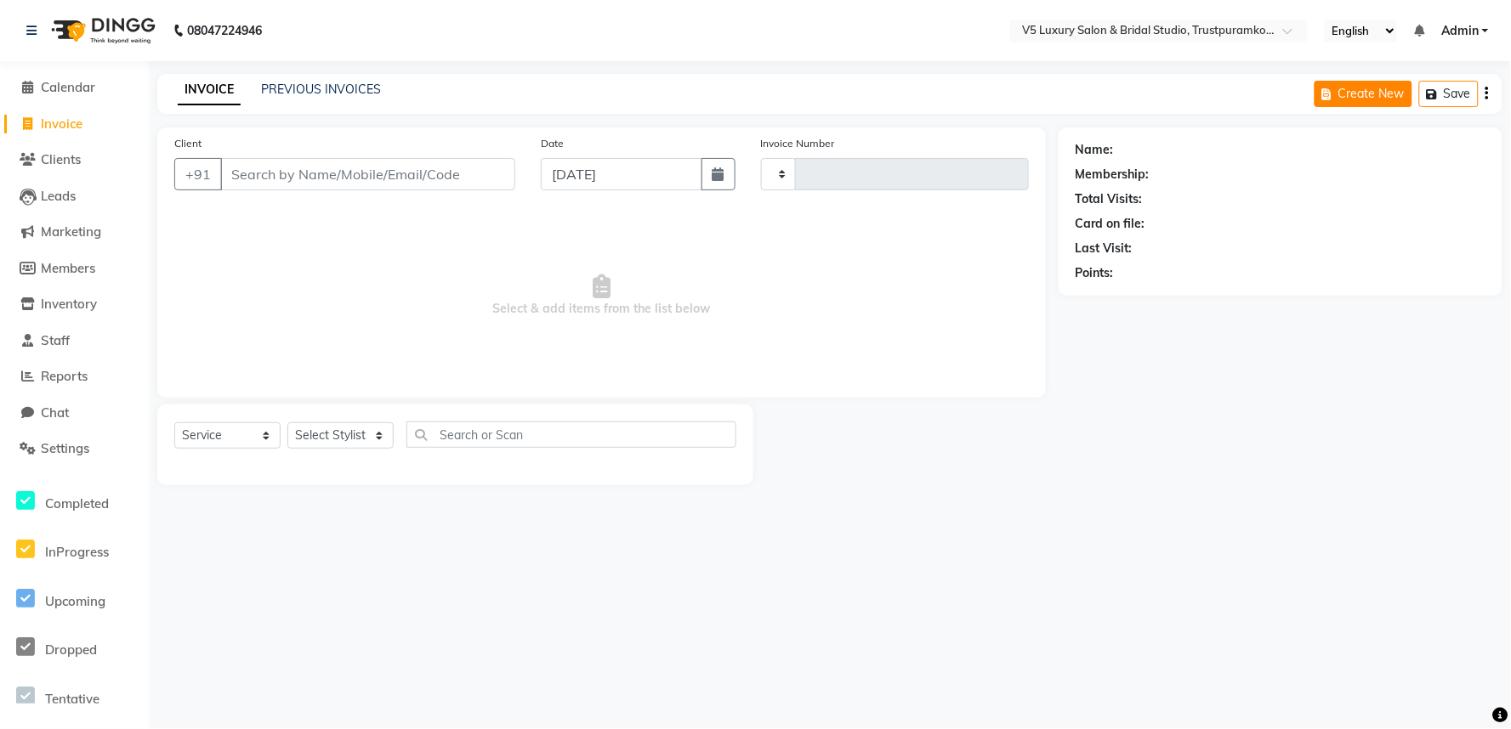
type input "1468"
select select "7993"
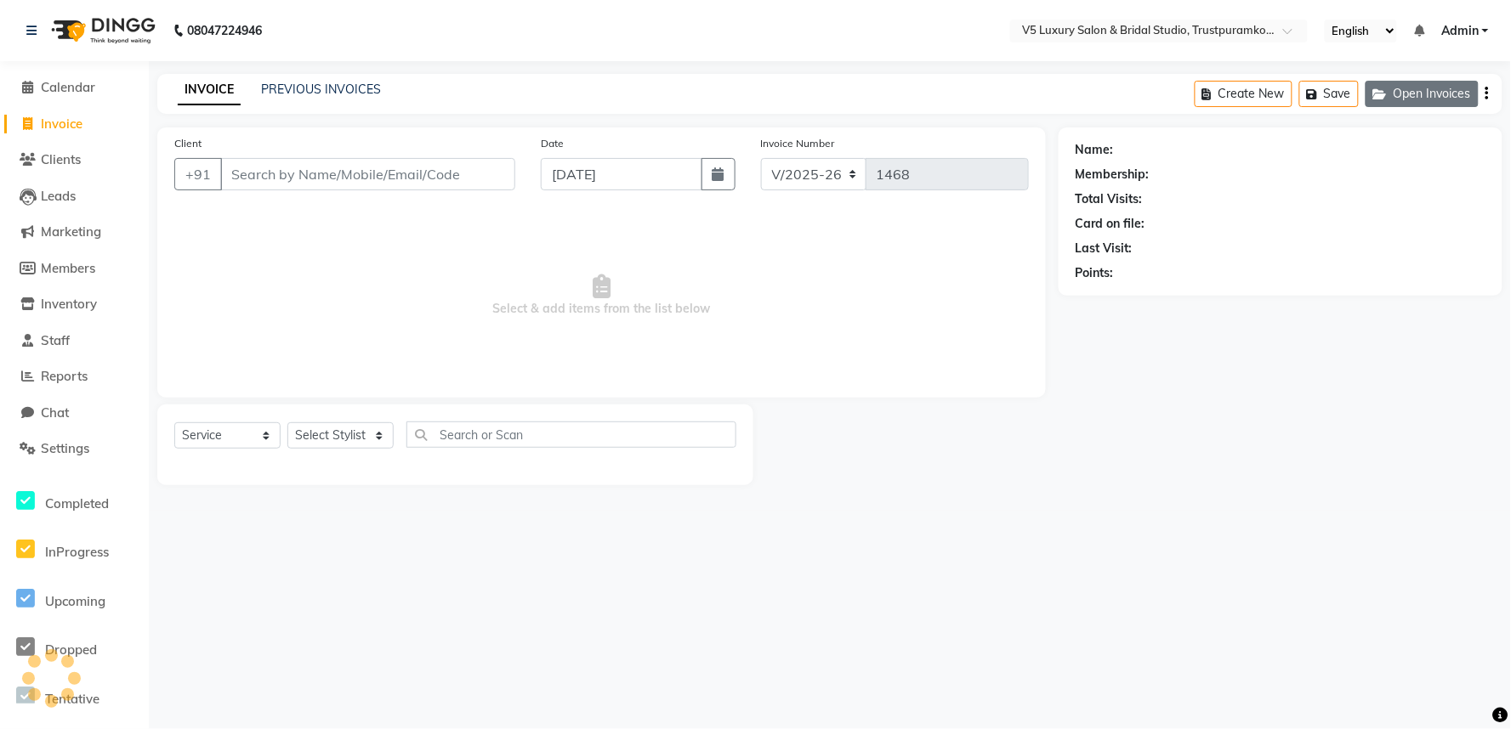
click at [1471, 94] on button "Open Invoices" at bounding box center [1421, 94] width 113 height 26
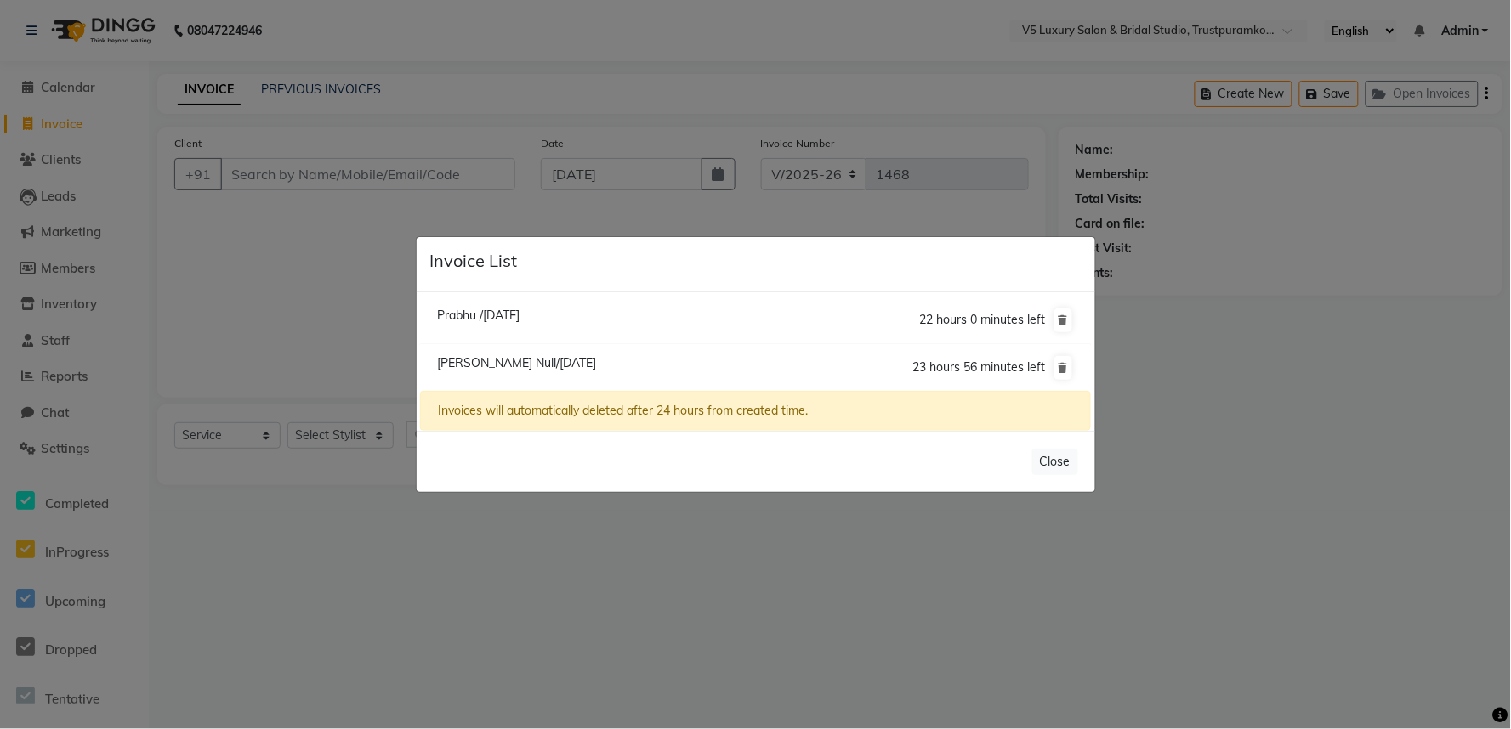
click at [508, 361] on span "Krithika Null/01 September 2025" at bounding box center [516, 362] width 159 height 15
type input "8939708160"
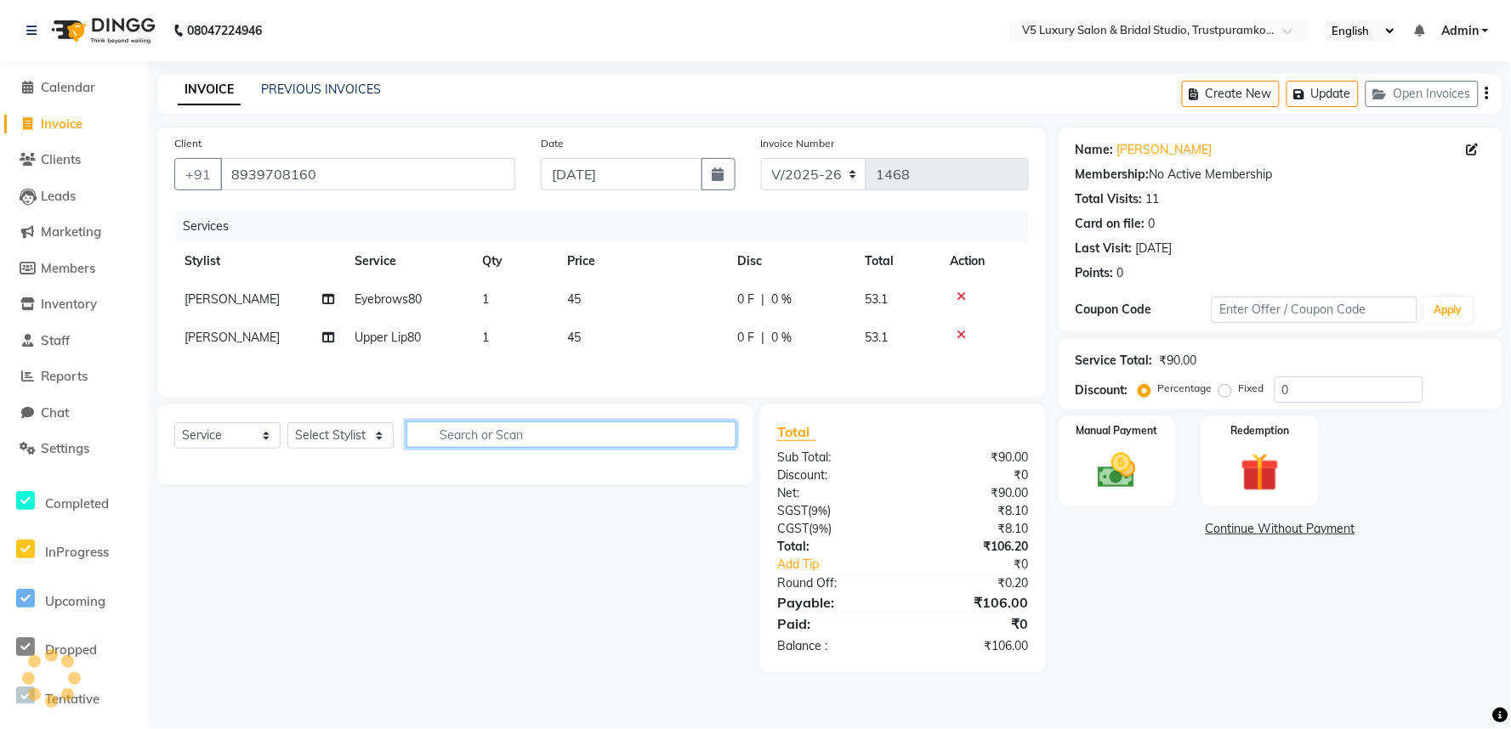
click at [547, 440] on input "text" at bounding box center [571, 435] width 330 height 26
click at [312, 426] on div "Select Service Product Membership Package Voucher Prepaid Gift Card Select Styl…" at bounding box center [455, 442] width 562 height 40
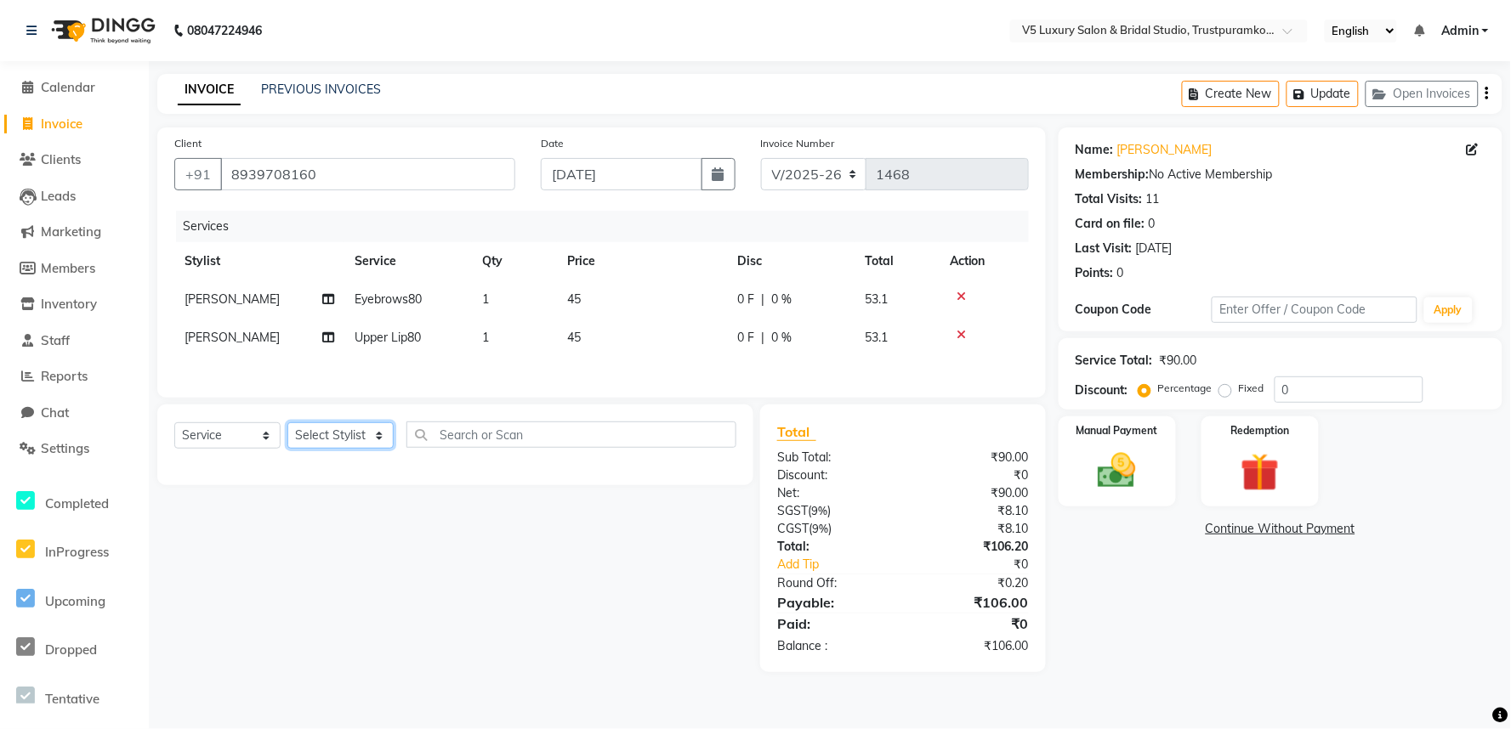
click at [338, 443] on select "Select Stylist Ajith Kumar Anita PREMALATHA RAJA RONHI vishwa" at bounding box center [340, 436] width 106 height 26
click at [485, 440] on input "text" at bounding box center [571, 435] width 330 height 26
click at [565, 446] on input "text" at bounding box center [571, 435] width 330 height 26
click at [472, 434] on input "F" at bounding box center [559, 435] width 306 height 26
type input "F"
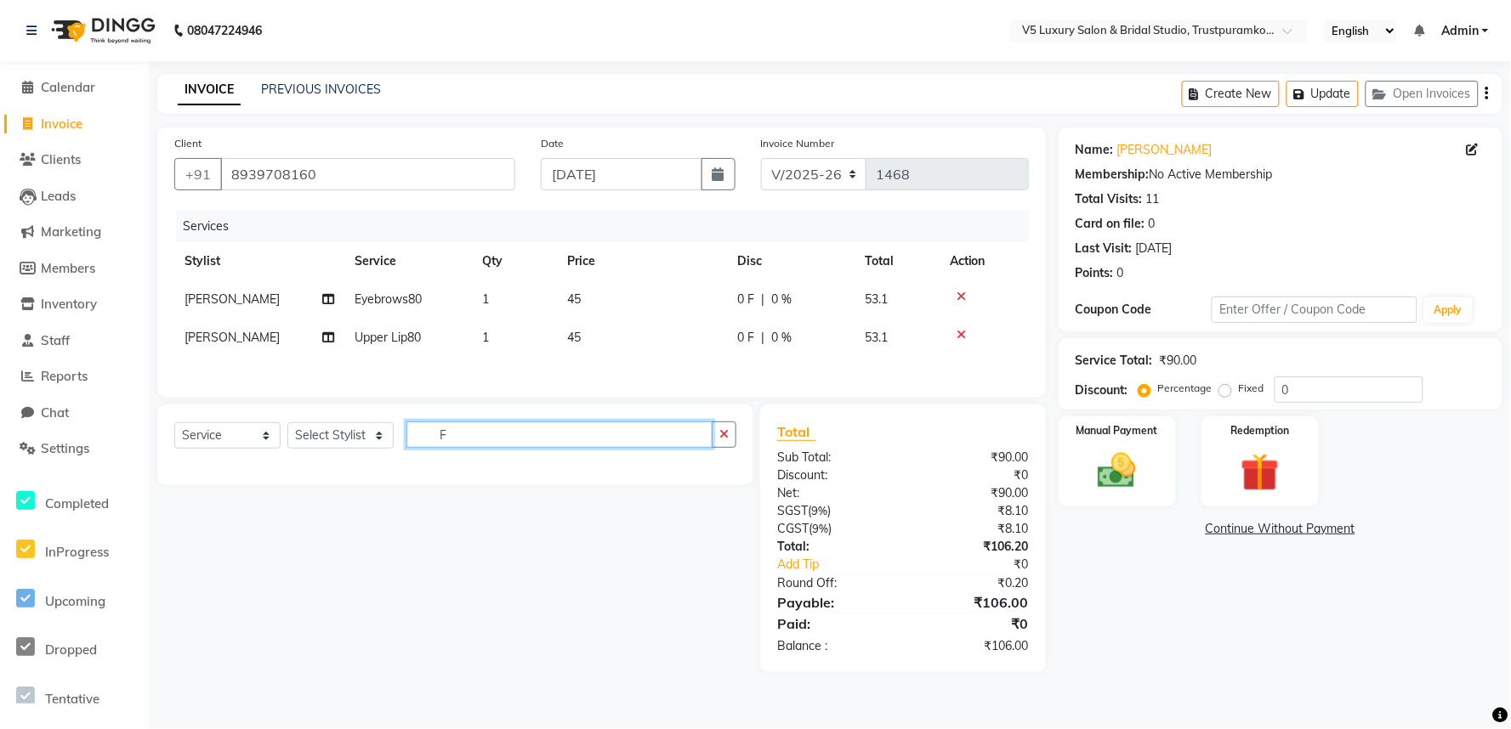
click at [508, 440] on input "F" at bounding box center [559, 435] width 306 height 26
click at [522, 446] on input "FULL AR" at bounding box center [559, 435] width 306 height 26
type input "F"
click at [476, 438] on input "FELL A" at bounding box center [559, 435] width 306 height 26
type input "F"
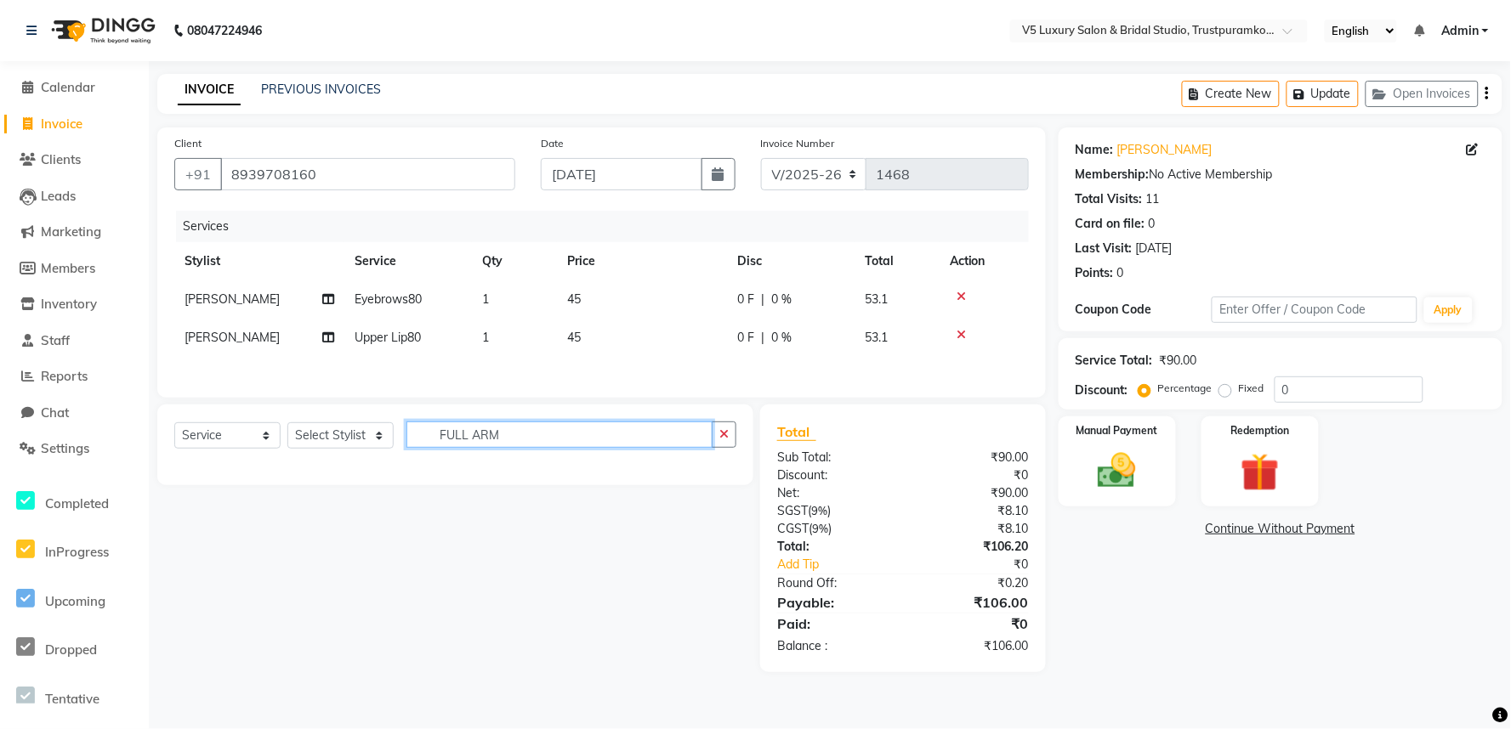
click at [544, 437] on input "FULL ARM" at bounding box center [559, 435] width 306 height 26
type input "F"
click at [325, 440] on select "Select Stylist Ajith Kumar Anita PREMALATHA RAJA RONHI vishwa" at bounding box center [340, 436] width 106 height 26
select select "72641"
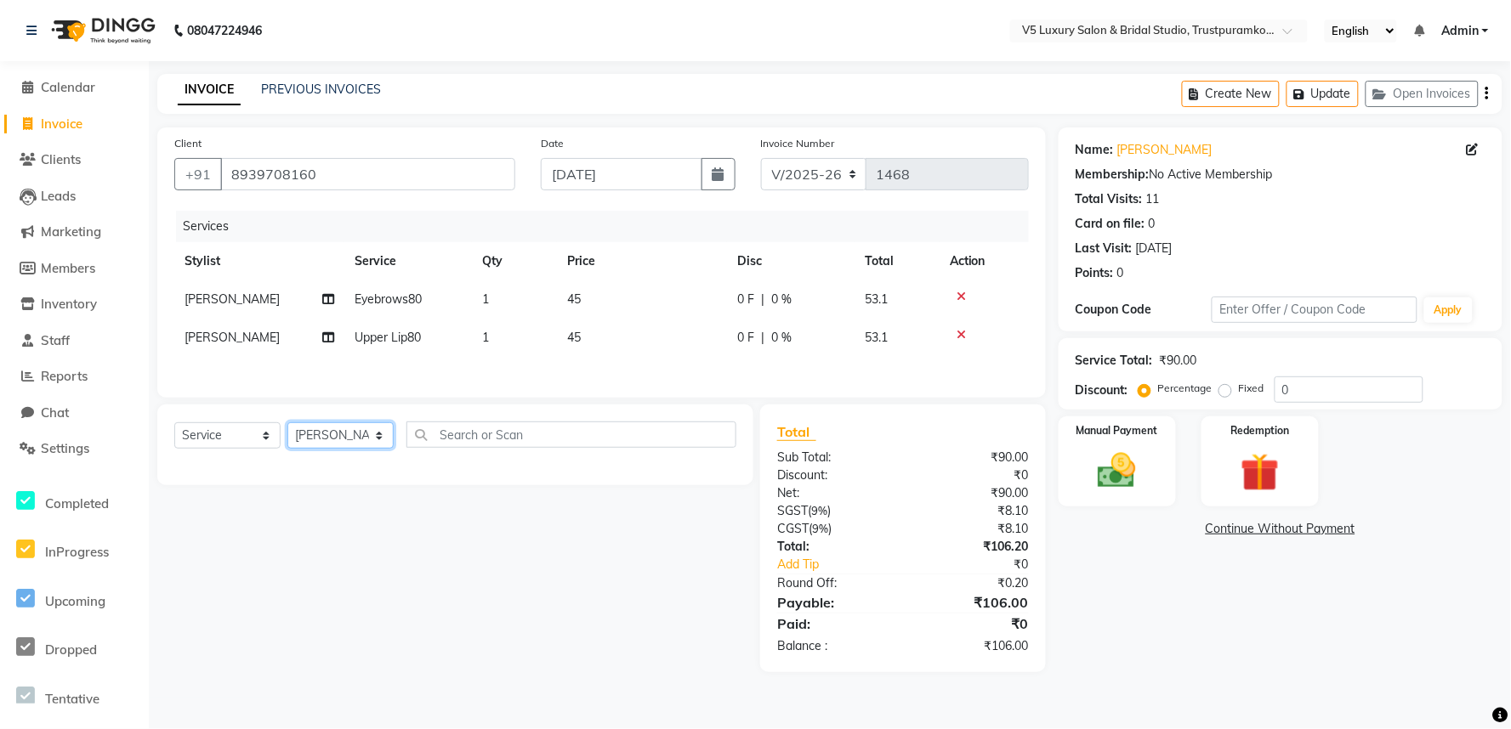
click at [287, 427] on select "Select Stylist Ajith Kumar Anita PREMALATHA RAJA RONHI vishwa" at bounding box center [340, 436] width 106 height 26
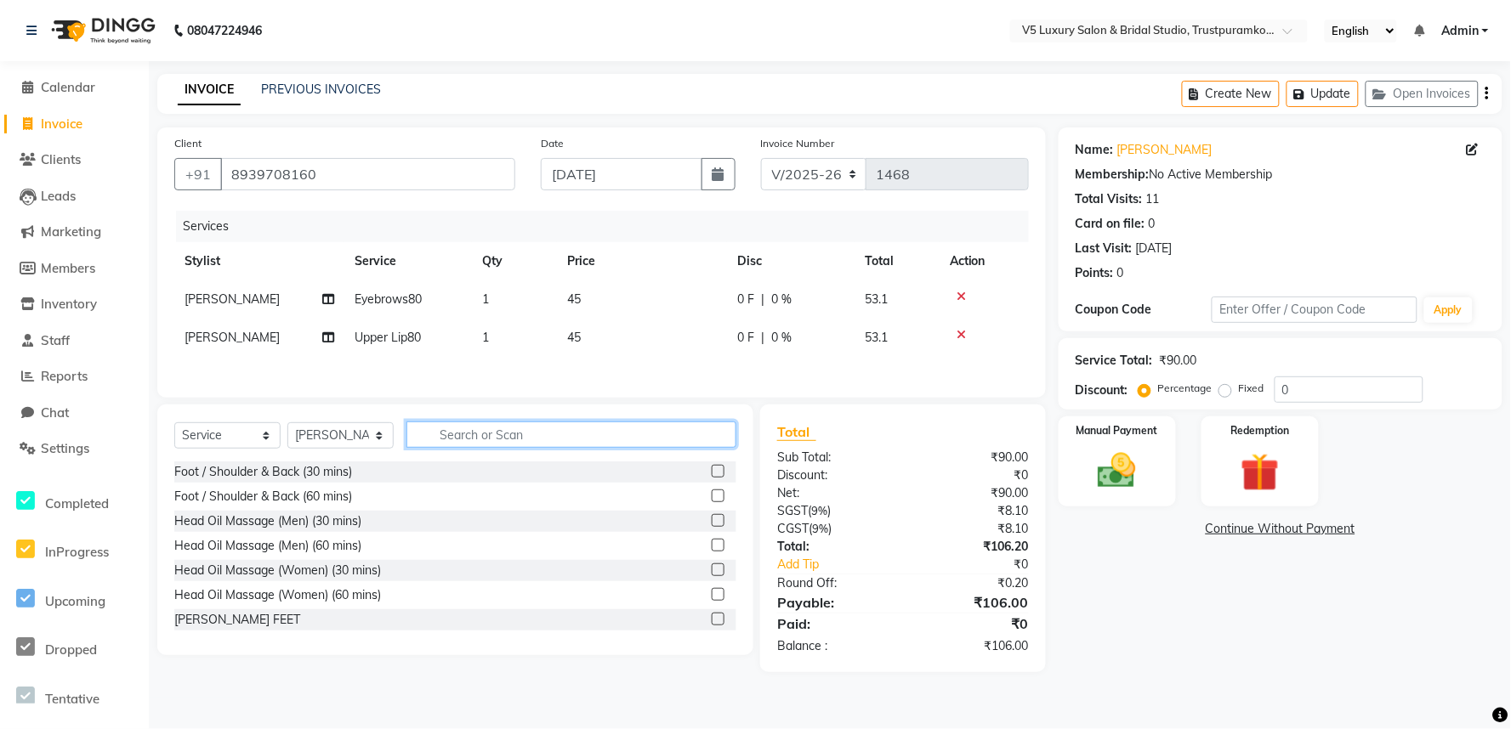
click at [553, 437] on input "text" at bounding box center [571, 435] width 330 height 26
type input "FUL"
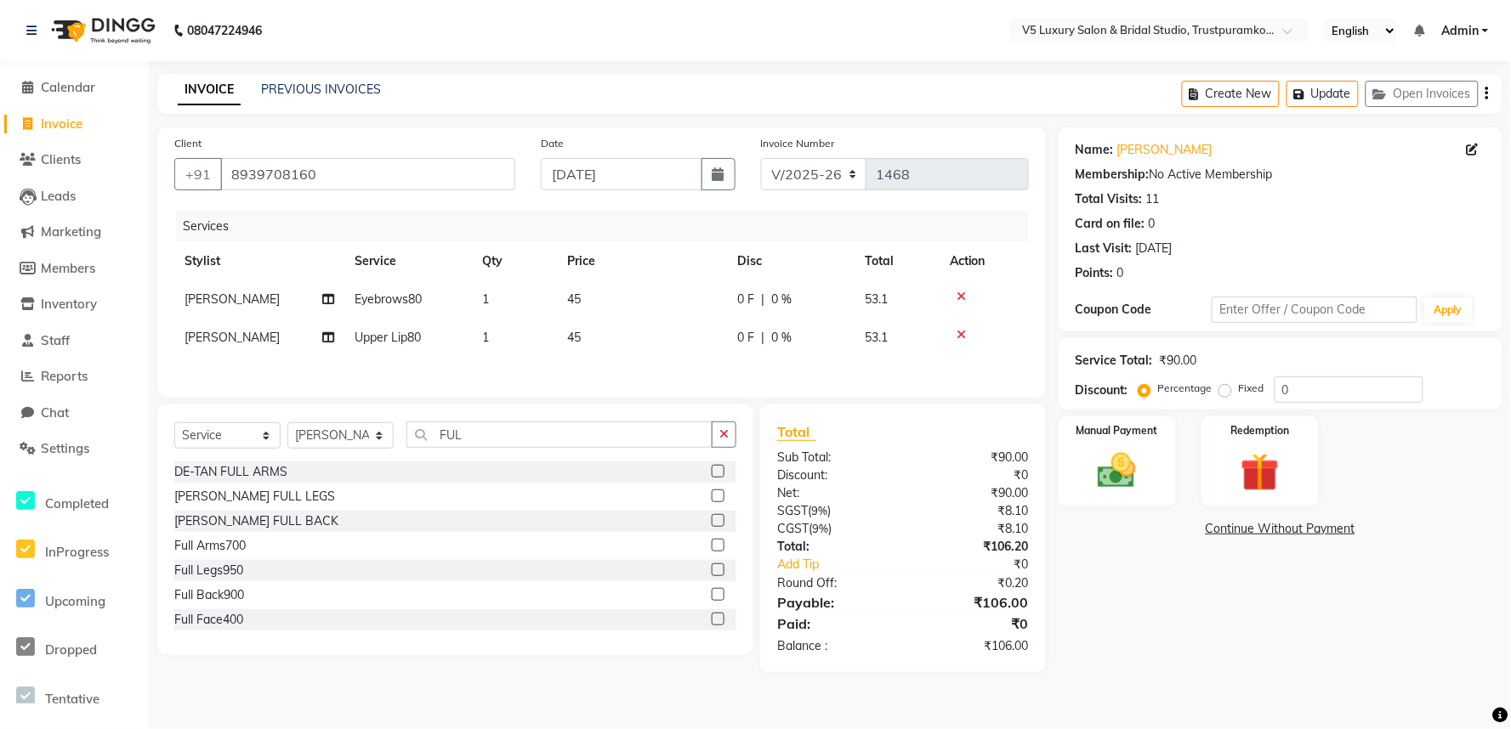
click at [216, 553] on div "Full Arms700" at bounding box center [209, 546] width 71 height 18
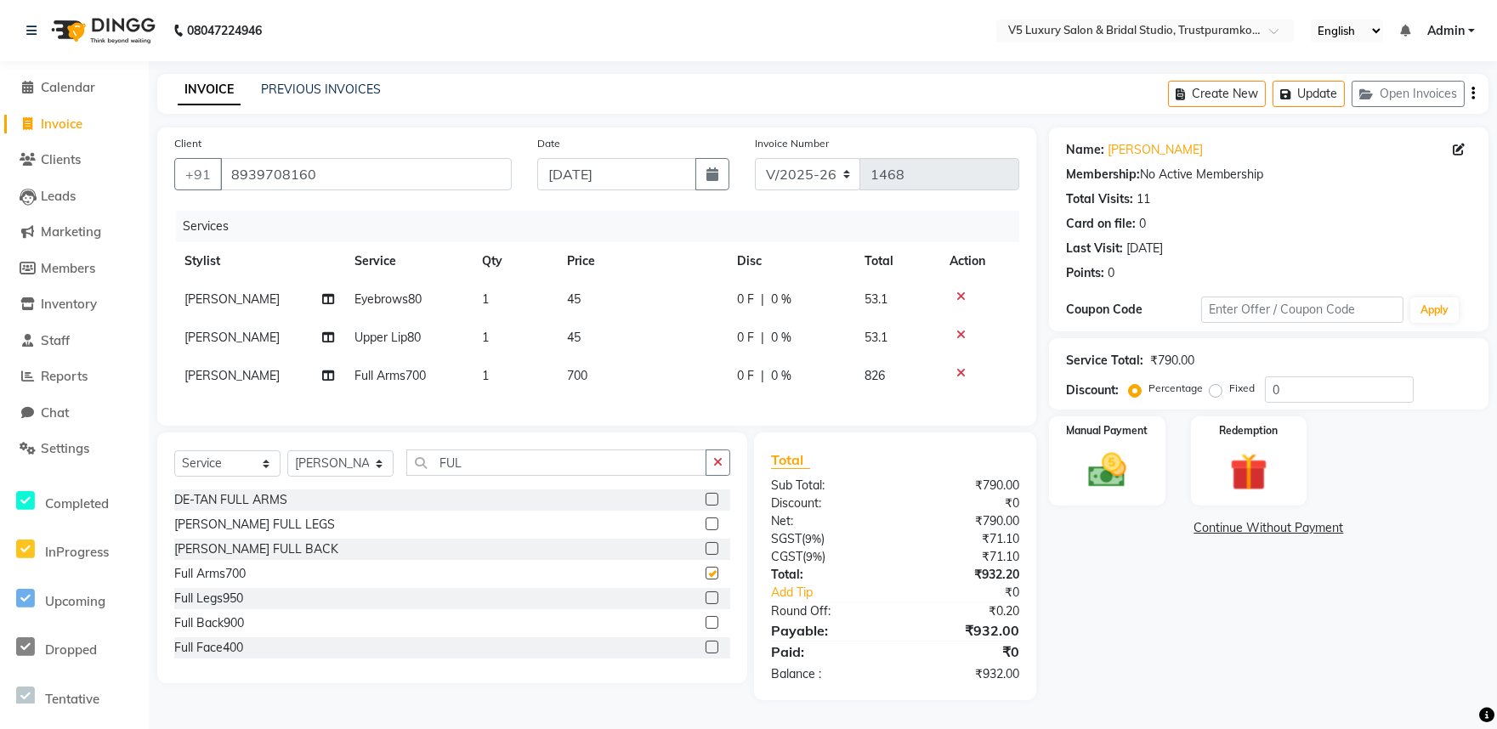
checkbox input "false"
click at [506, 476] on input "FUL" at bounding box center [556, 463] width 300 height 26
type input "F"
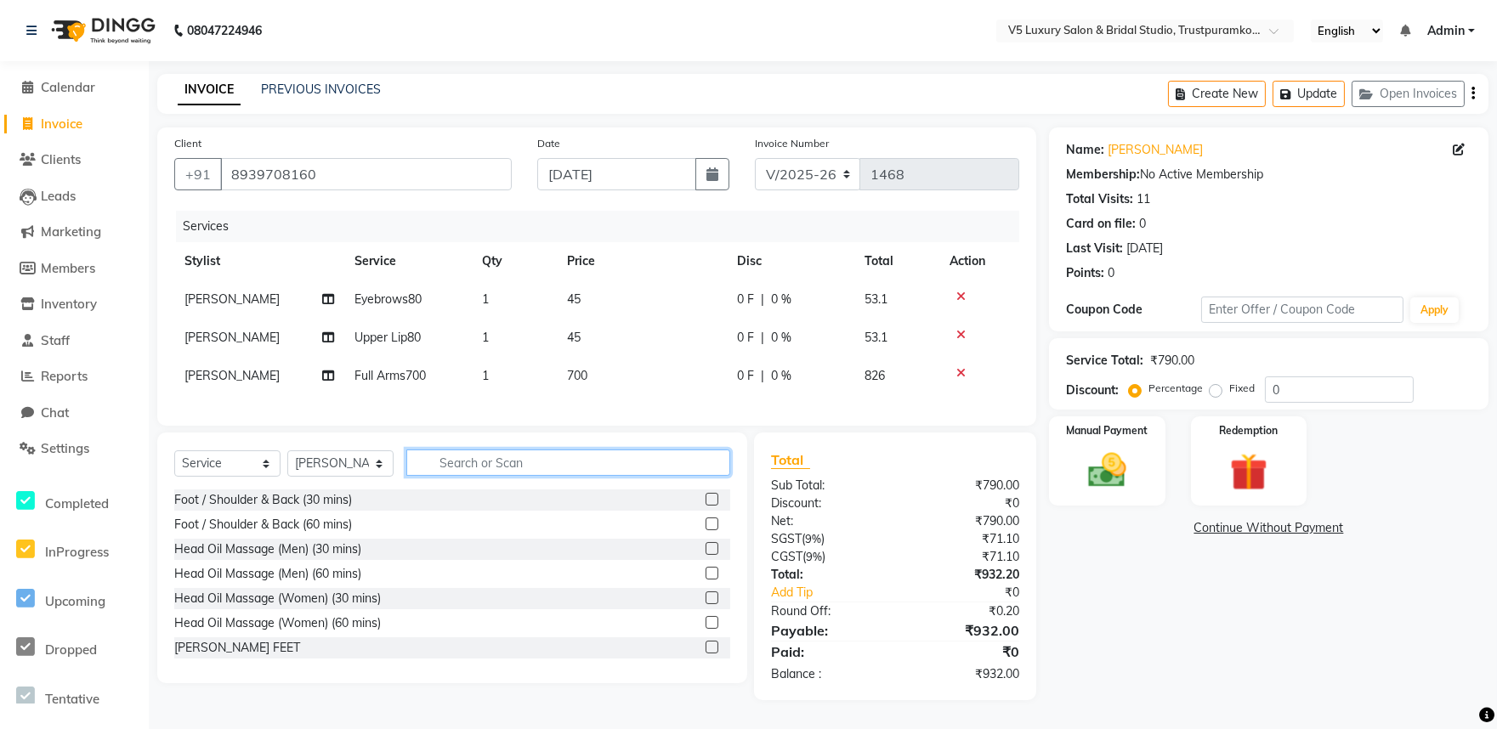
click at [539, 476] on input "text" at bounding box center [568, 463] width 324 height 26
click at [605, 378] on td "700" at bounding box center [642, 376] width 170 height 38
select select "72641"
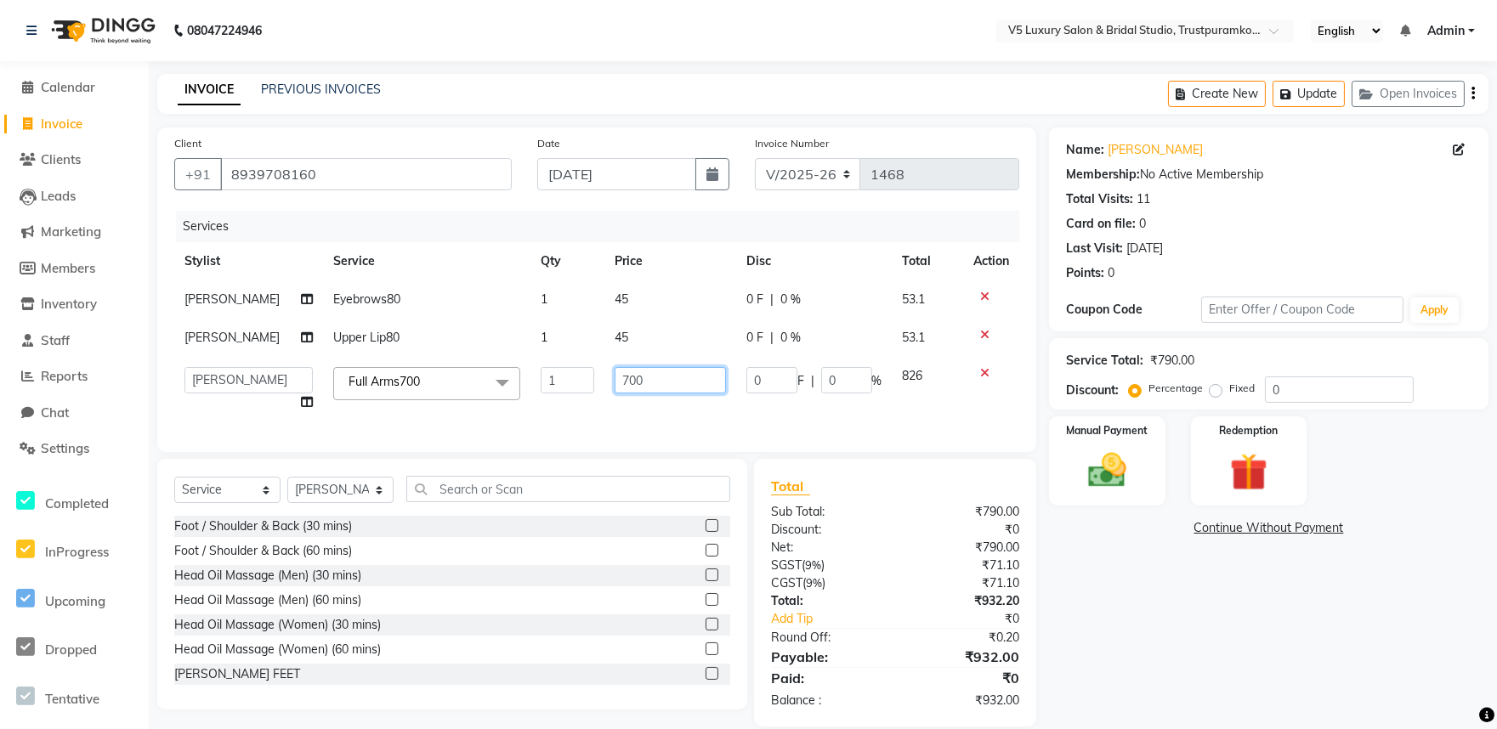
click at [646, 370] on input "700" at bounding box center [670, 380] width 111 height 26
type input "7"
type input "1"
type input "415"
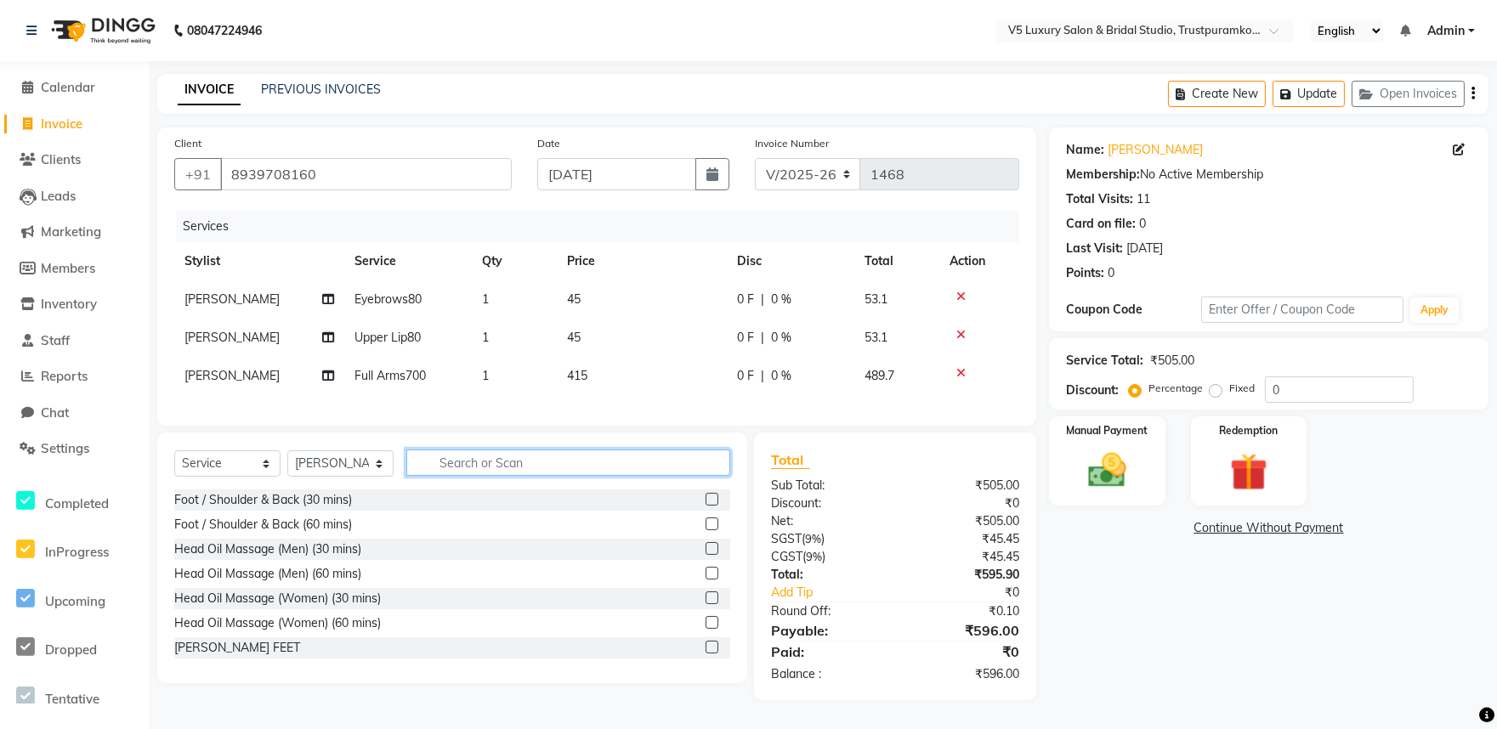
click at [542, 504] on div "Select Service Product Membership Package Voucher Prepaid Gift Card Select Styl…" at bounding box center [452, 558] width 590 height 251
click at [565, 490] on div "Select Service Product Membership Package Voucher Prepaid Gift Card Select Styl…" at bounding box center [452, 470] width 556 height 40
click at [471, 476] on input "text" at bounding box center [568, 463] width 324 height 26
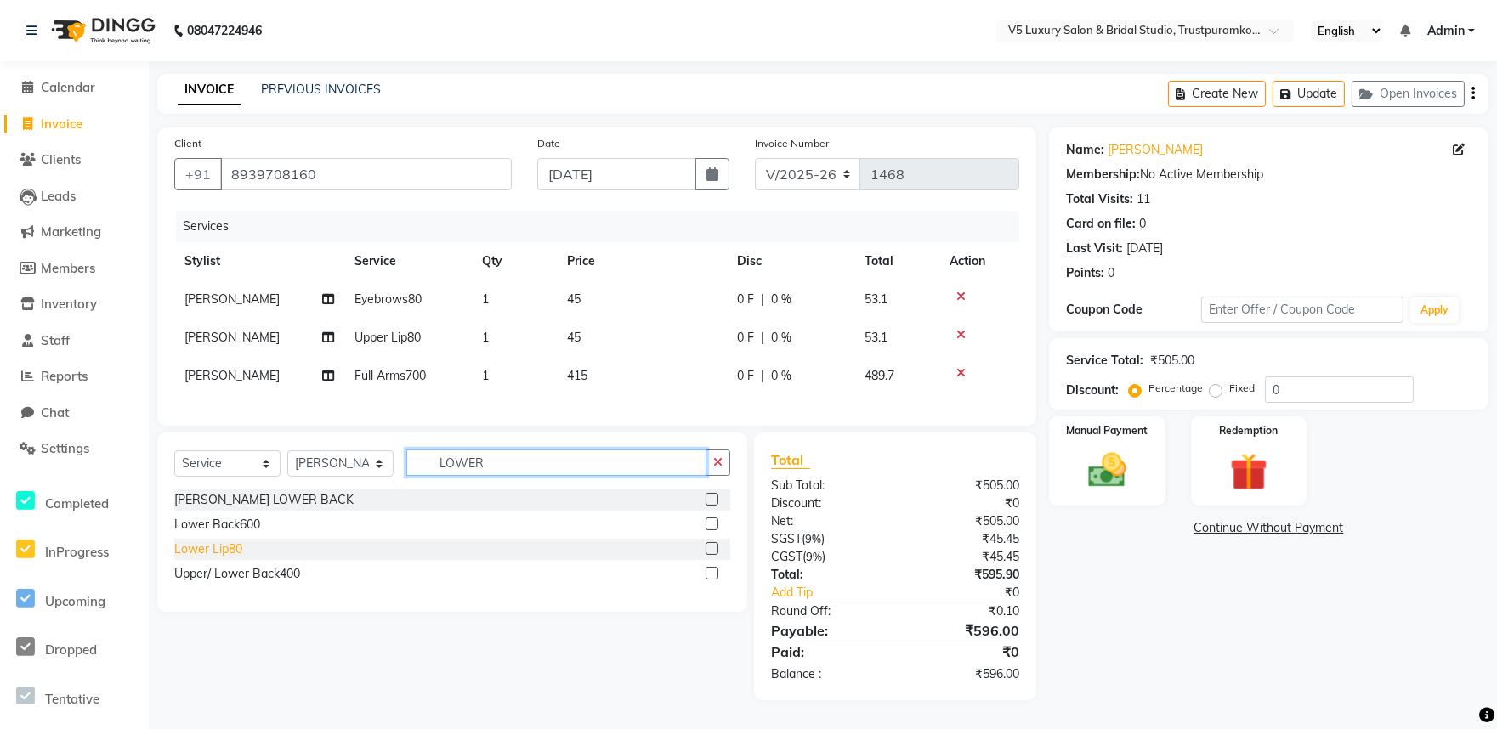
type input "LOWER"
click at [231, 559] on div "Lower Lip80" at bounding box center [208, 550] width 68 height 18
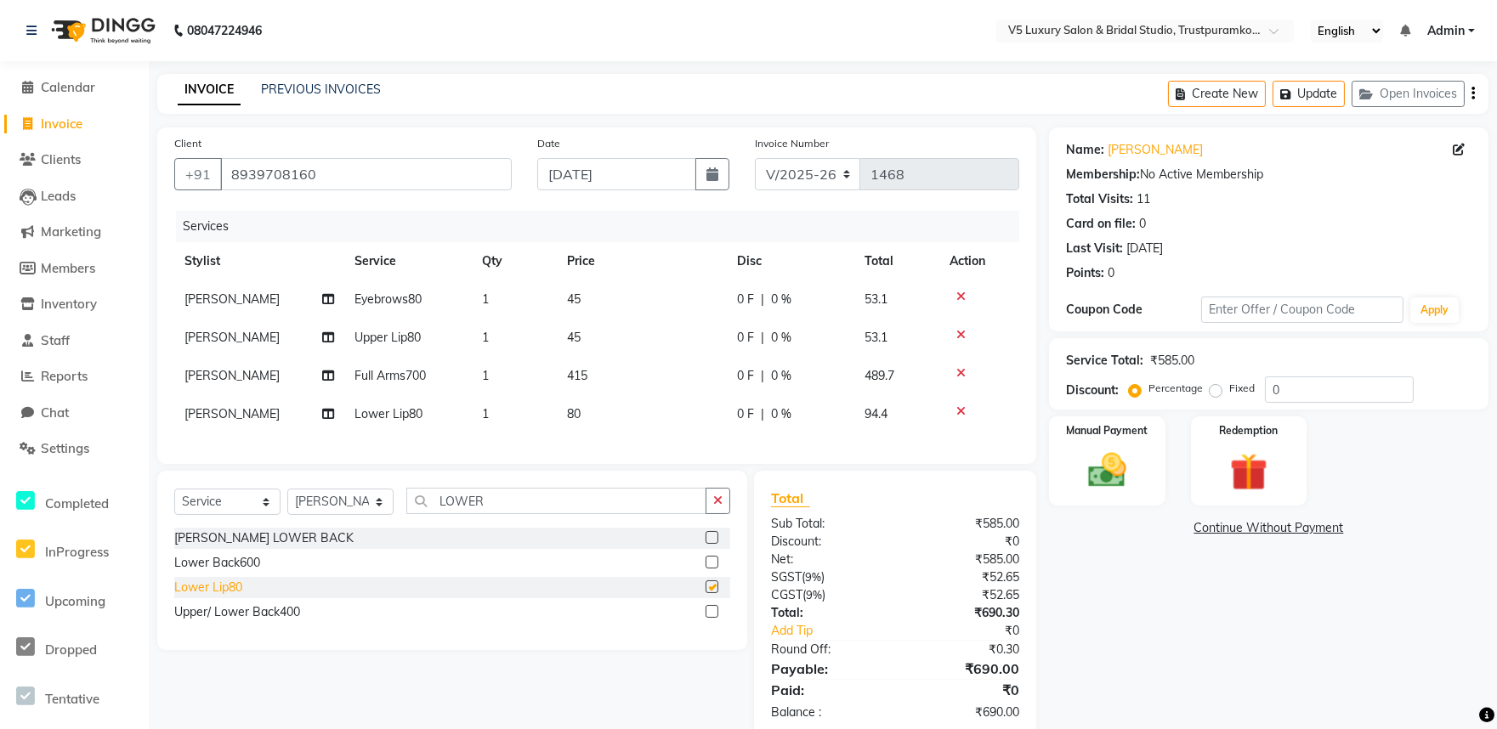
checkbox input "false"
click at [605, 412] on td "80" at bounding box center [642, 414] width 170 height 38
select select "72641"
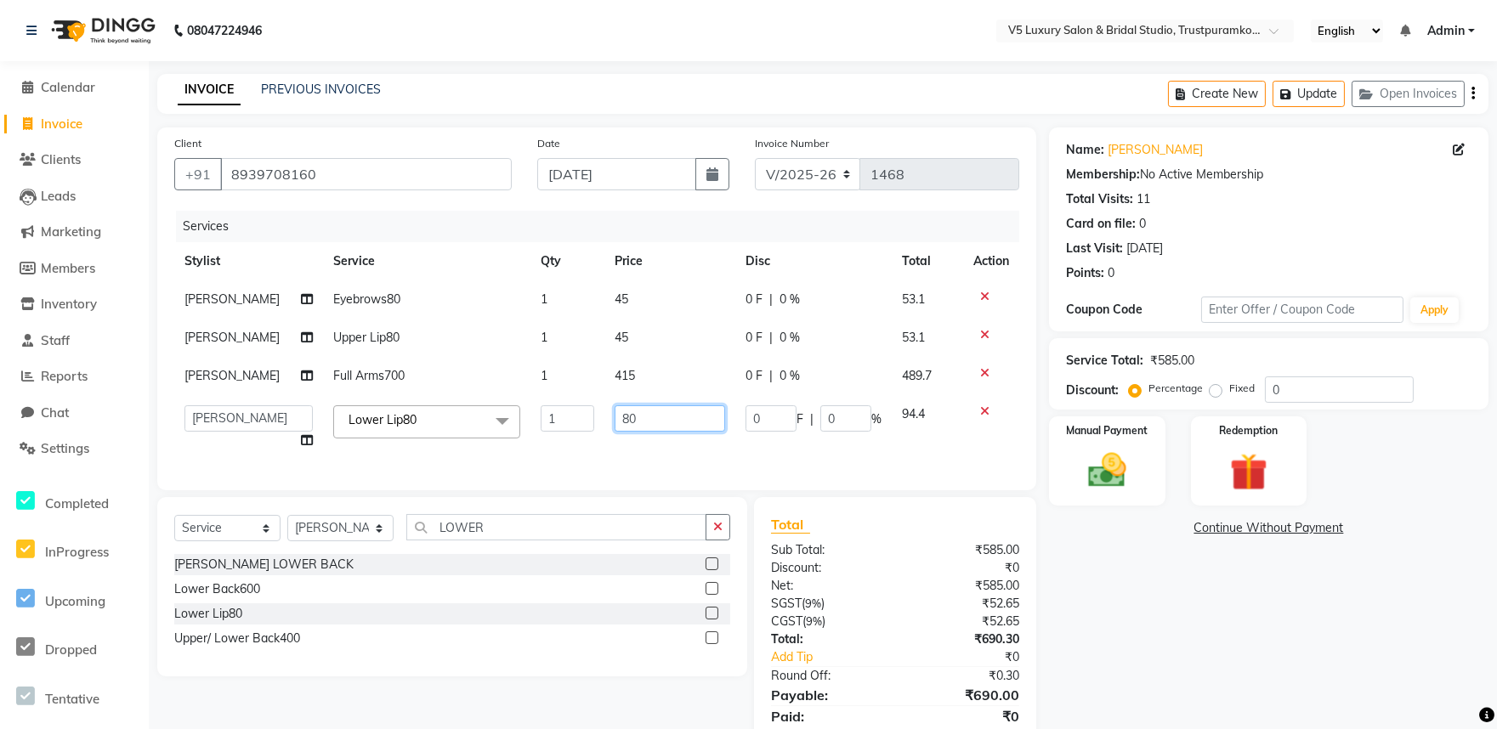
click at [644, 412] on input "80" at bounding box center [670, 419] width 111 height 26
type input "8"
type input "45"
click at [589, 542] on div "Select Service Product Membership Package Voucher Prepaid Gift Card Select Styl…" at bounding box center [452, 586] width 590 height 179
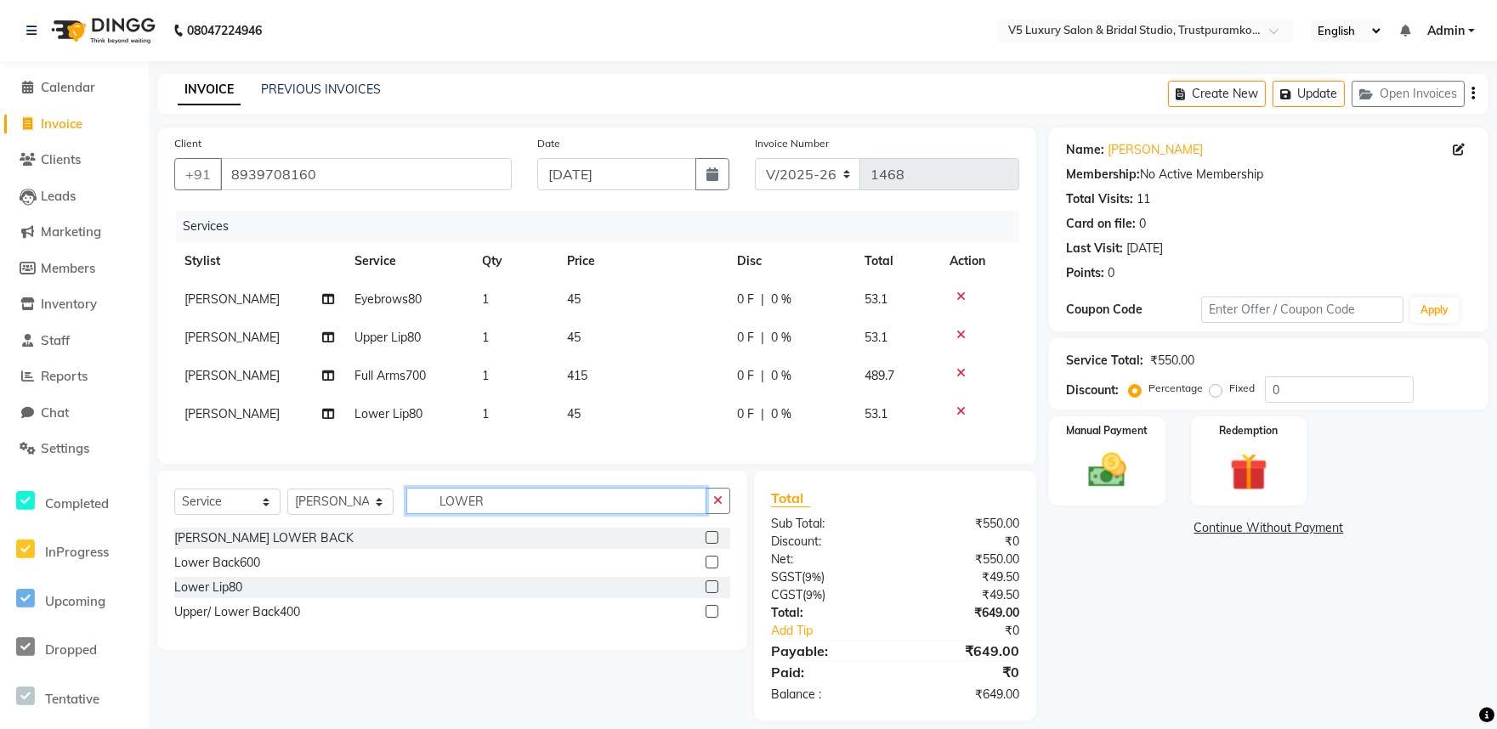
click at [597, 505] on input "LOWER" at bounding box center [556, 501] width 300 height 26
click at [597, 514] on input "LOWER" at bounding box center [556, 501] width 300 height 26
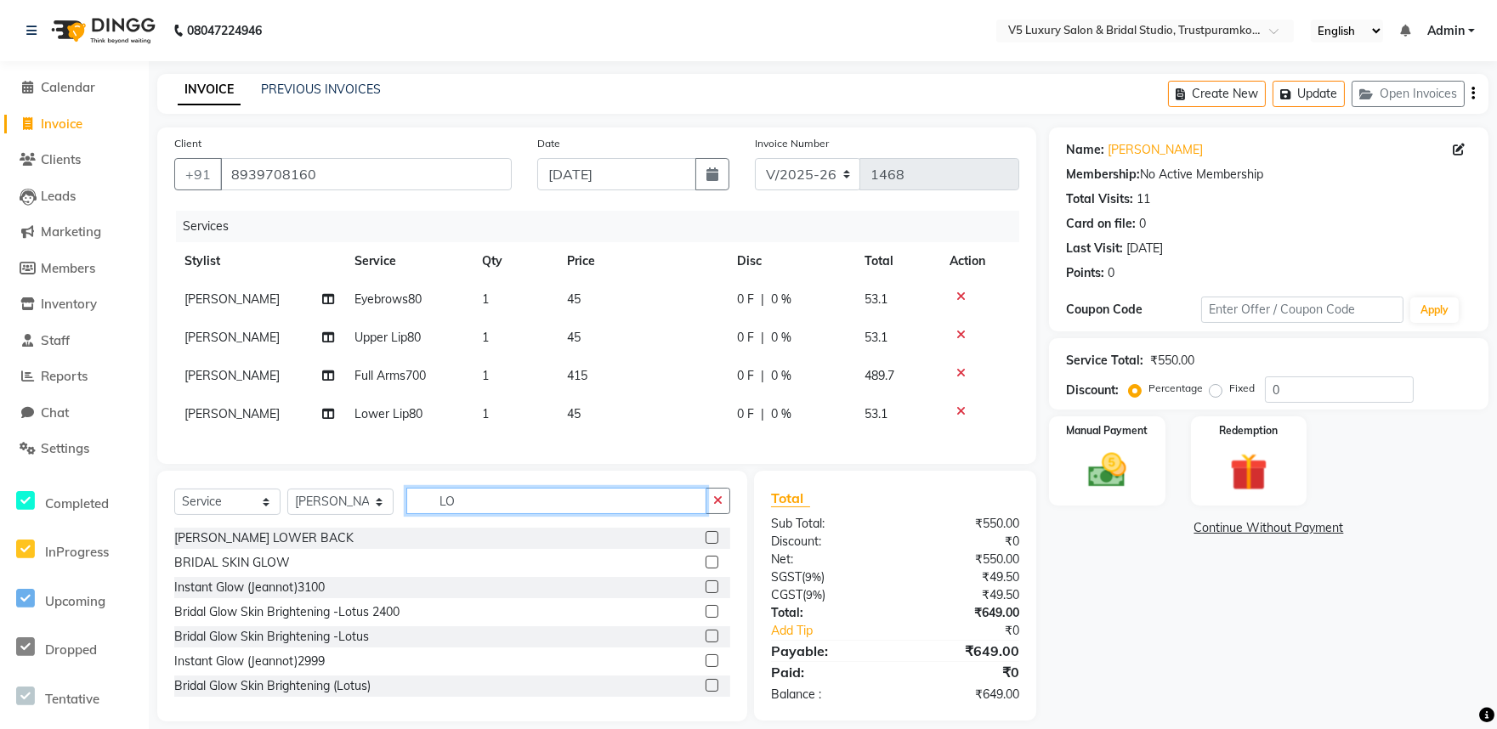
type input "L"
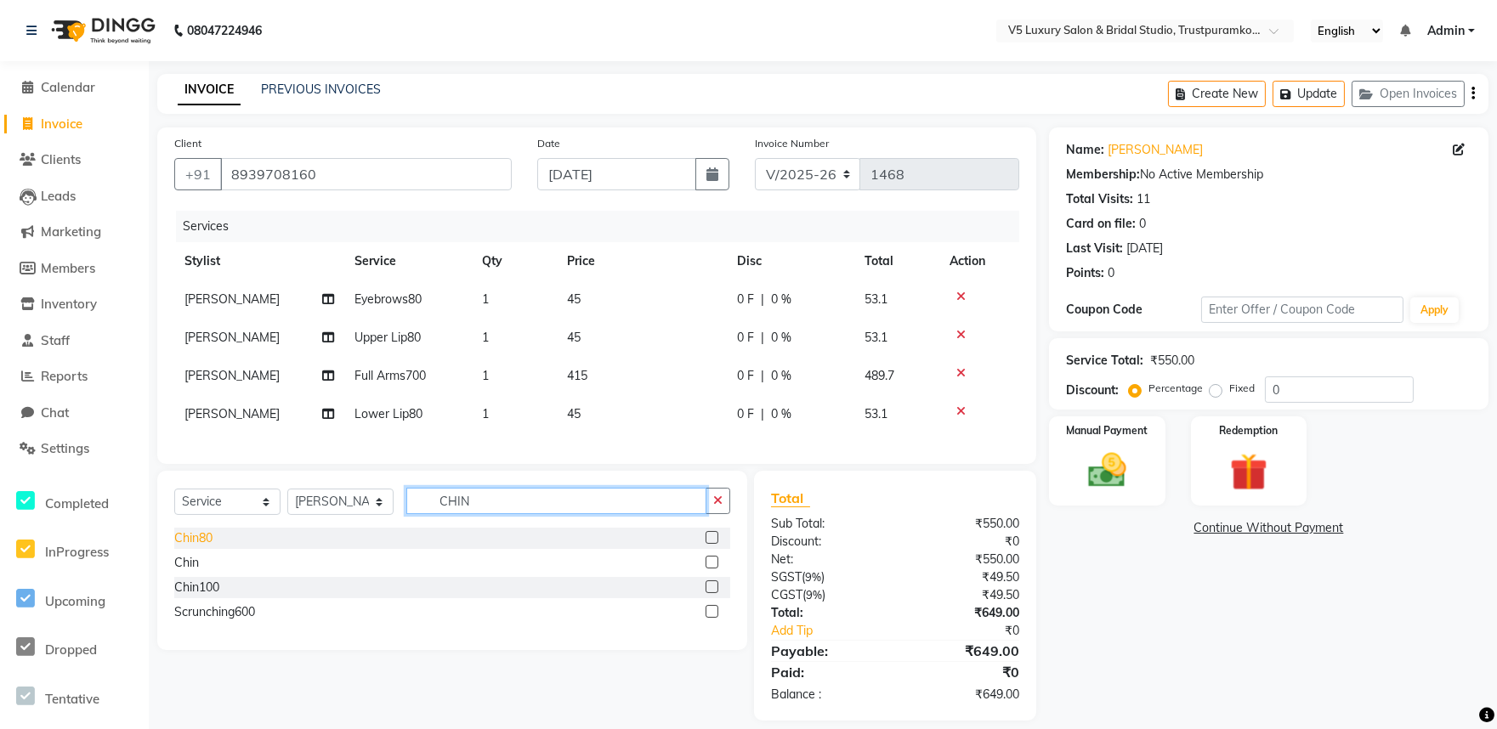
type input "CHIN"
click at [199, 548] on div "Chin80" at bounding box center [193, 539] width 38 height 18
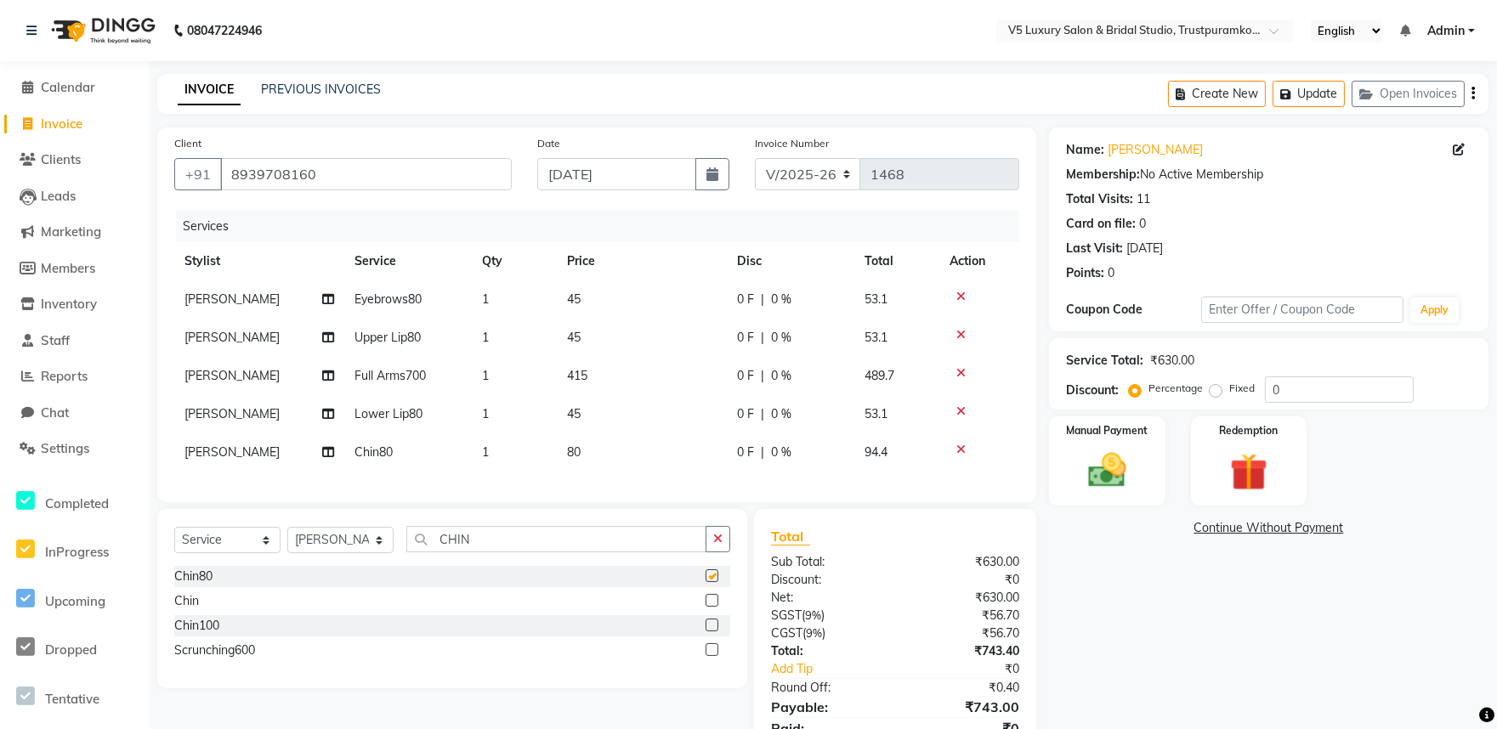
checkbox input "false"
click at [599, 440] on td "80" at bounding box center [642, 453] width 170 height 38
select select "72641"
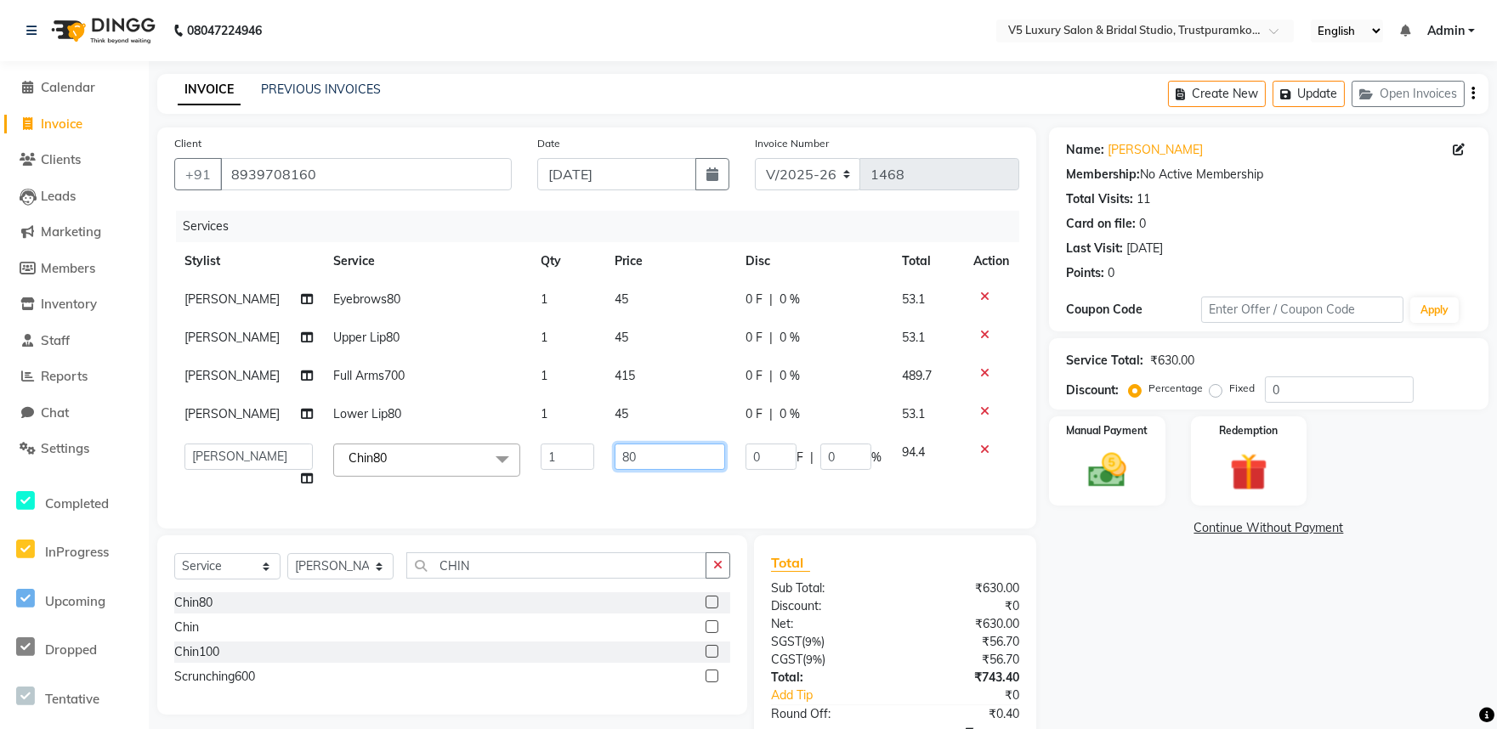
click at [656, 461] on input "80" at bounding box center [670, 457] width 111 height 26
type input "8"
click at [639, 446] on input "45" at bounding box center [670, 457] width 111 height 26
type input "4"
type input "55"
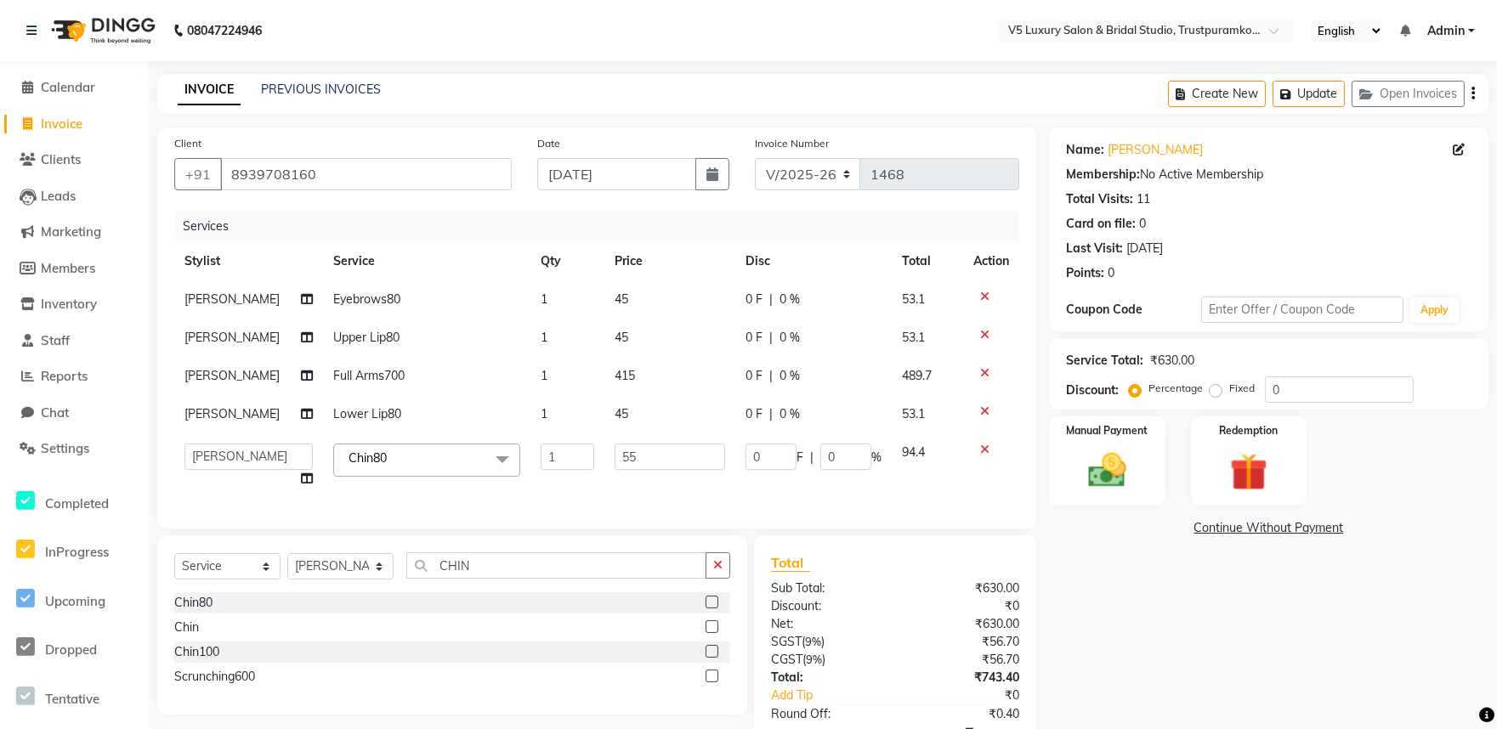
click at [621, 489] on div "Services Stylist Service Qty Price Disc Total Action Anita Eyebrows80 1 45 0 F …" at bounding box center [596, 361] width 845 height 301
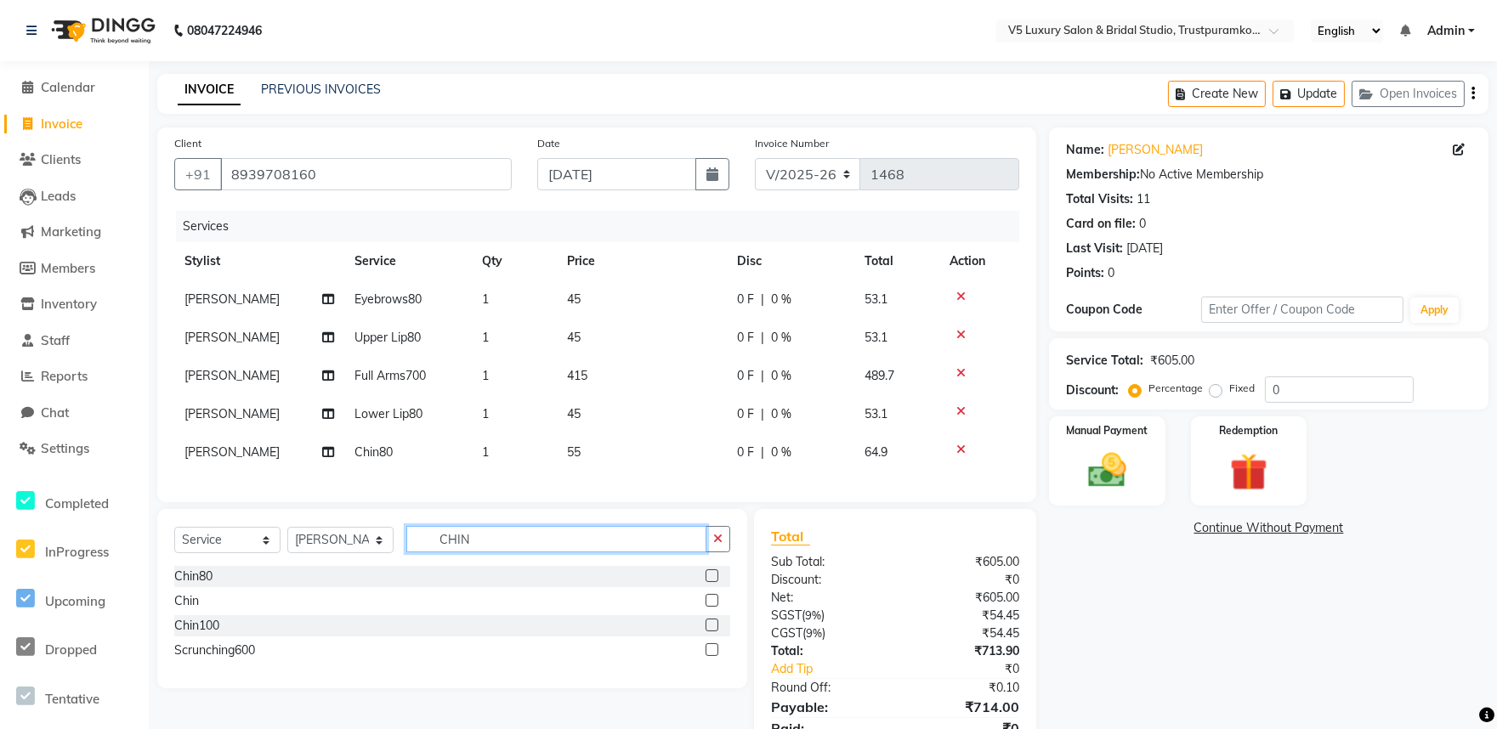
click at [523, 553] on input "CHIN" at bounding box center [556, 539] width 300 height 26
type input "C"
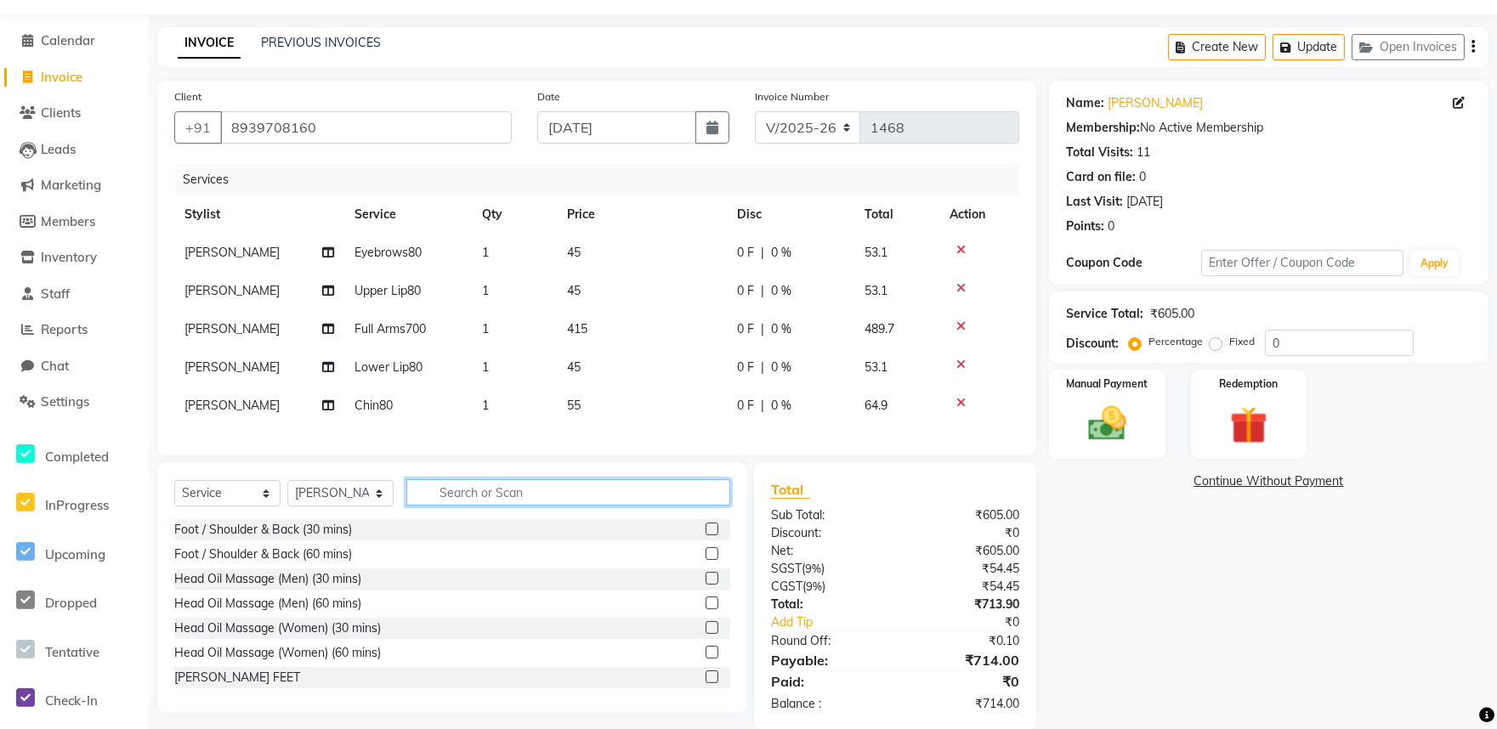
scroll to position [87, 0]
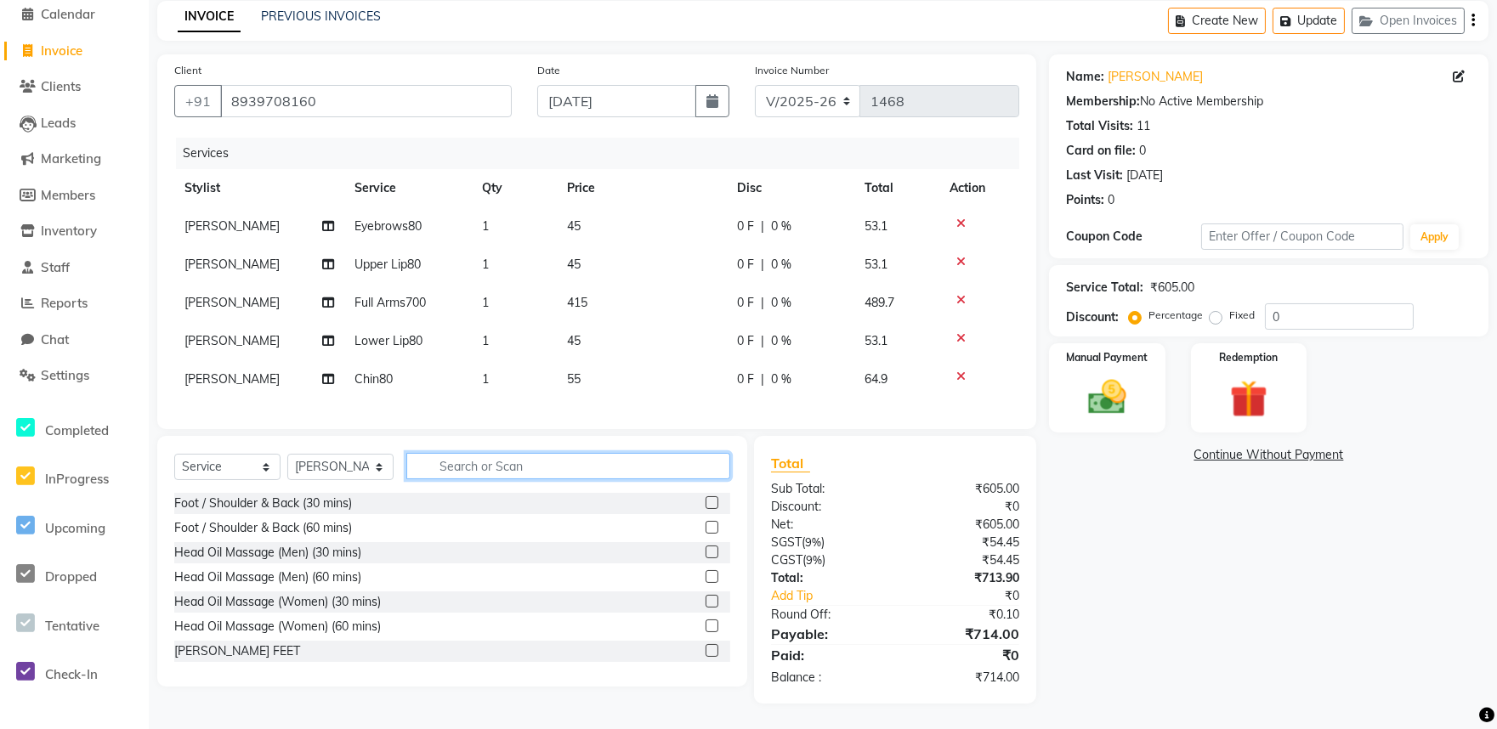
click at [540, 469] on input "text" at bounding box center [568, 466] width 324 height 26
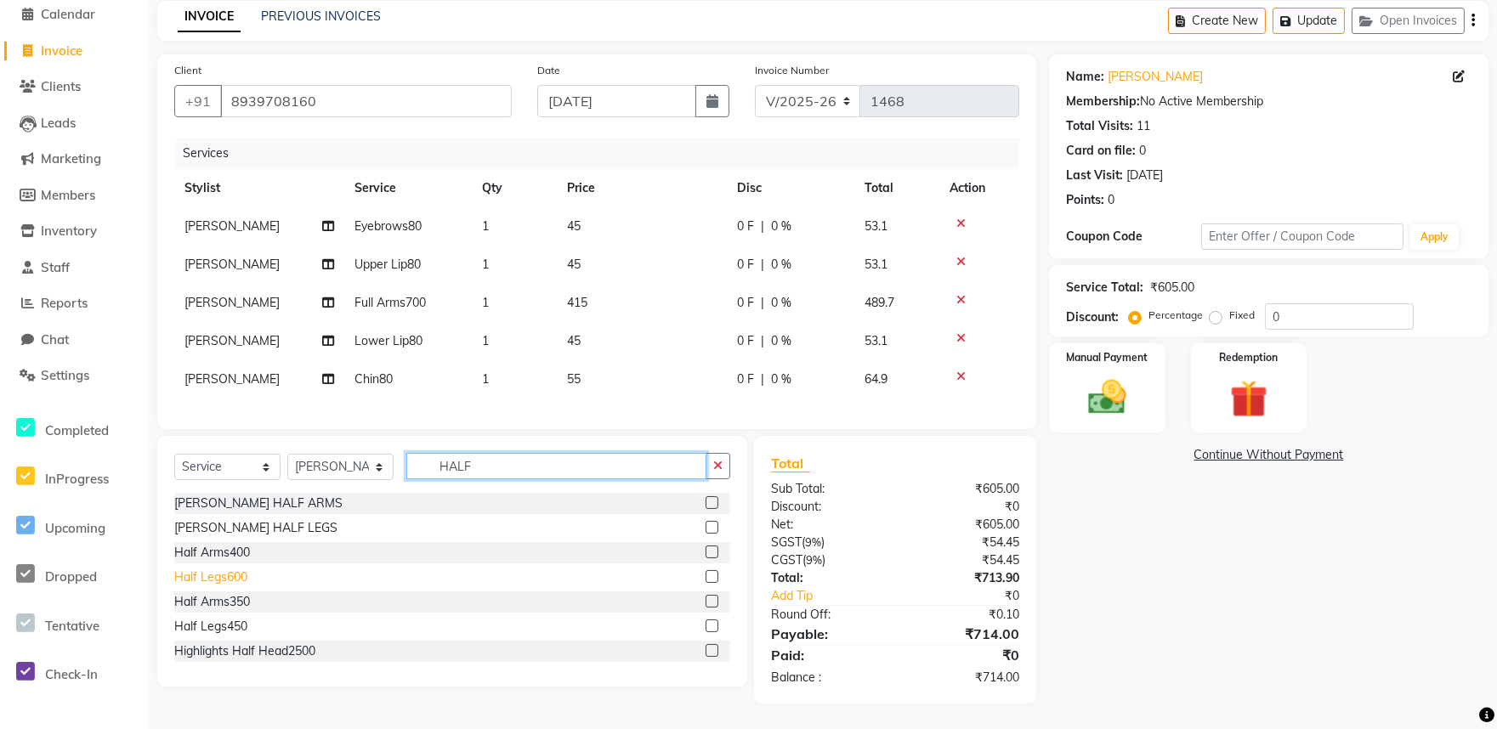
type input "HALF"
click at [242, 587] on div "Half Legs600" at bounding box center [210, 578] width 73 height 18
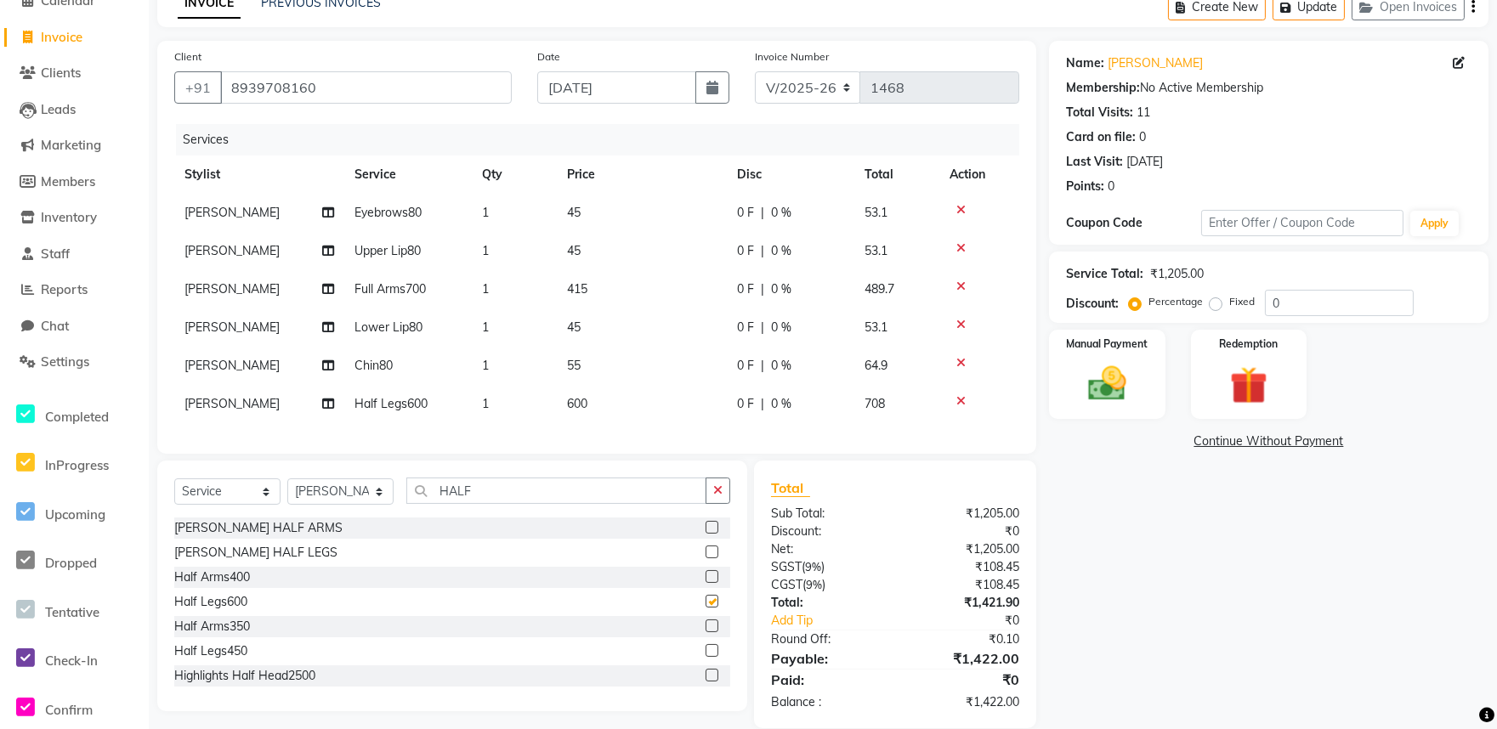
checkbox input "false"
click at [576, 394] on td "600" at bounding box center [642, 404] width 170 height 38
select select "72641"
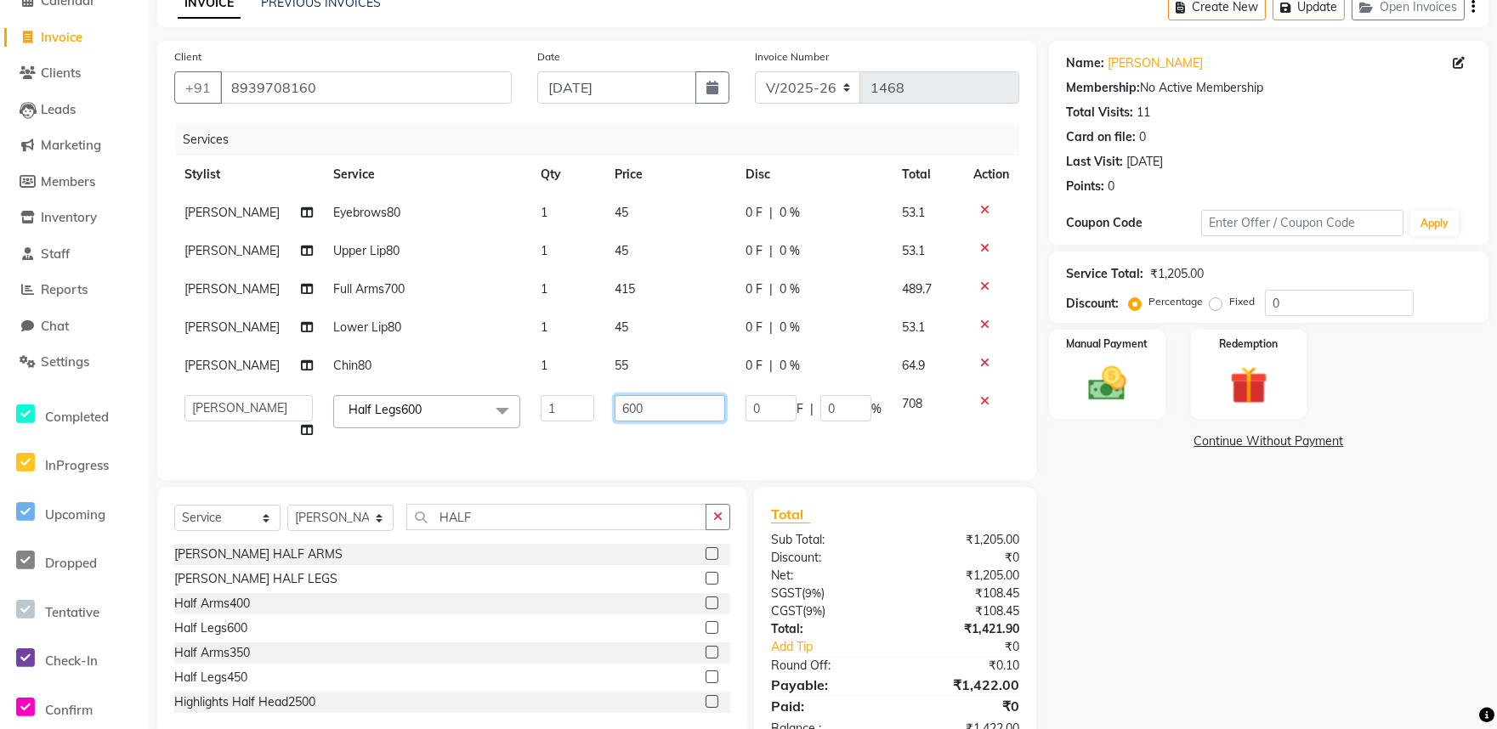
click at [644, 402] on input "600" at bounding box center [670, 408] width 111 height 26
type input "6"
type input "490"
click at [658, 443] on div "Services Stylist Service Qty Price Disc Total Action Anita Eyebrows80 1 45 0 F …" at bounding box center [596, 293] width 845 height 339
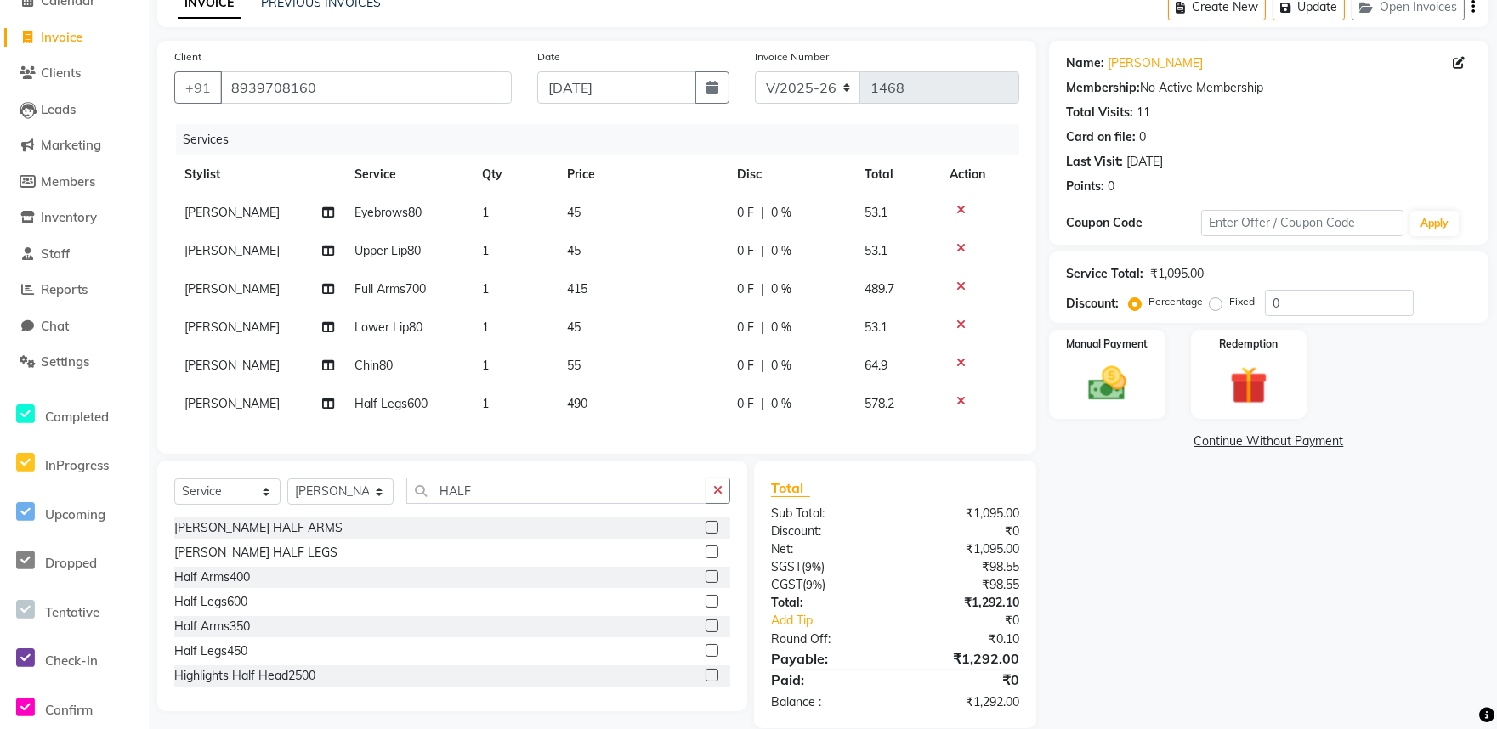
scroll to position [124, 0]
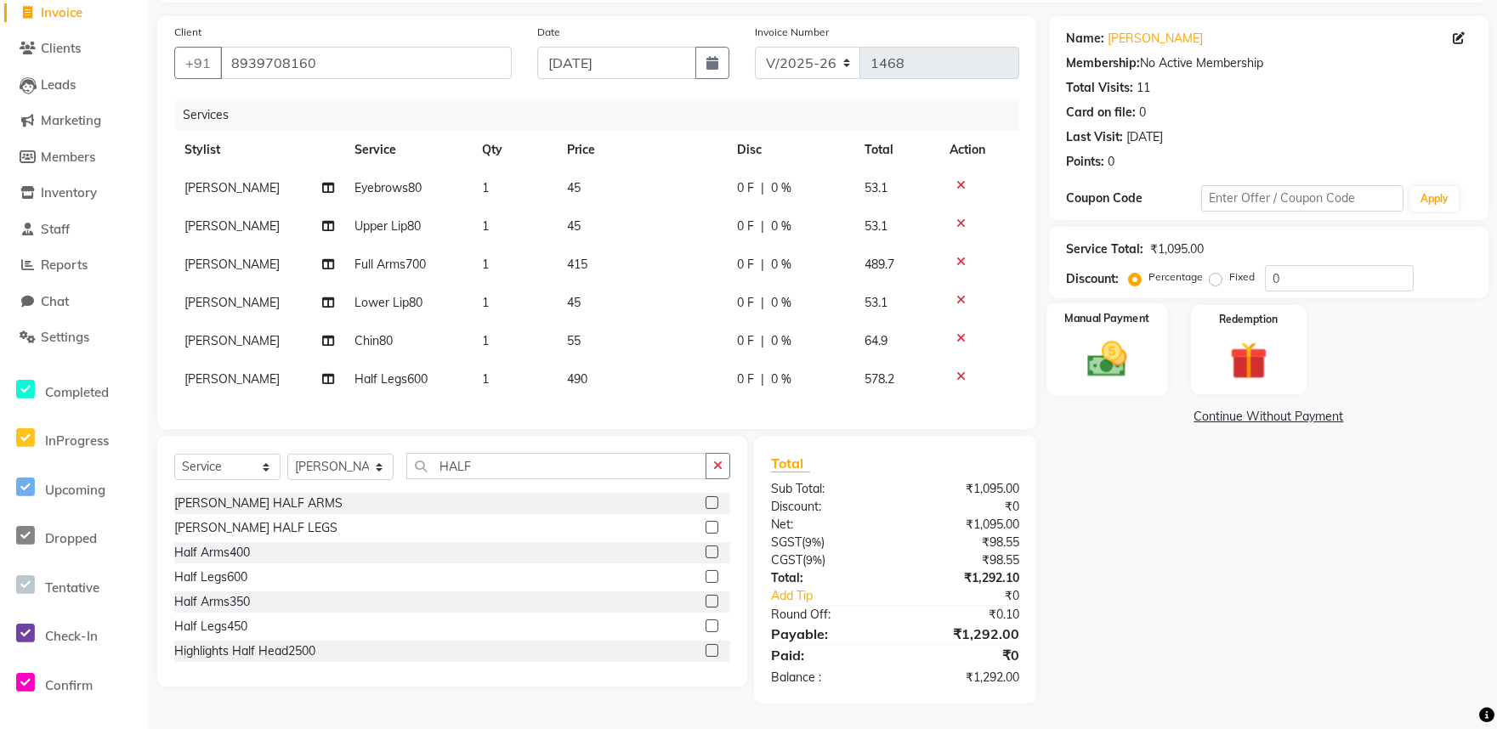
click at [1123, 340] on img at bounding box center [1108, 359] width 64 height 45
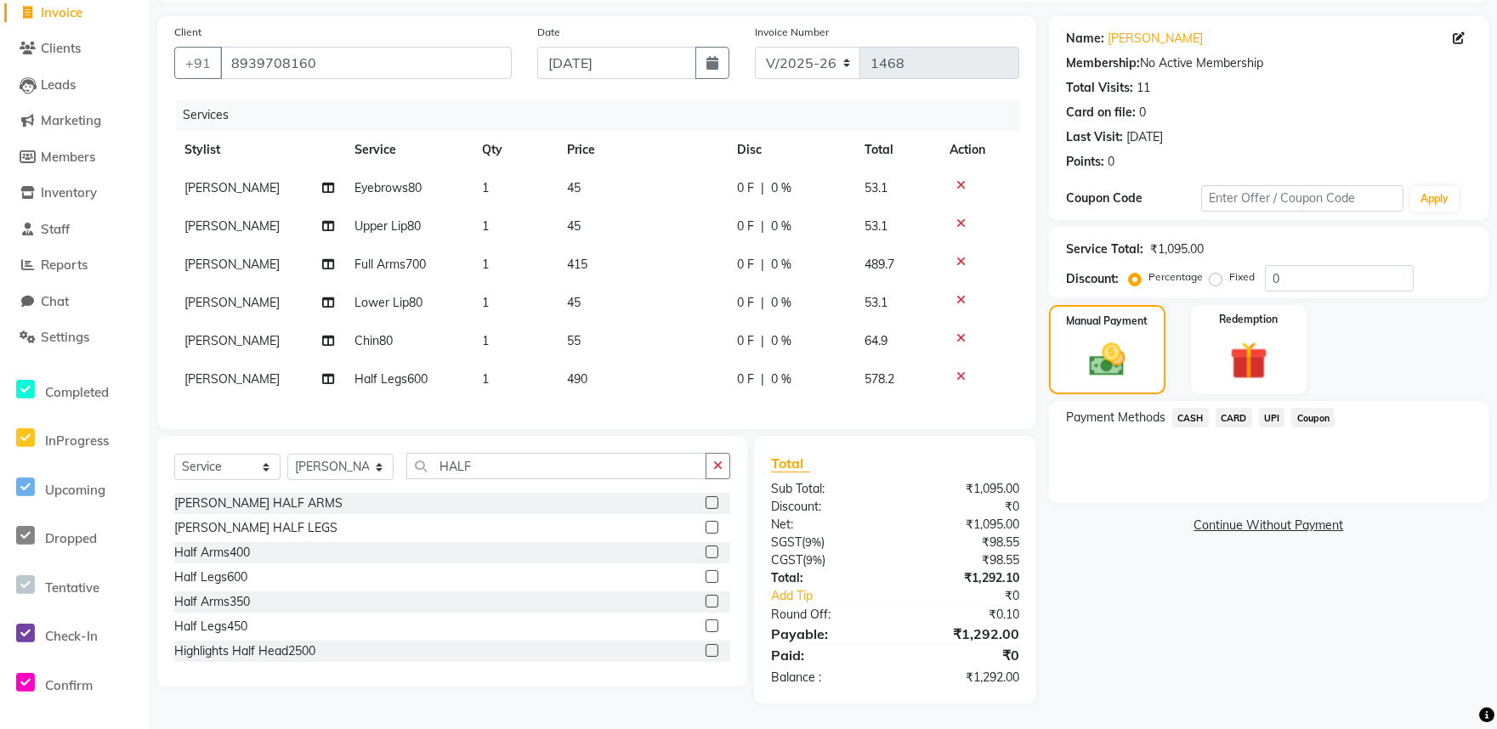
click at [1186, 408] on span "CASH" at bounding box center [1190, 418] width 37 height 20
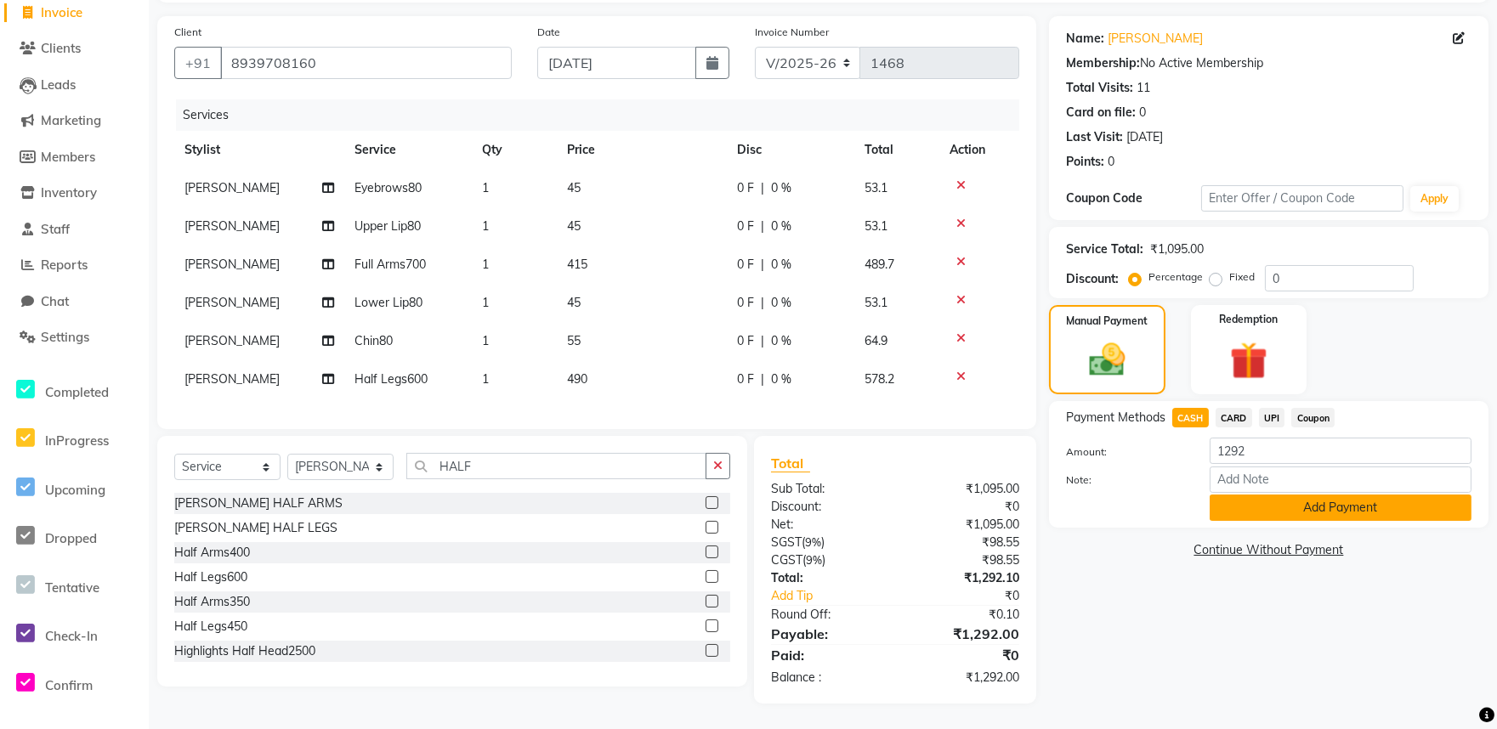
click at [1299, 495] on button "Add Payment" at bounding box center [1341, 508] width 262 height 26
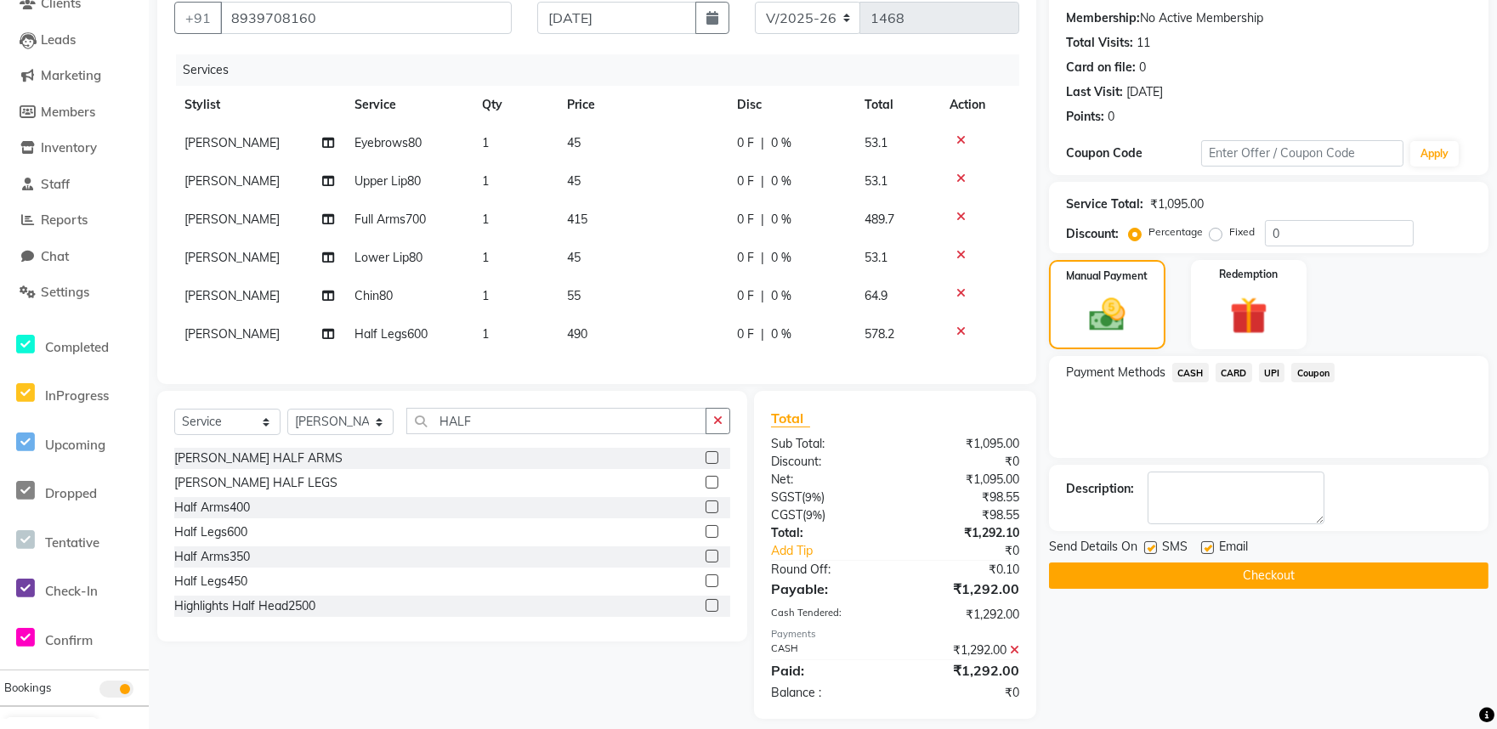
scroll to position [184, 0]
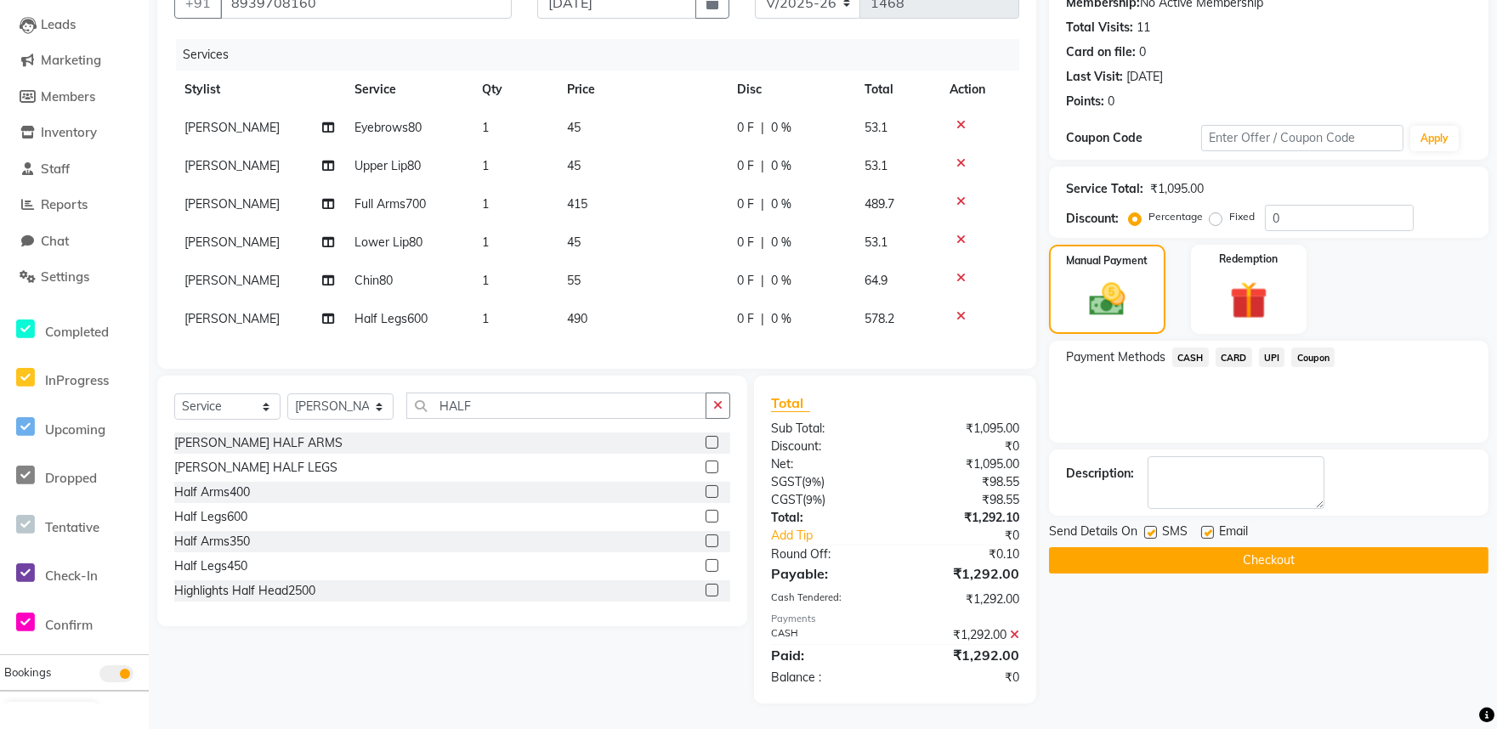
click at [1299, 553] on button "Checkout" at bounding box center [1269, 561] width 440 height 26
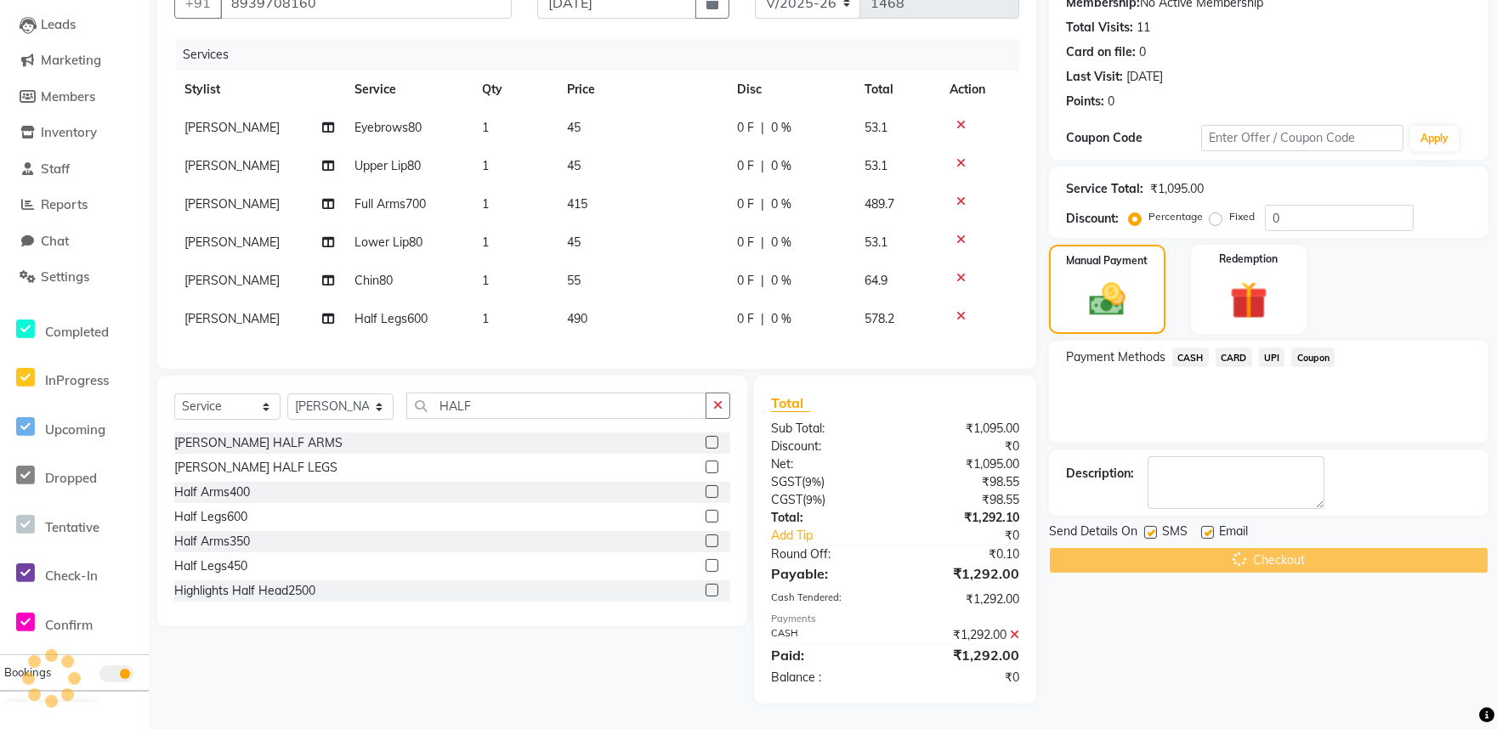
click at [1205, 526] on label at bounding box center [1207, 532] width 13 height 13
click at [1205, 528] on input "checkbox" at bounding box center [1206, 533] width 11 height 11
checkbox input "false"
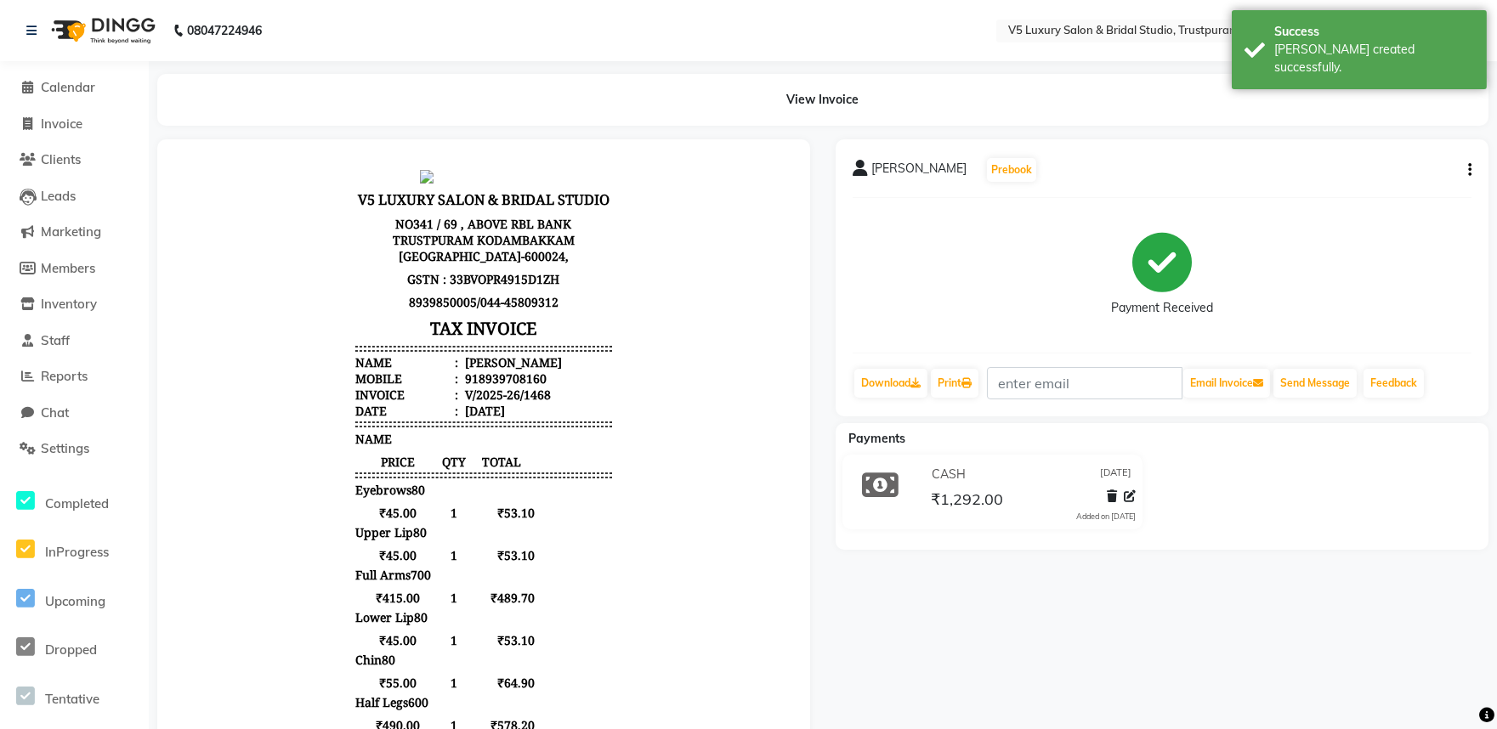
click at [1125, 102] on div "View Invoice" at bounding box center [822, 100] width 1331 height 52
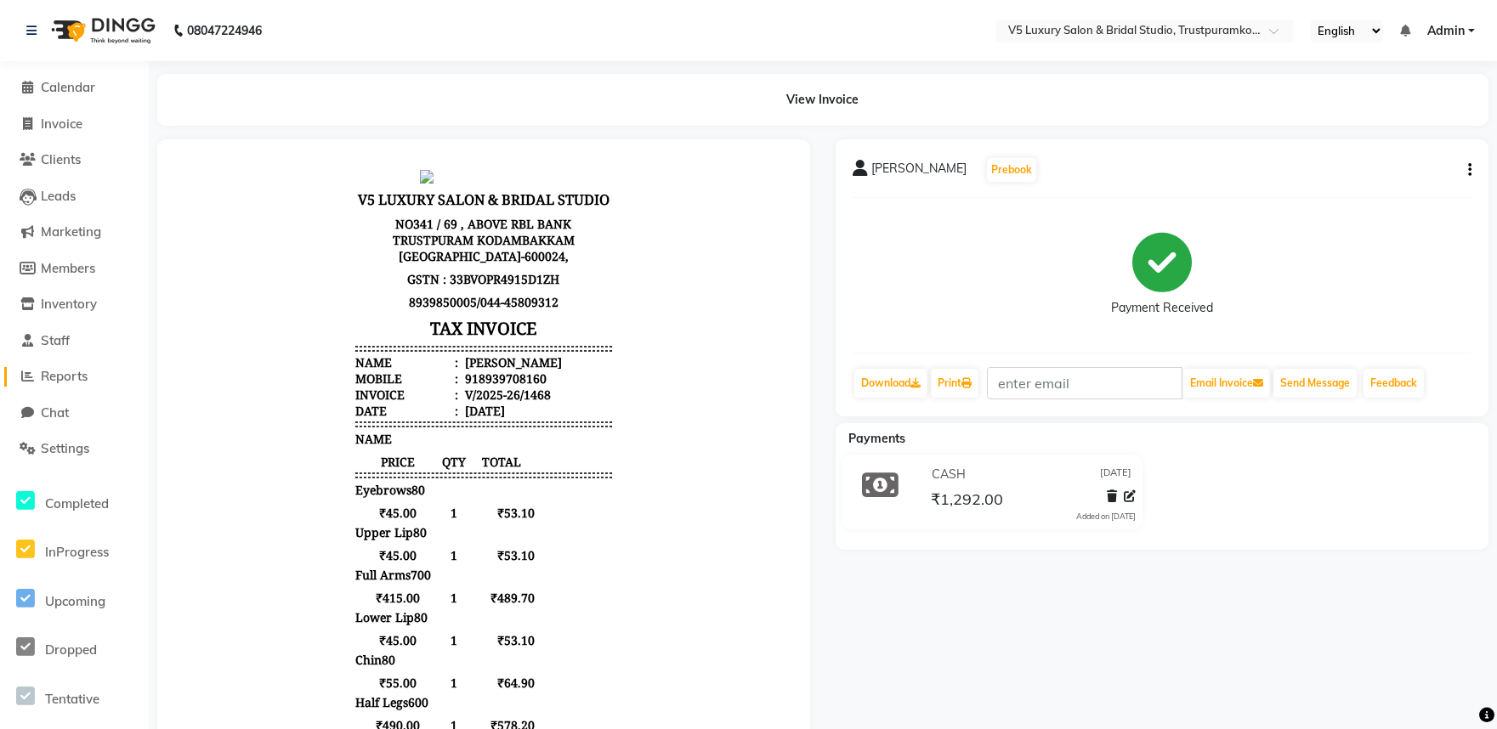
click at [71, 377] on span "Reports" at bounding box center [64, 376] width 47 height 16
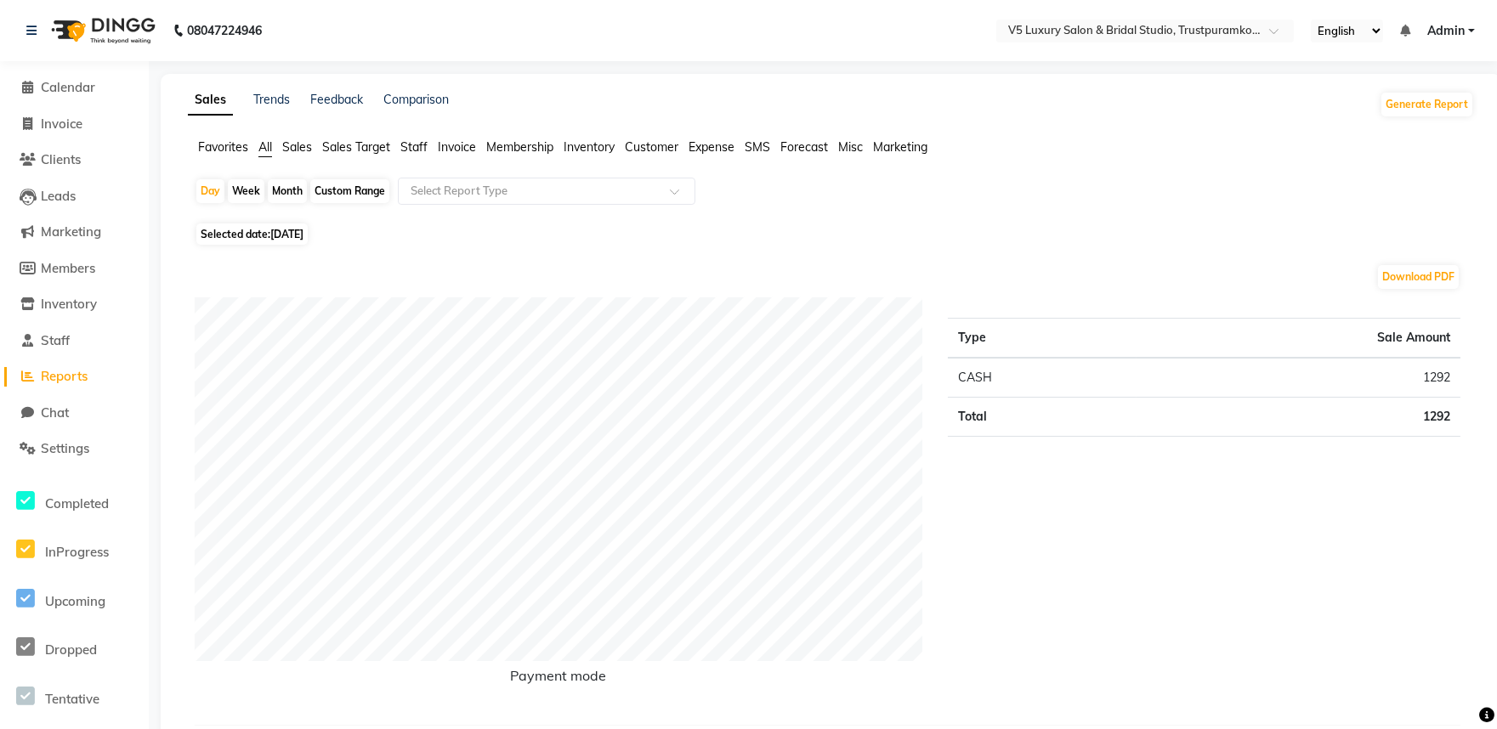
click at [282, 188] on div "Month" at bounding box center [287, 191] width 39 height 24
select select "9"
select select "2025"
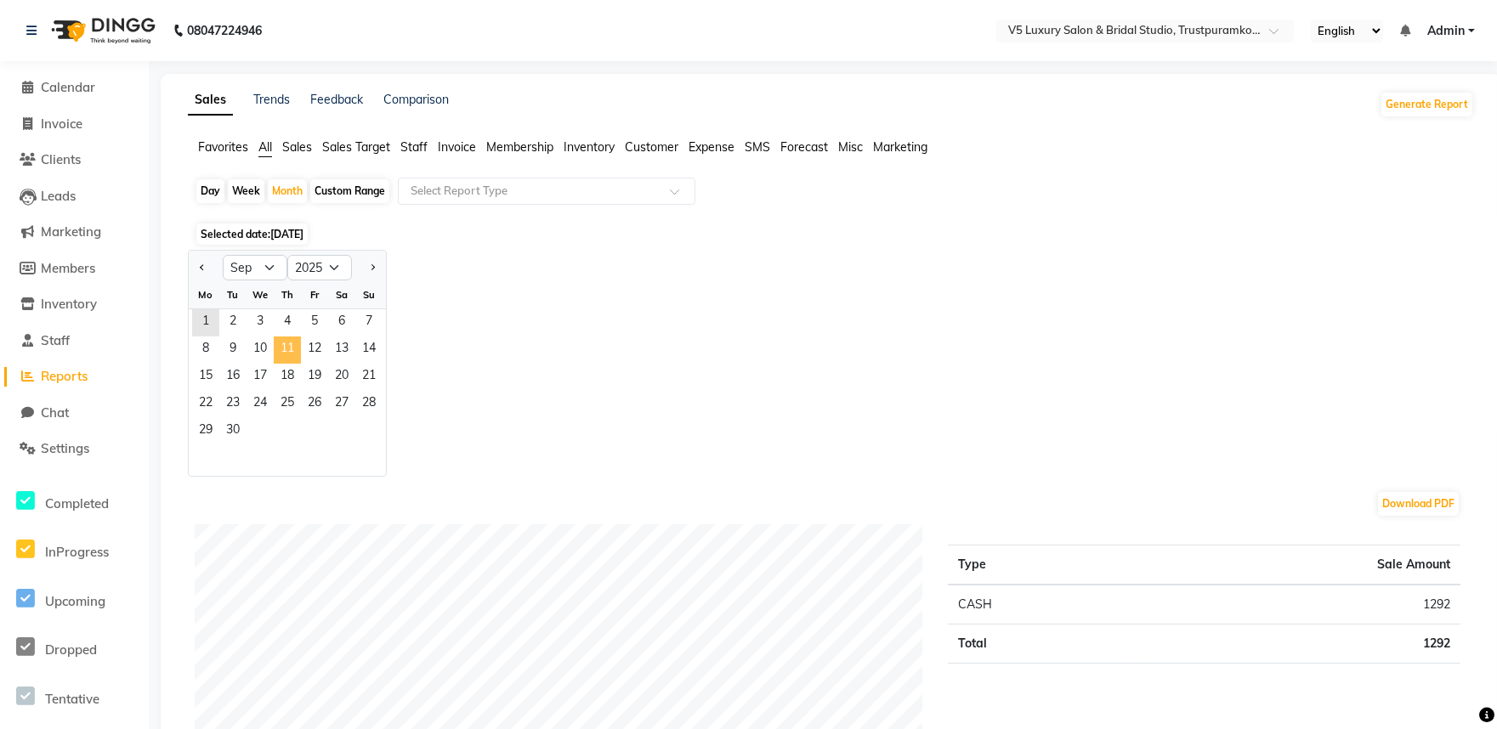
click at [293, 349] on span "11" at bounding box center [287, 350] width 27 height 27
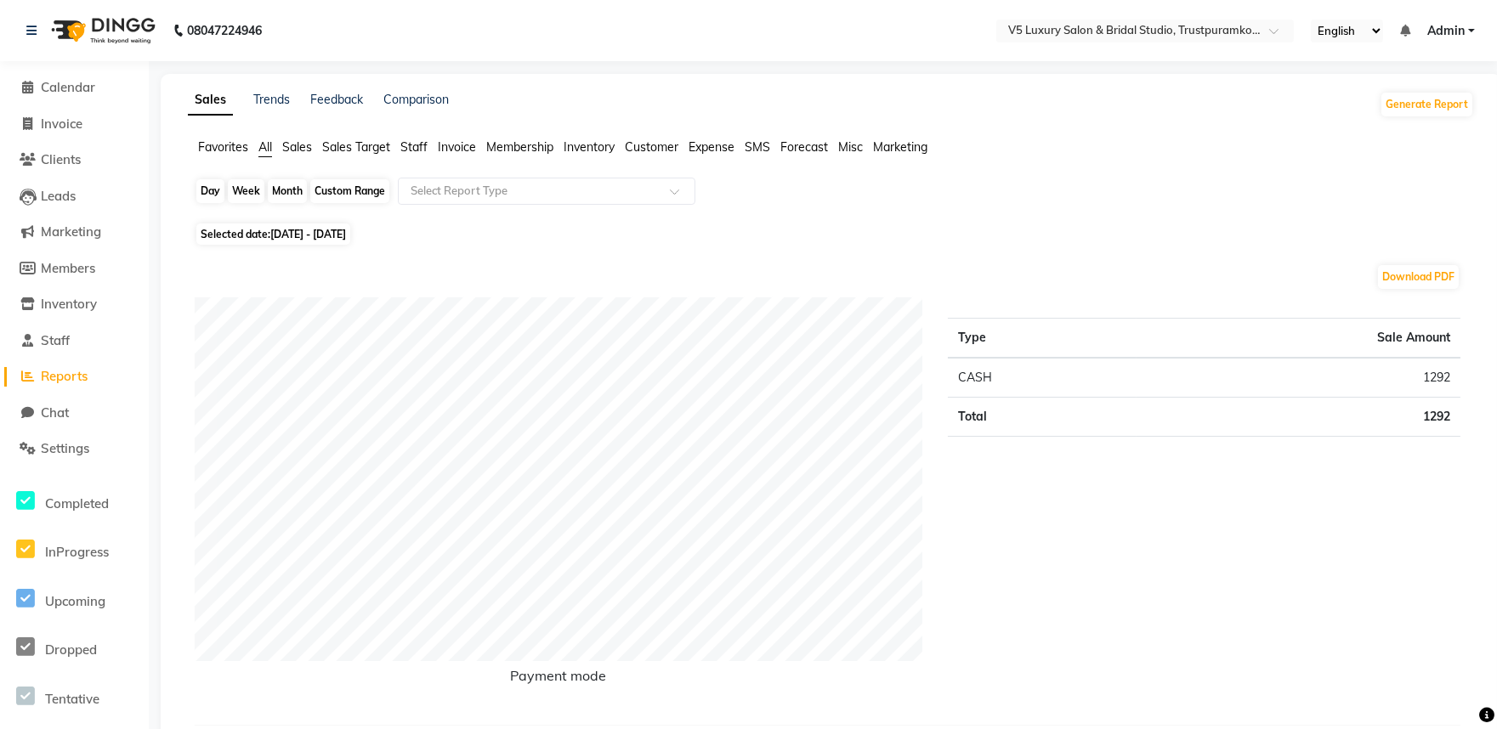
click at [300, 188] on div "Month" at bounding box center [287, 191] width 39 height 24
select select "9"
select select "2025"
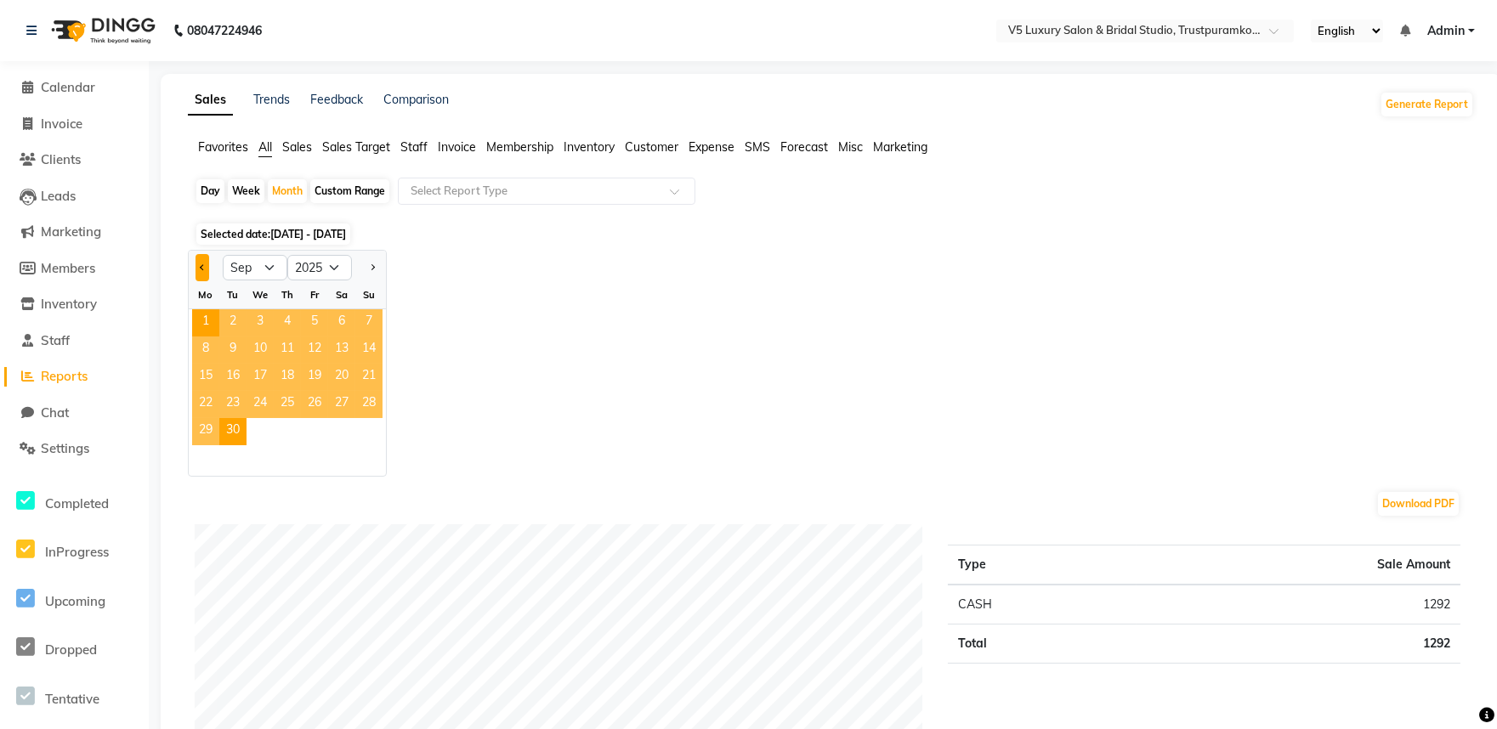
click at [200, 266] on span "Previous month" at bounding box center [203, 267] width 6 height 6
select select "8"
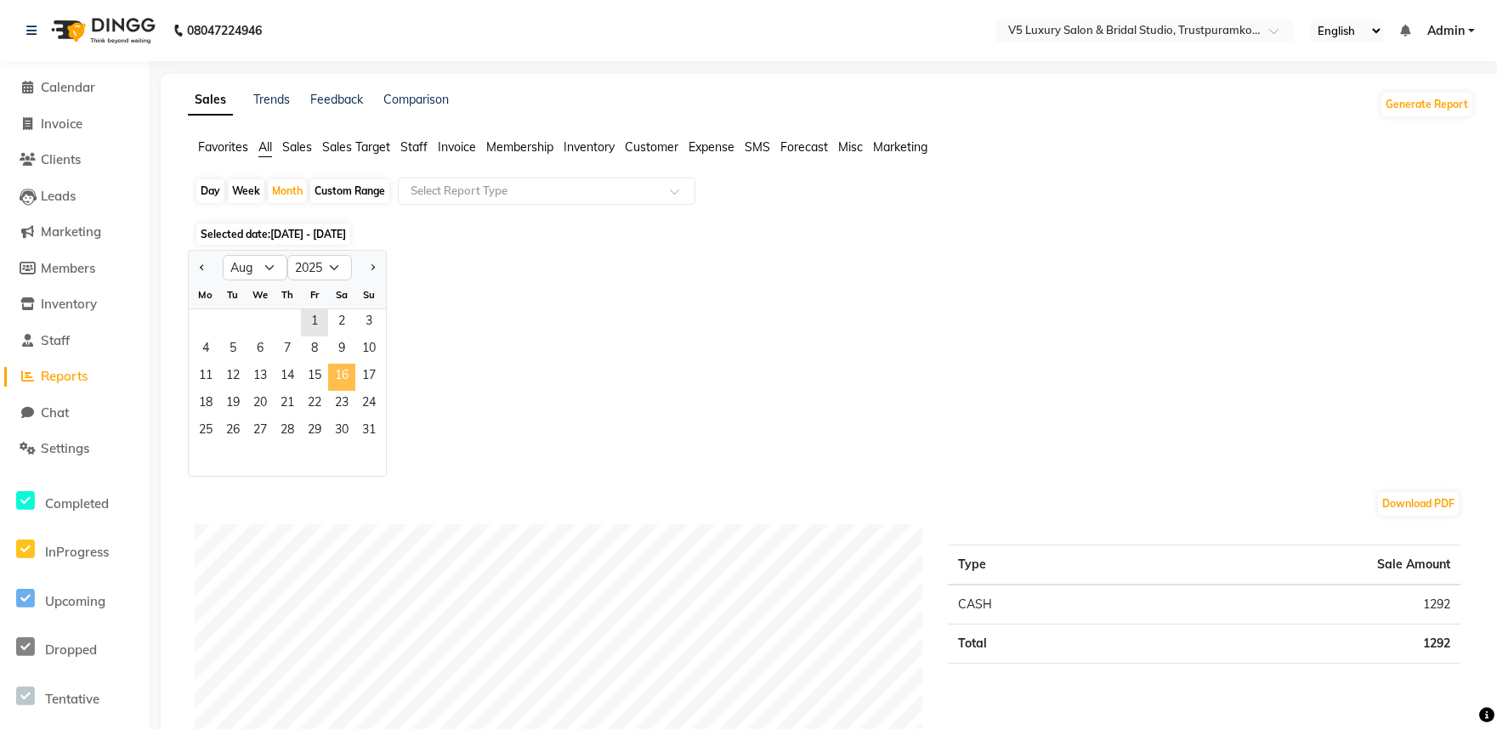
click at [337, 374] on span "16" at bounding box center [341, 377] width 27 height 27
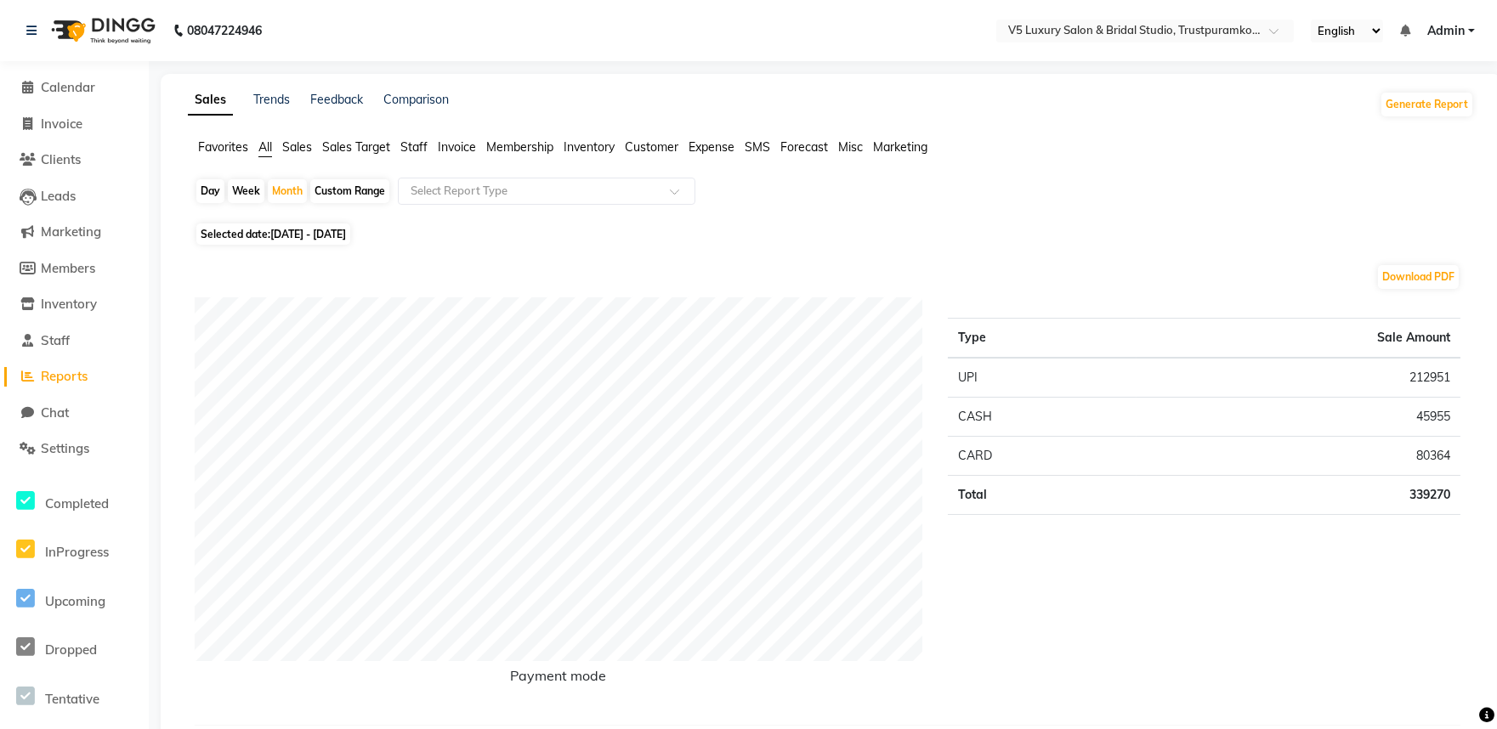
click at [419, 143] on span "Staff" at bounding box center [413, 146] width 27 height 15
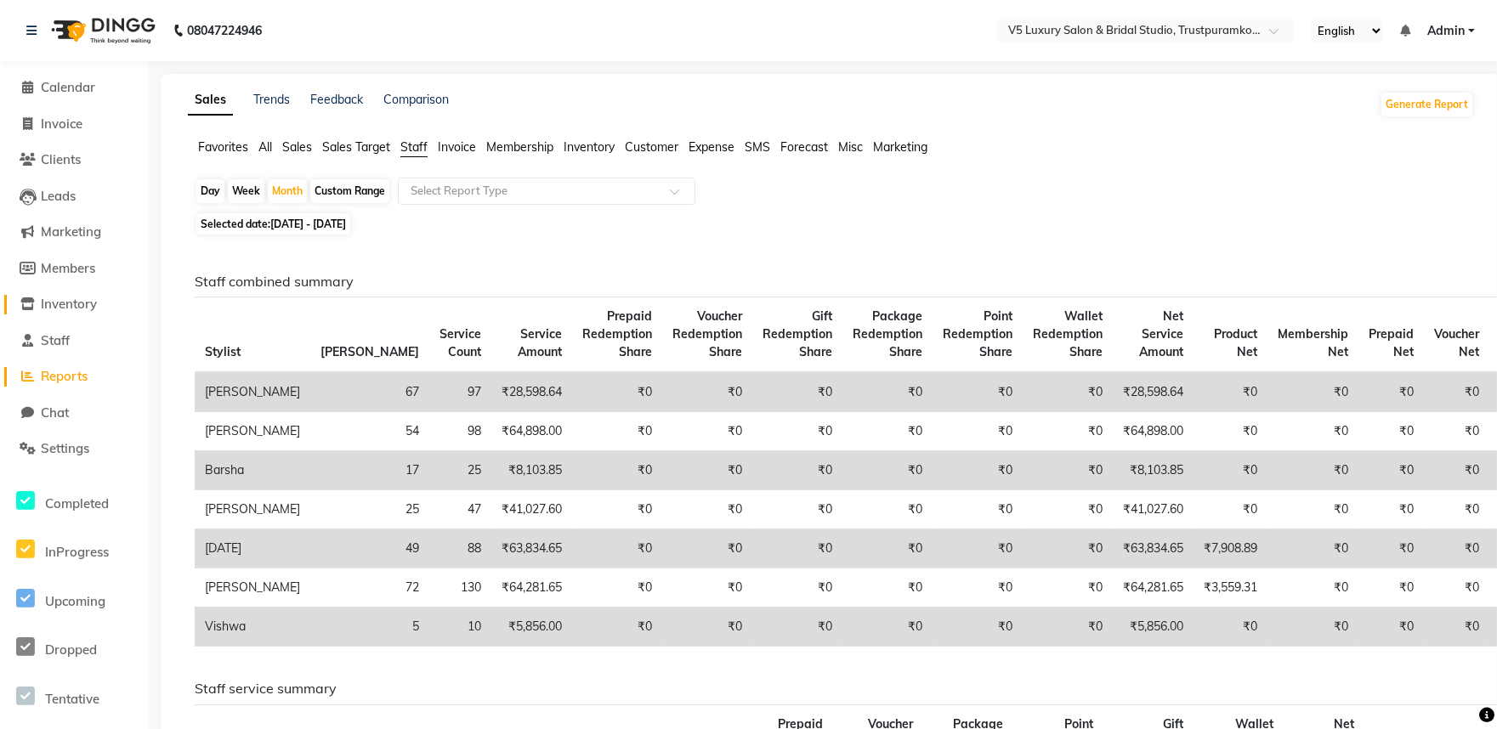
click at [60, 301] on span "Inventory" at bounding box center [69, 304] width 56 height 16
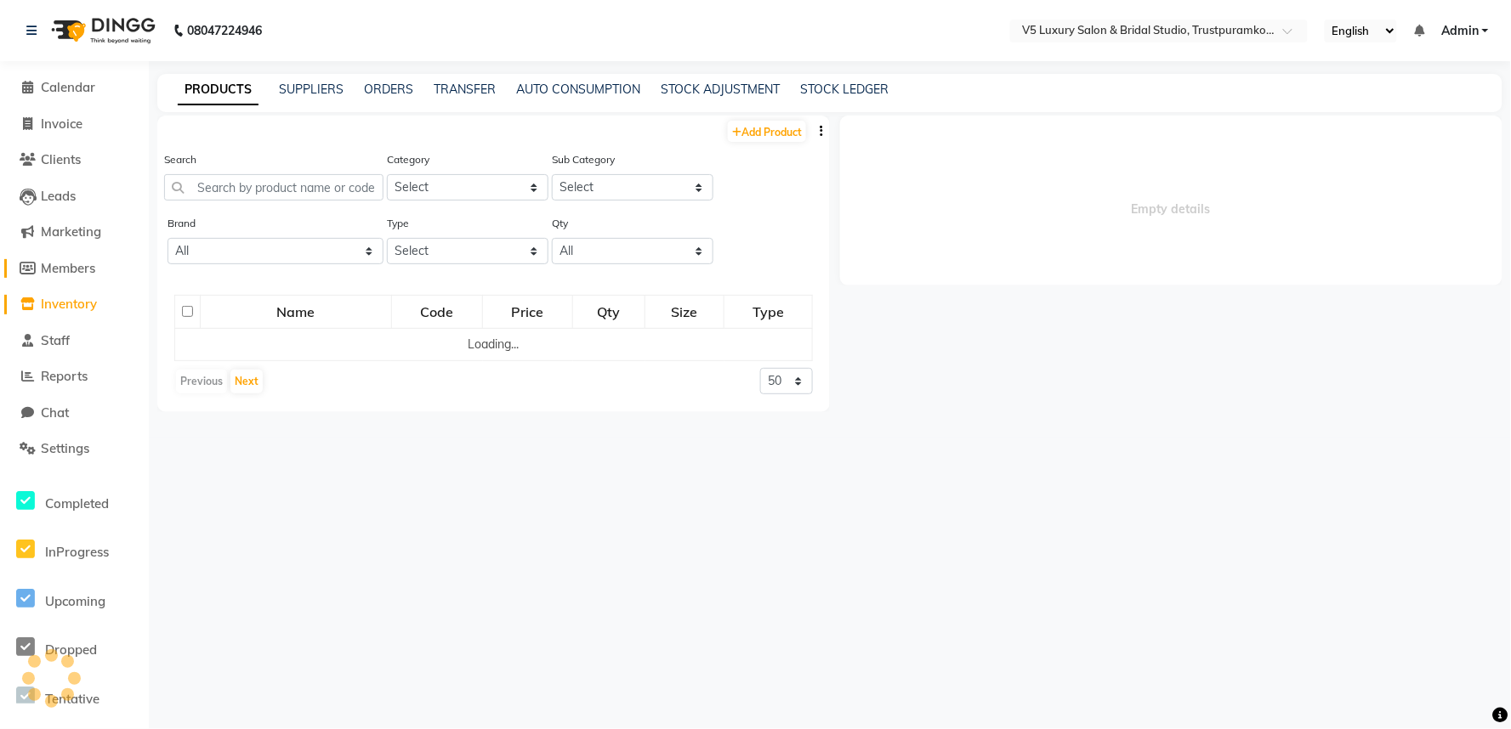
click at [77, 273] on span "Members" at bounding box center [68, 268] width 54 height 16
select select
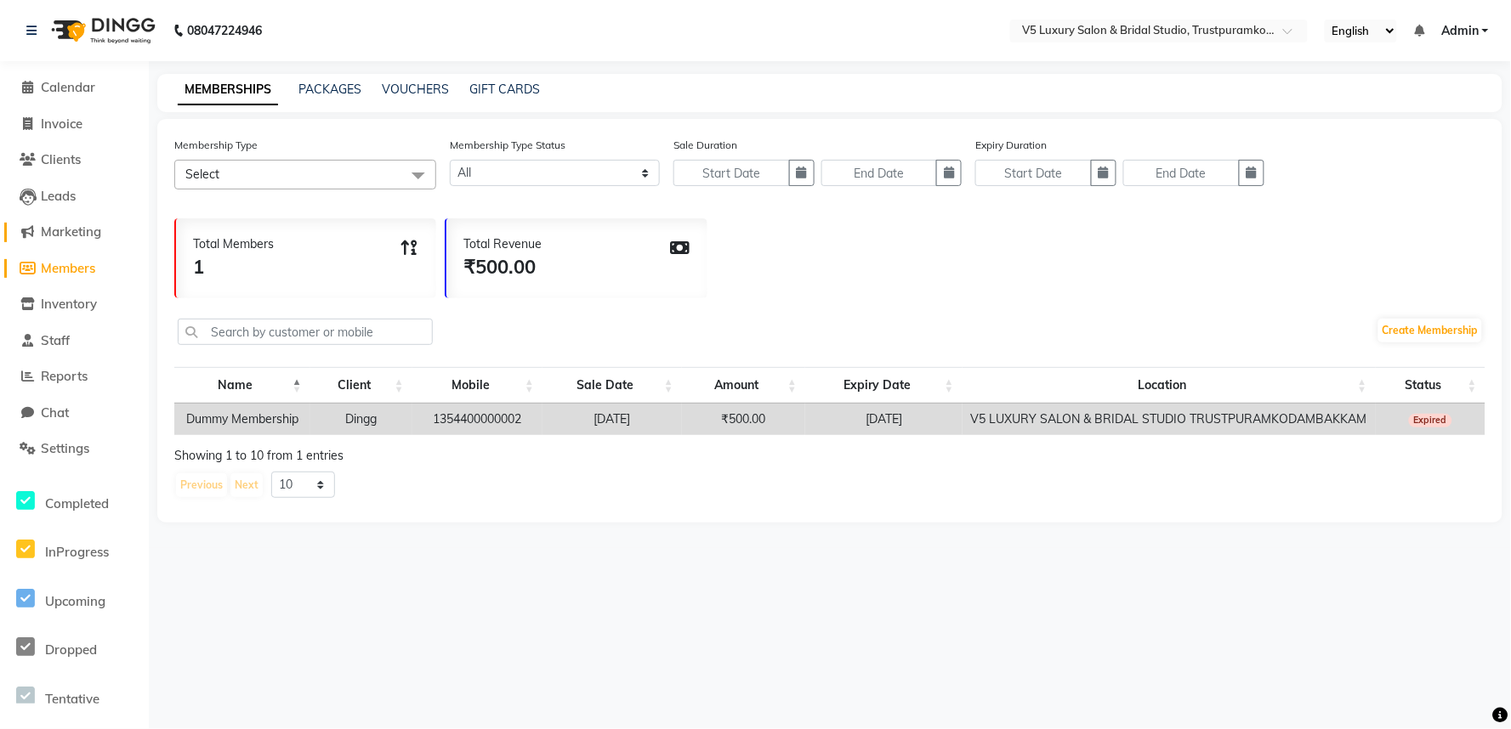
click at [82, 233] on span "Marketing" at bounding box center [71, 232] width 60 height 16
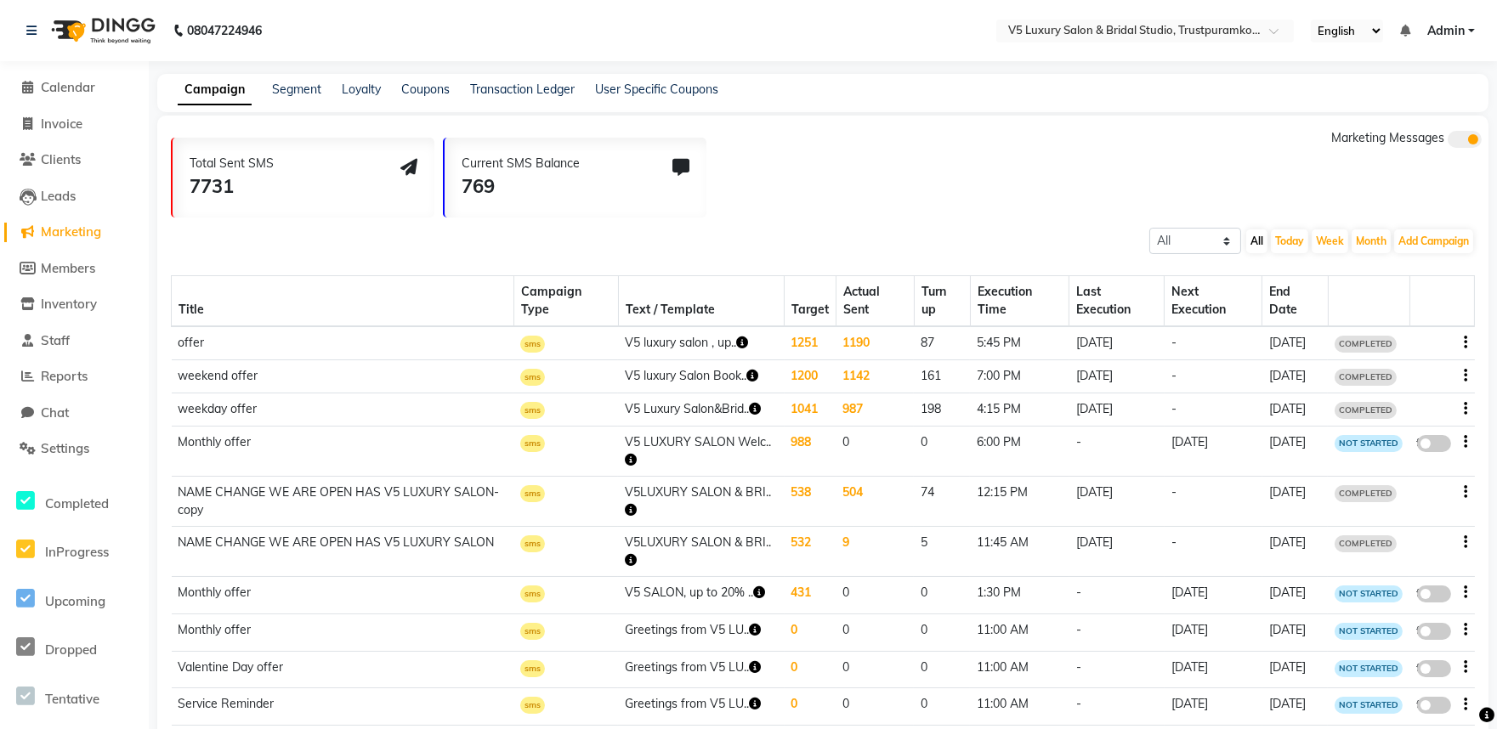
click at [57, 111] on li "Invoice" at bounding box center [74, 124] width 149 height 37
click at [60, 128] on span "Invoice" at bounding box center [62, 124] width 42 height 16
select select "service"
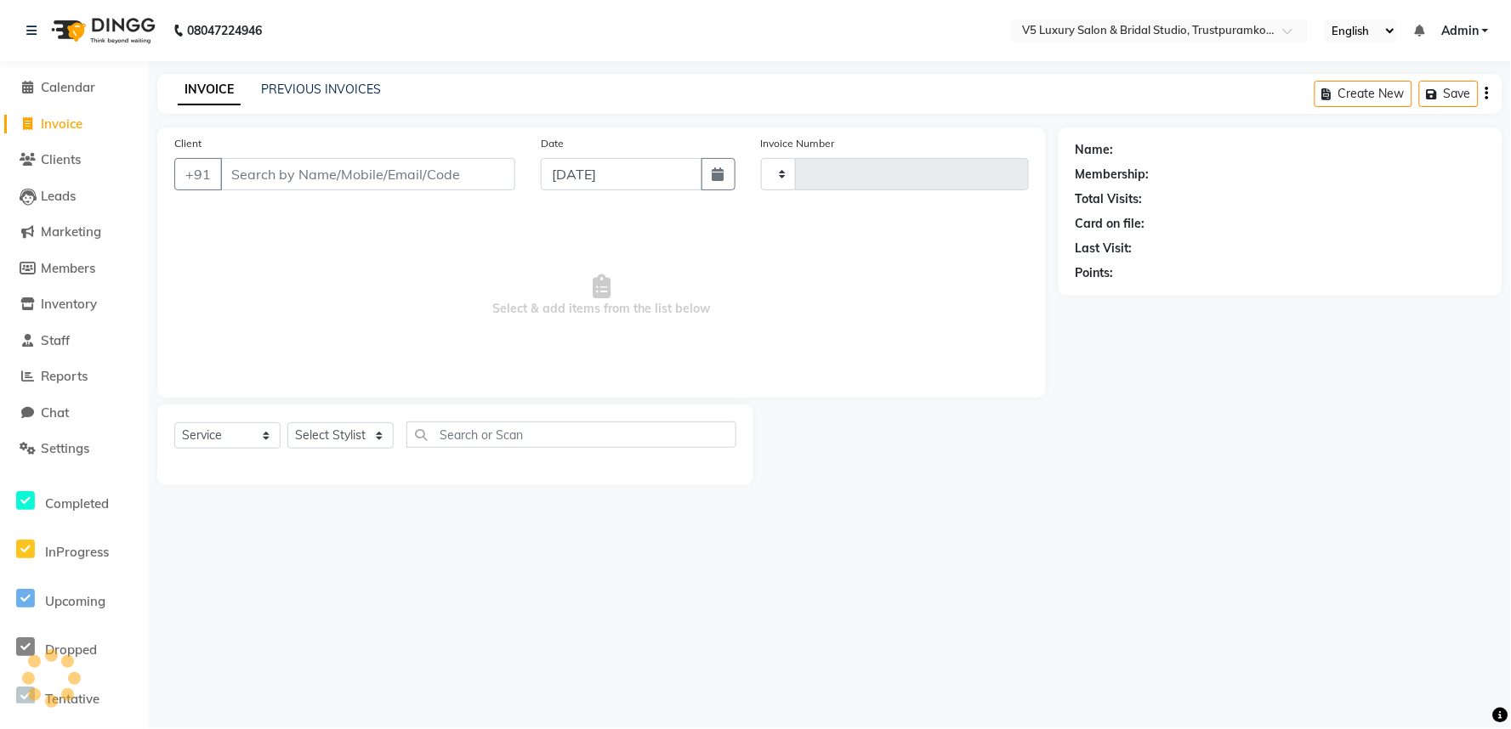
type input "1469"
select select "7993"
click at [87, 82] on span "Calendar" at bounding box center [68, 87] width 54 height 16
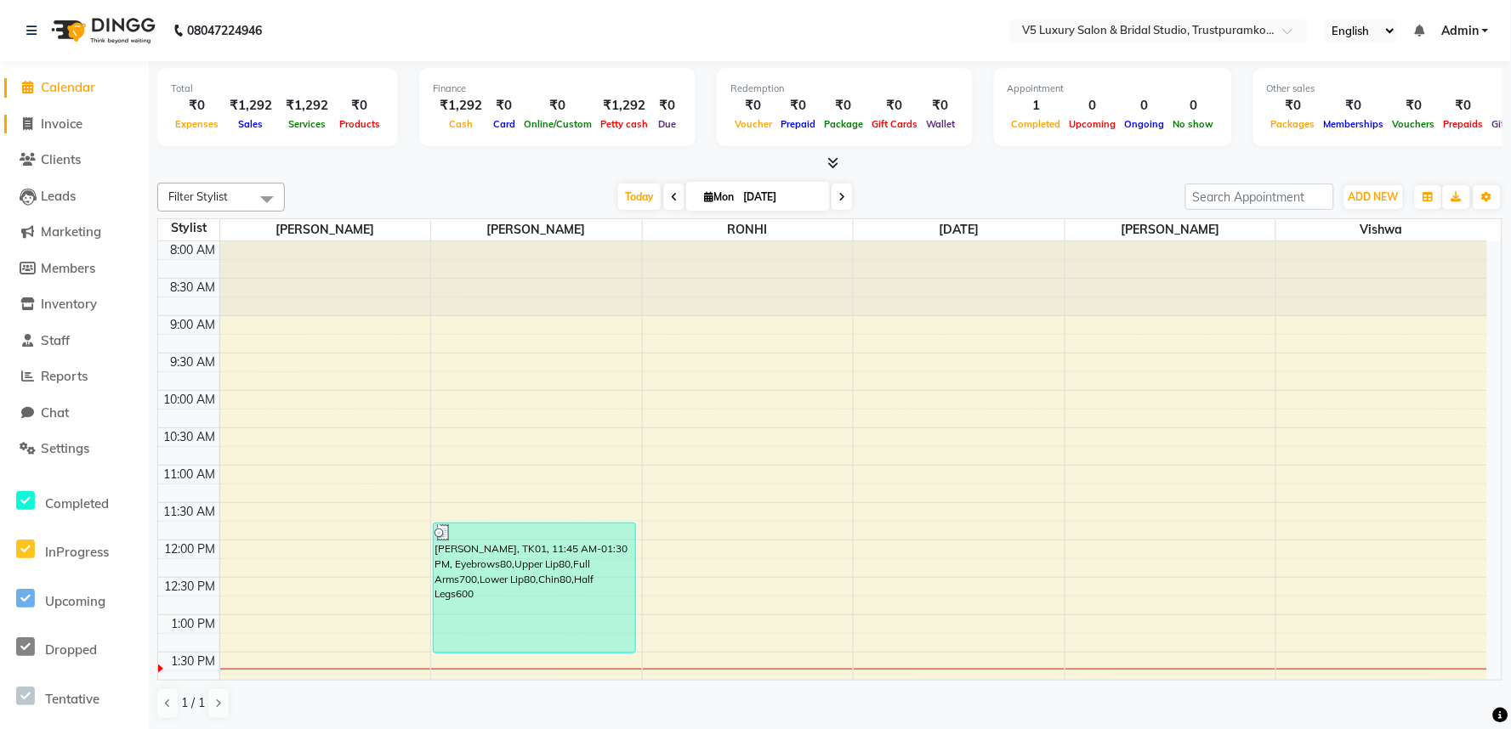
click at [77, 116] on span "Invoice" at bounding box center [62, 124] width 42 height 16
select select "service"
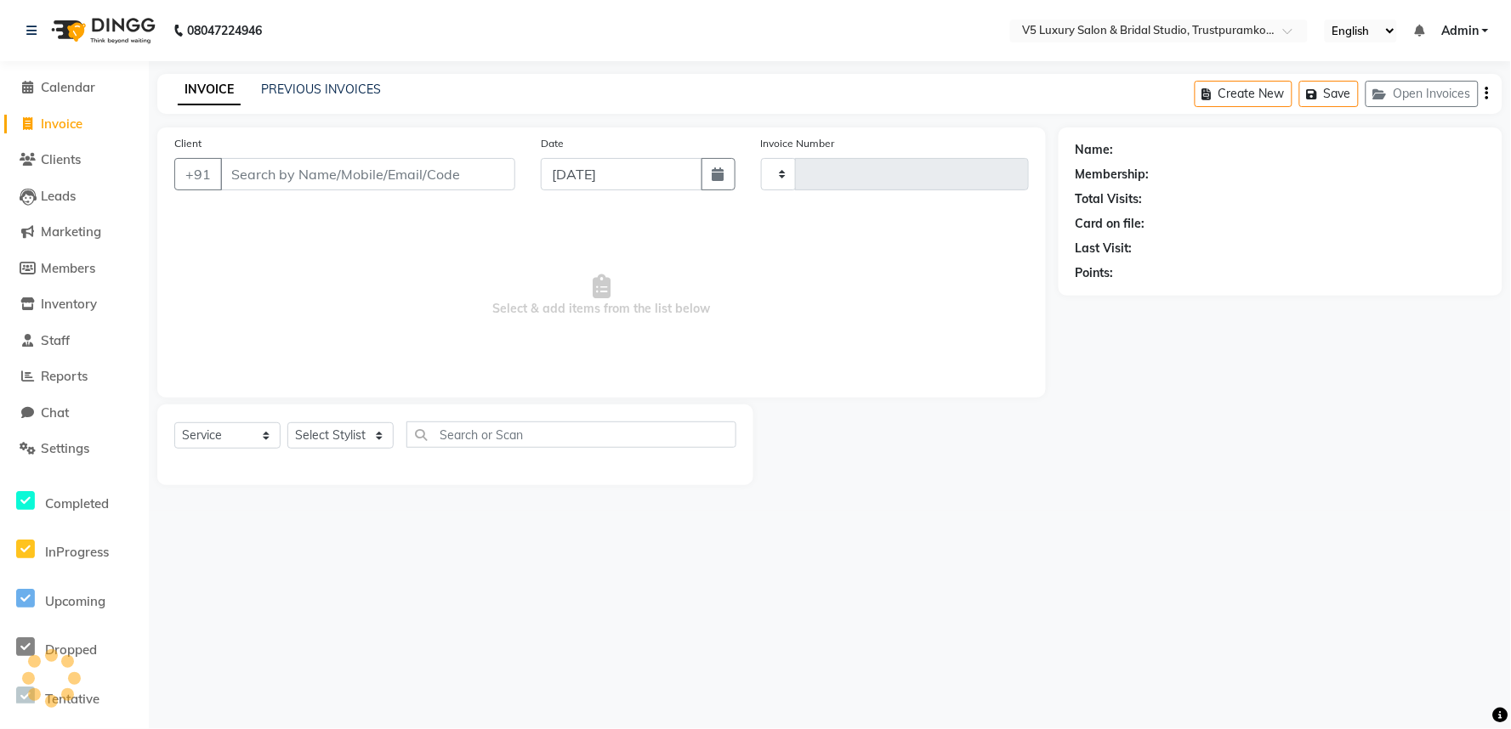
type input "1469"
select select "7993"
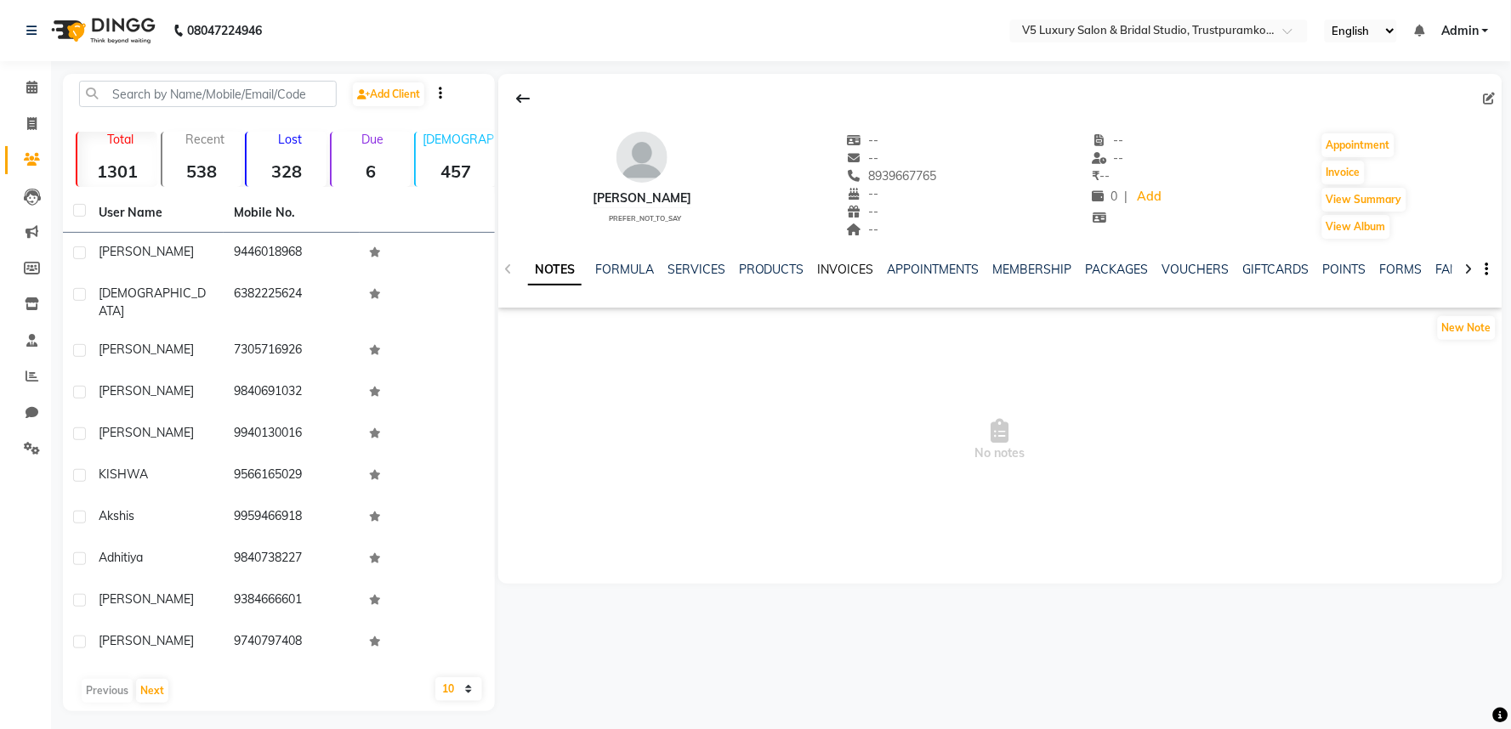
click at [857, 273] on link "INVOICES" at bounding box center [846, 269] width 56 height 15
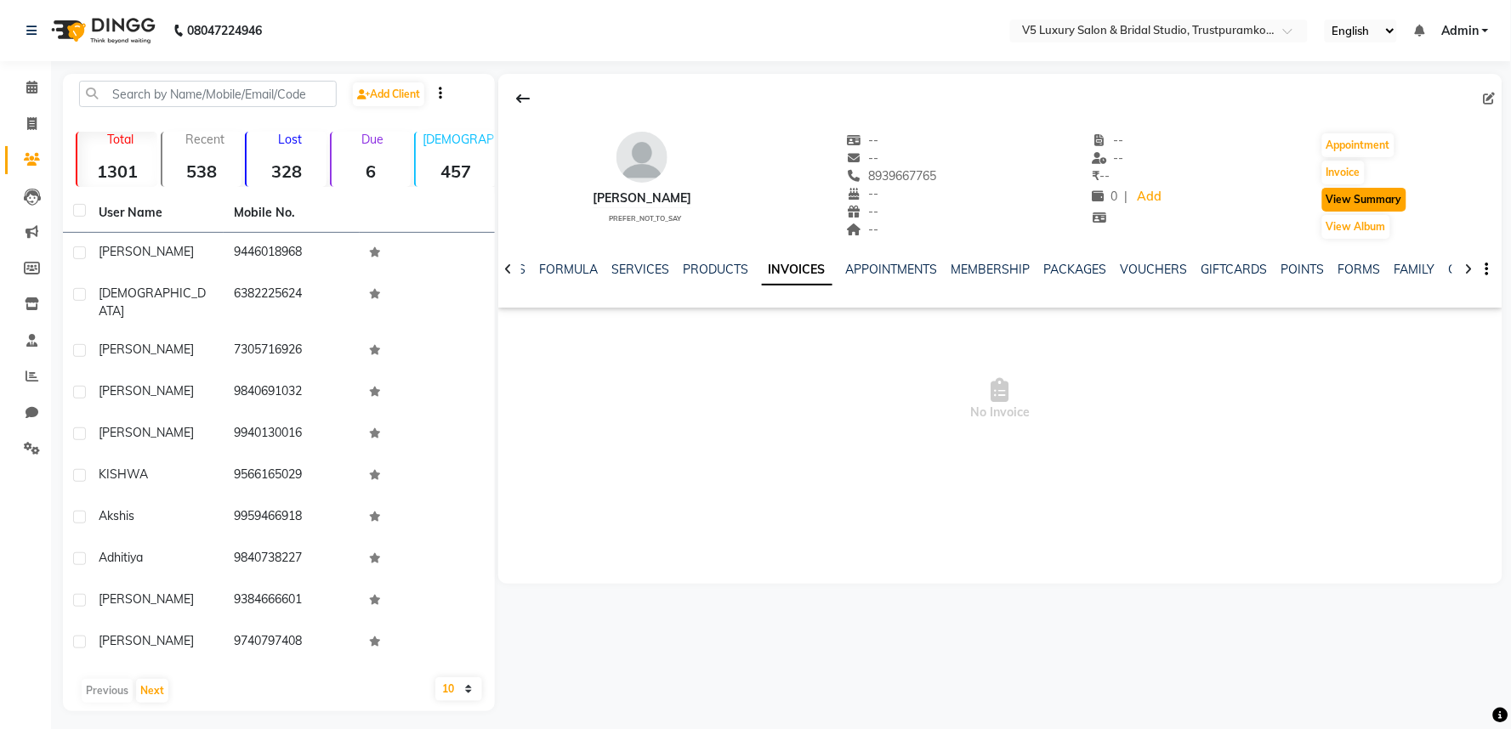
click at [1362, 199] on button "View Summary" at bounding box center [1364, 200] width 84 height 24
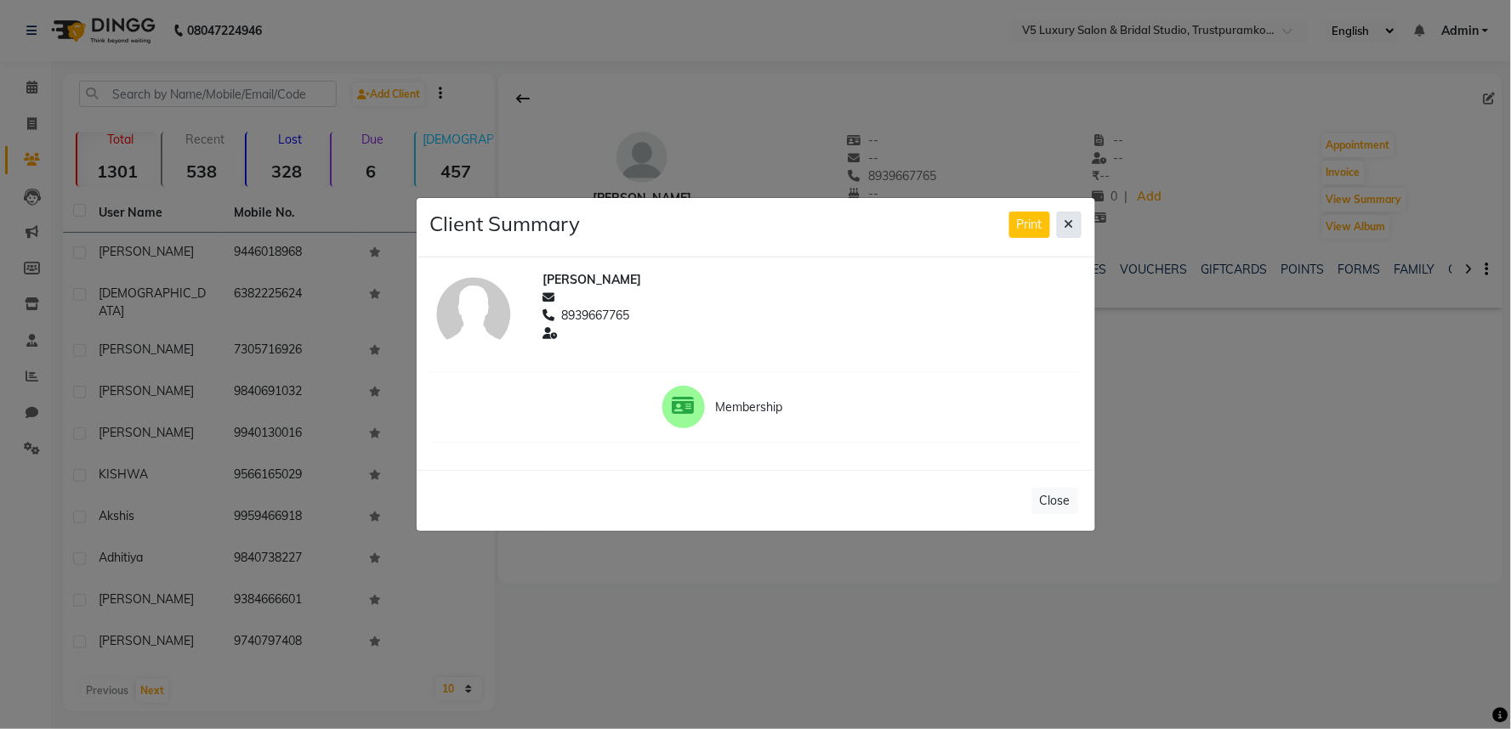
click at [1074, 221] on button at bounding box center [1069, 225] width 25 height 26
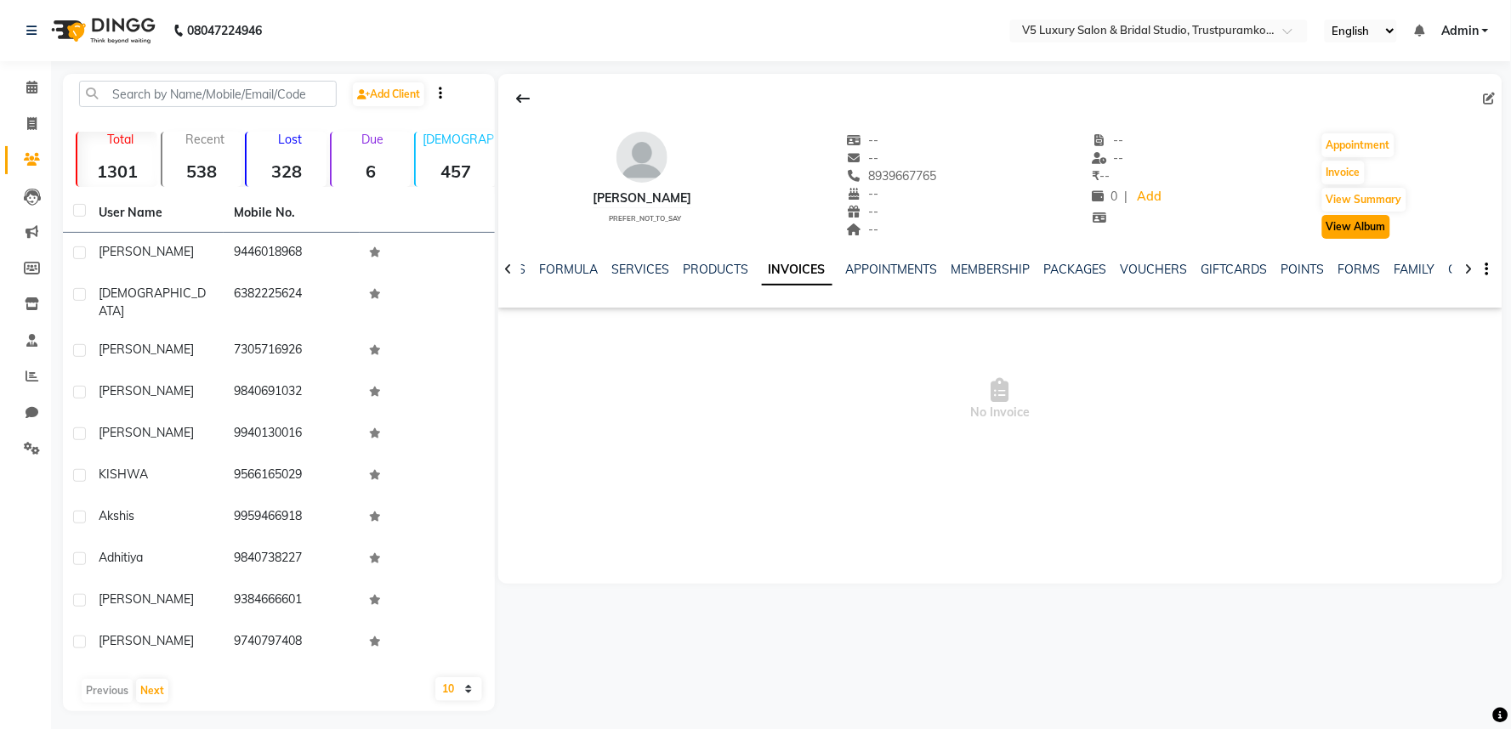
click at [1352, 228] on button "View Album" at bounding box center [1356, 227] width 68 height 24
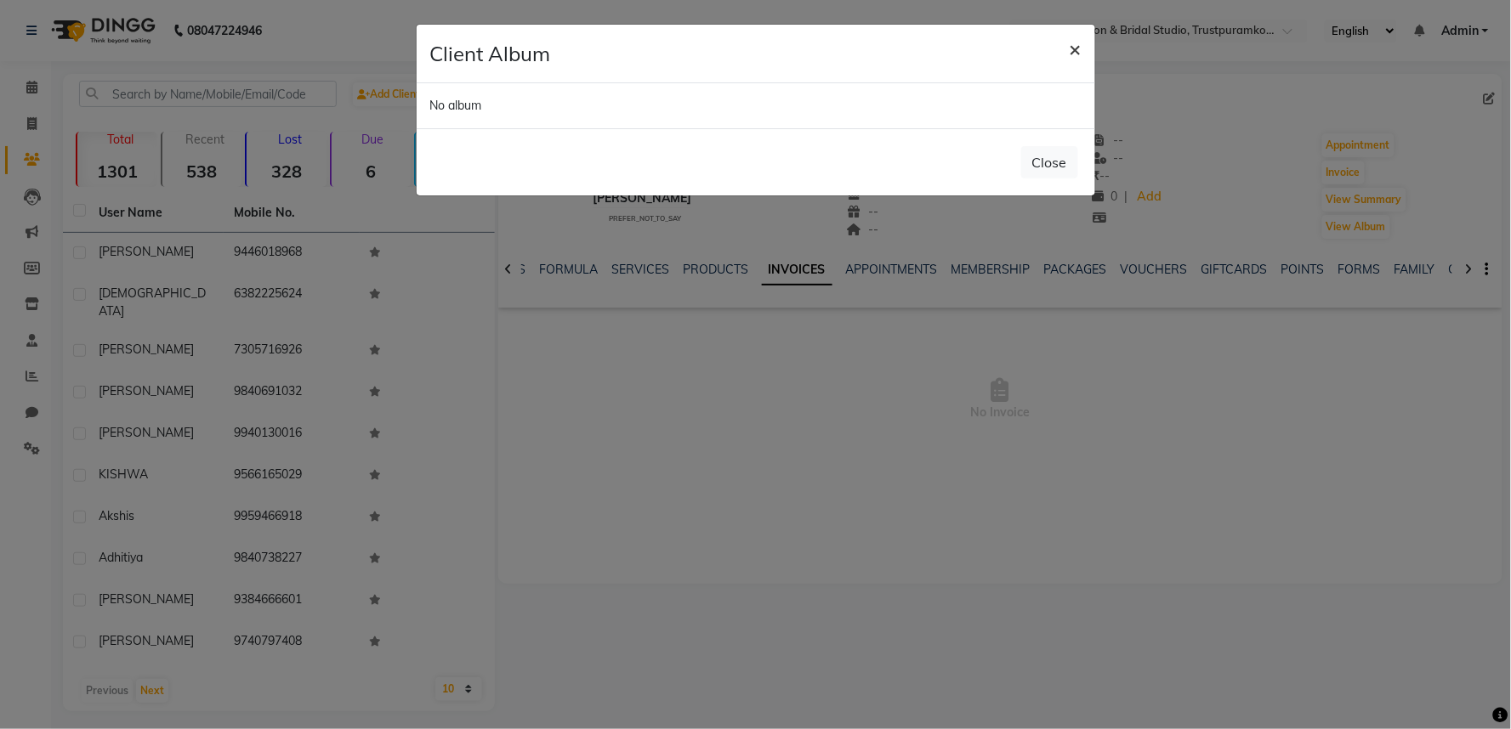
click at [1077, 48] on span "×" at bounding box center [1076, 49] width 12 height 26
